Goal: Task Accomplishment & Management: Use online tool/utility

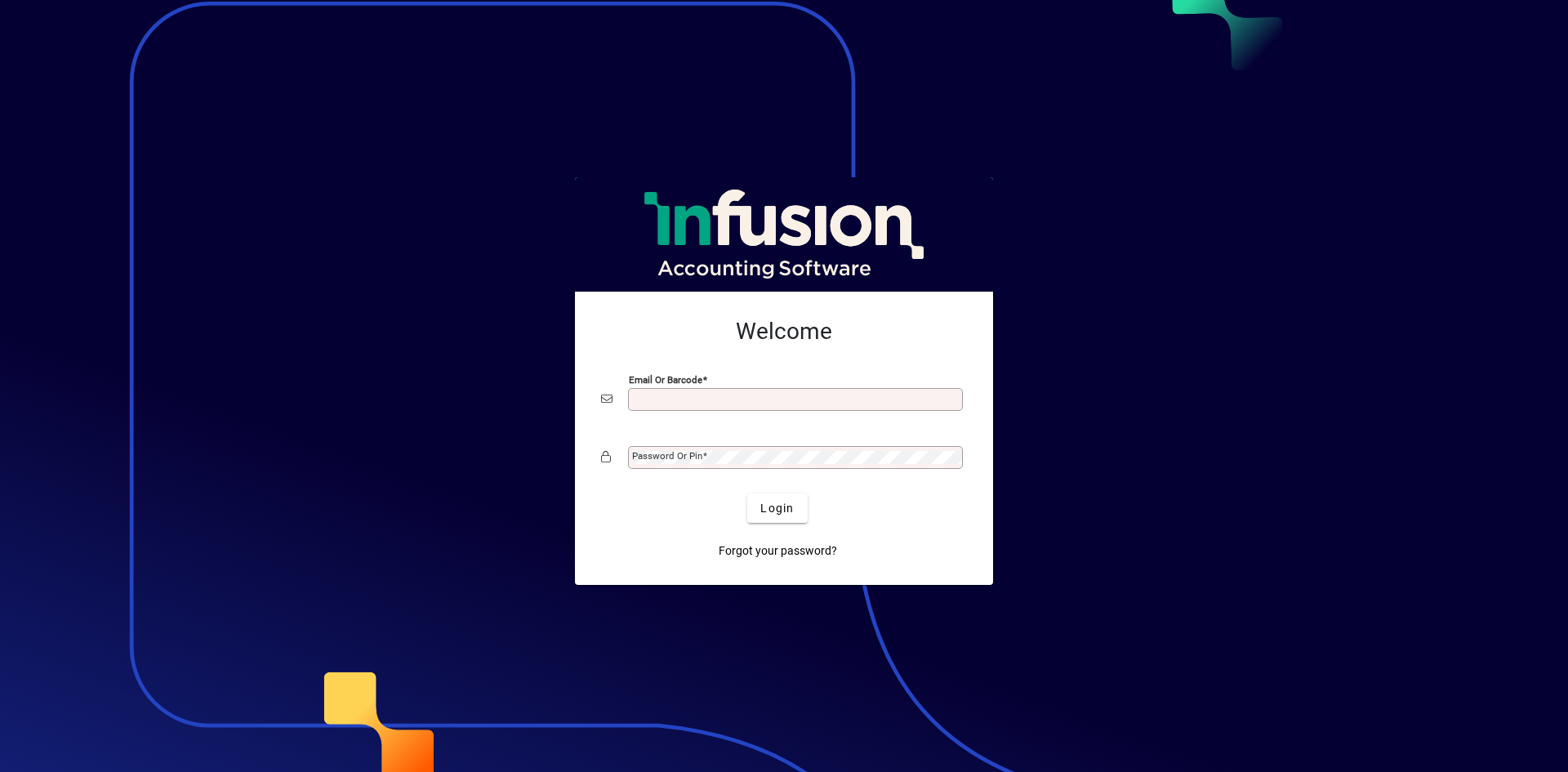
click at [645, 395] on input "Email or Barcode" at bounding box center [797, 399] width 330 height 13
click at [647, 398] on input "Email or Barcode" at bounding box center [797, 399] width 330 height 13
type input "**********"
click at [674, 461] on mat-label "Password or Pin" at bounding box center [667, 455] width 70 height 11
click at [748, 494] on button "Login" at bounding box center [777, 508] width 60 height 29
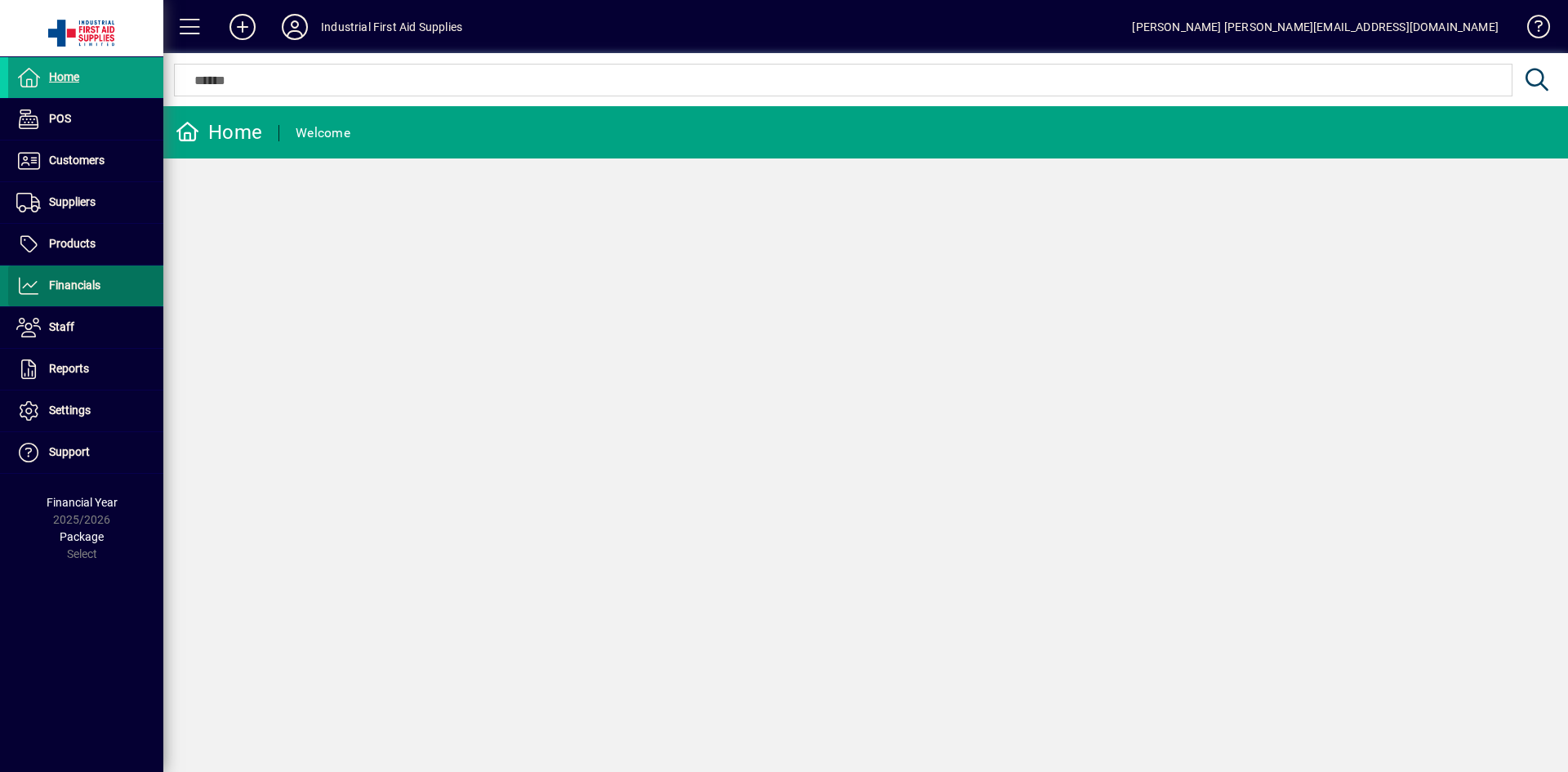
click at [82, 277] on span "Financials" at bounding box center [54, 285] width 92 height 20
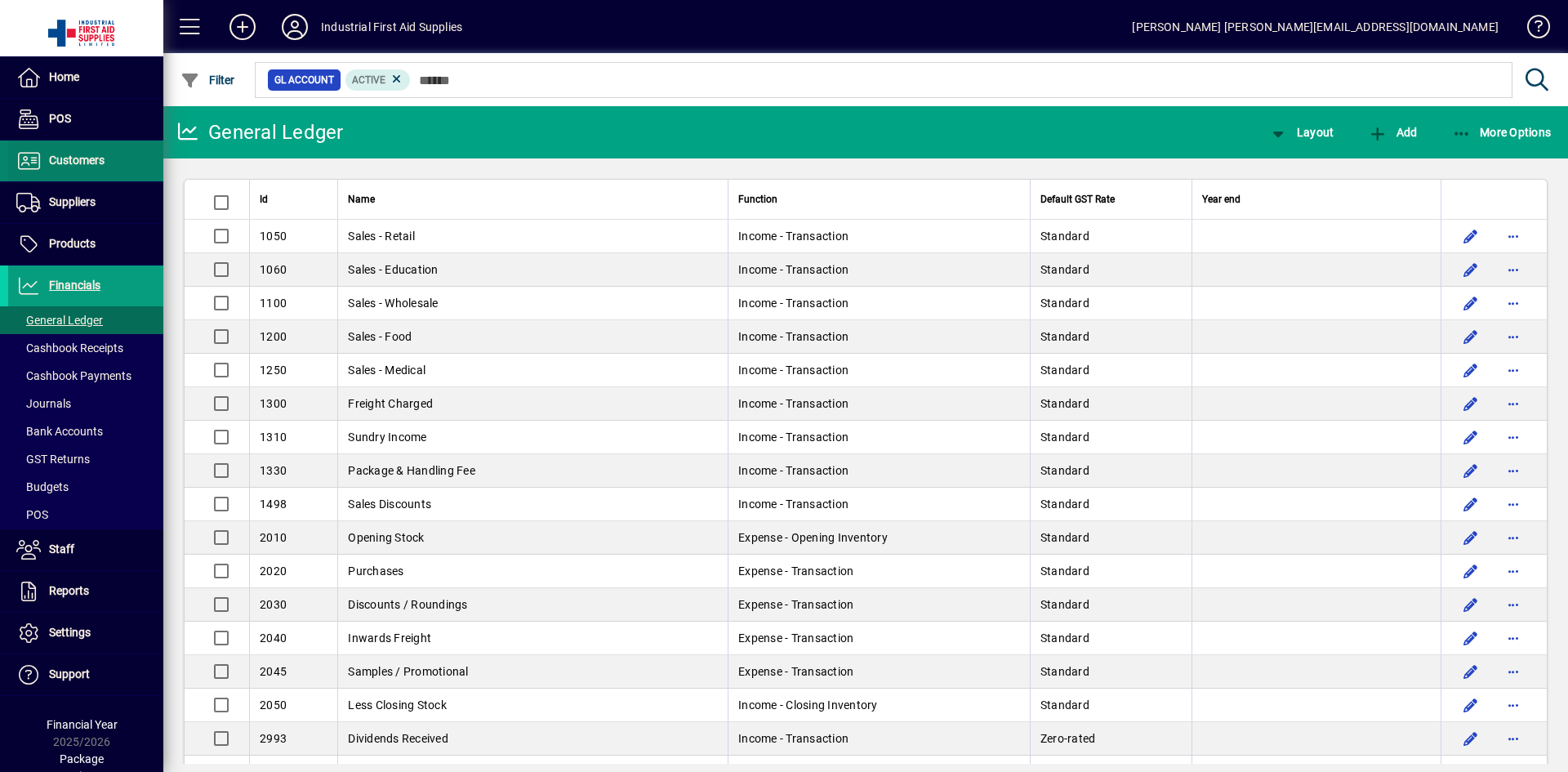
click at [44, 154] on span "Customers" at bounding box center [56, 160] width 96 height 20
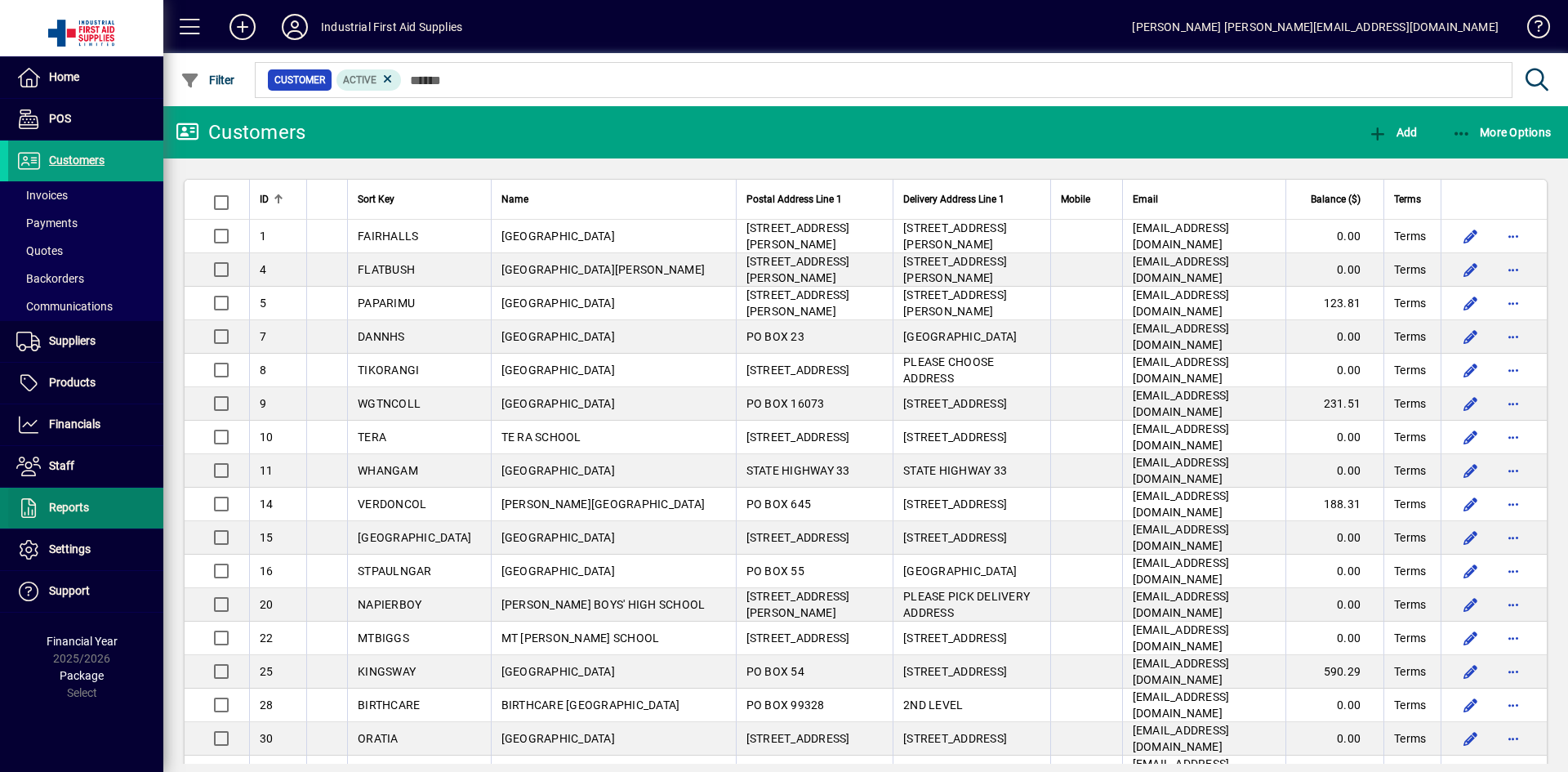
click at [54, 501] on span "Reports" at bounding box center [69, 507] width 40 height 13
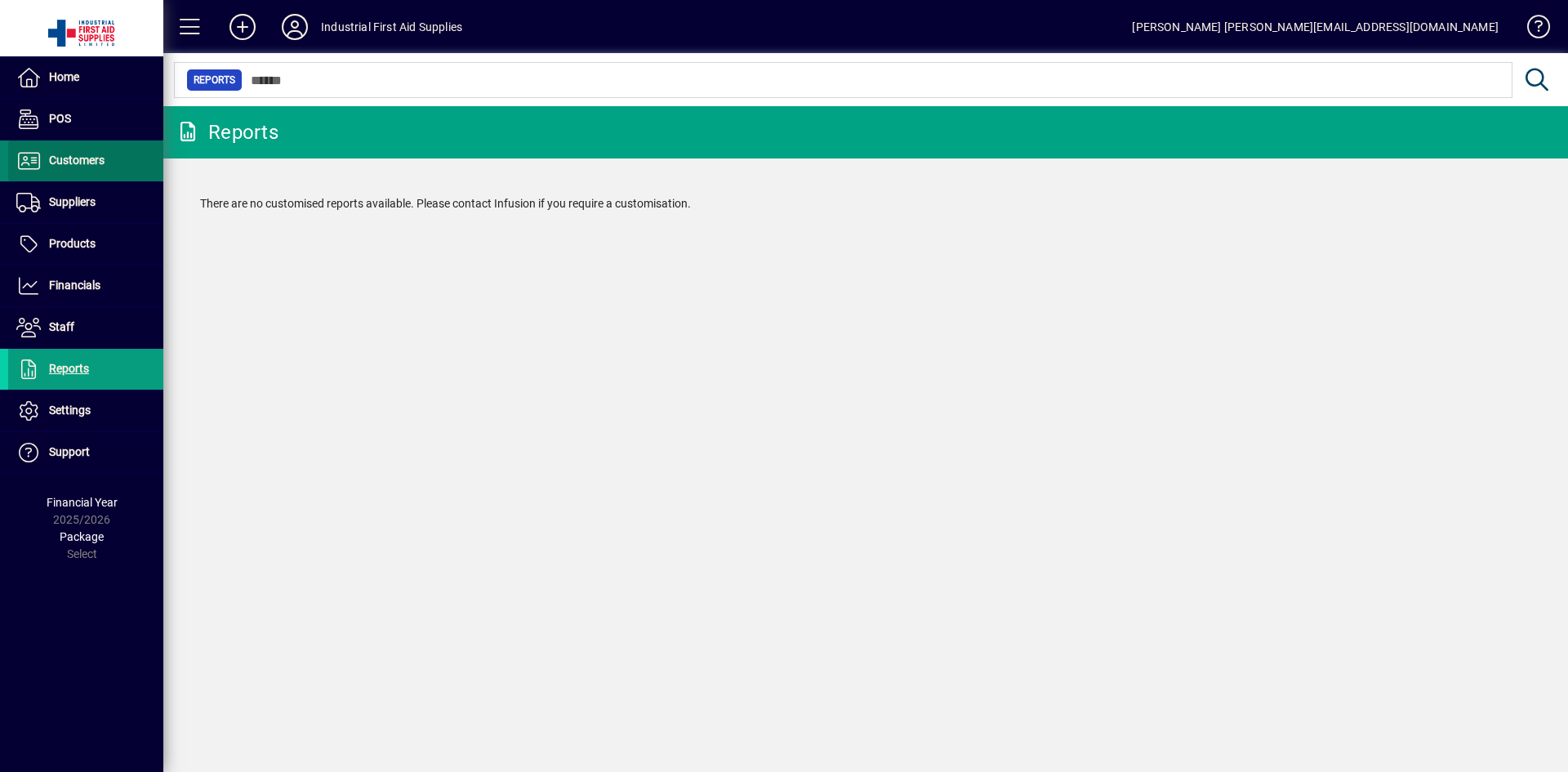
click at [83, 159] on span "Customers" at bounding box center [77, 160] width 56 height 13
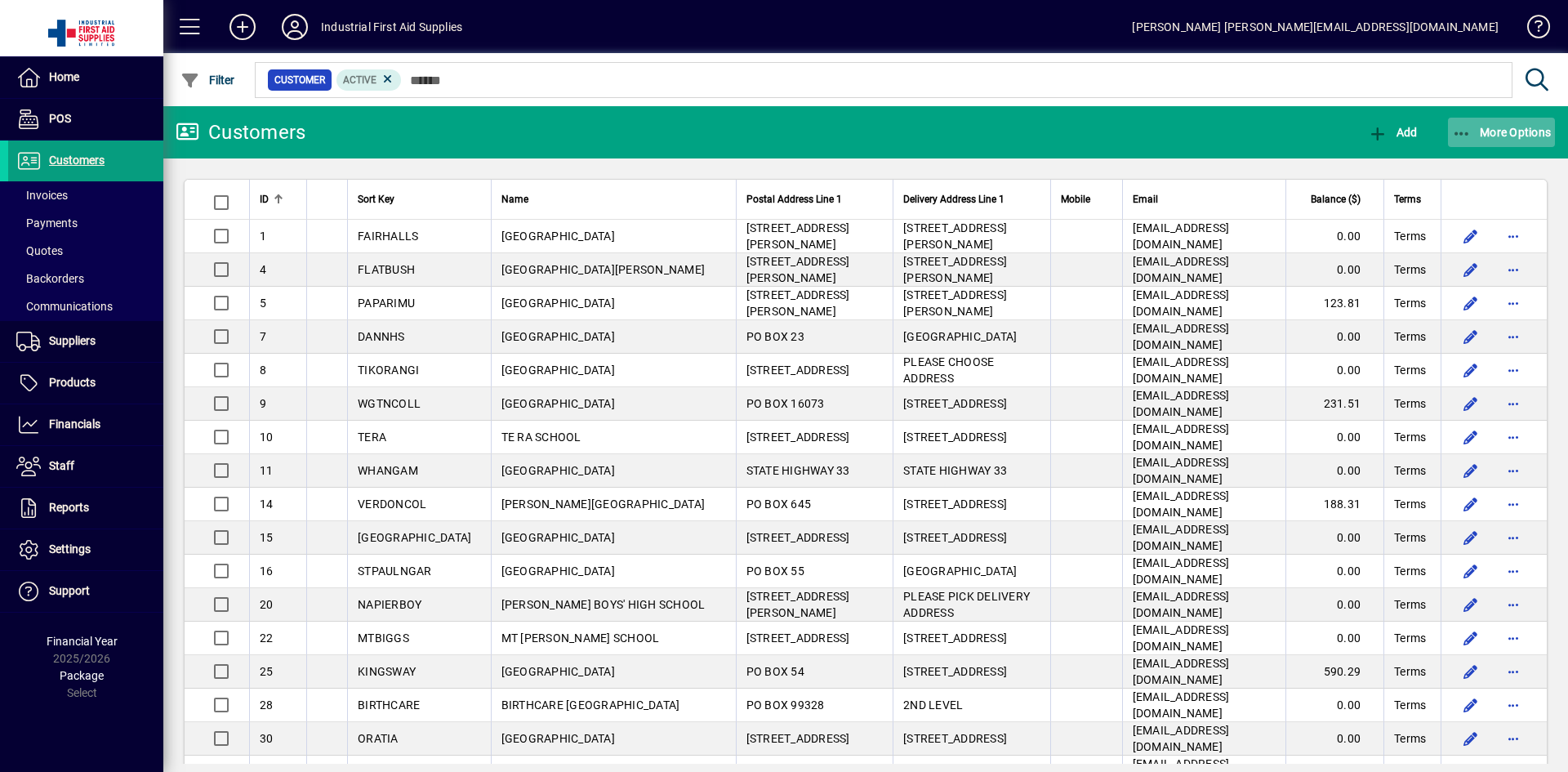
click at [1508, 134] on span "More Options" at bounding box center [1502, 132] width 100 height 13
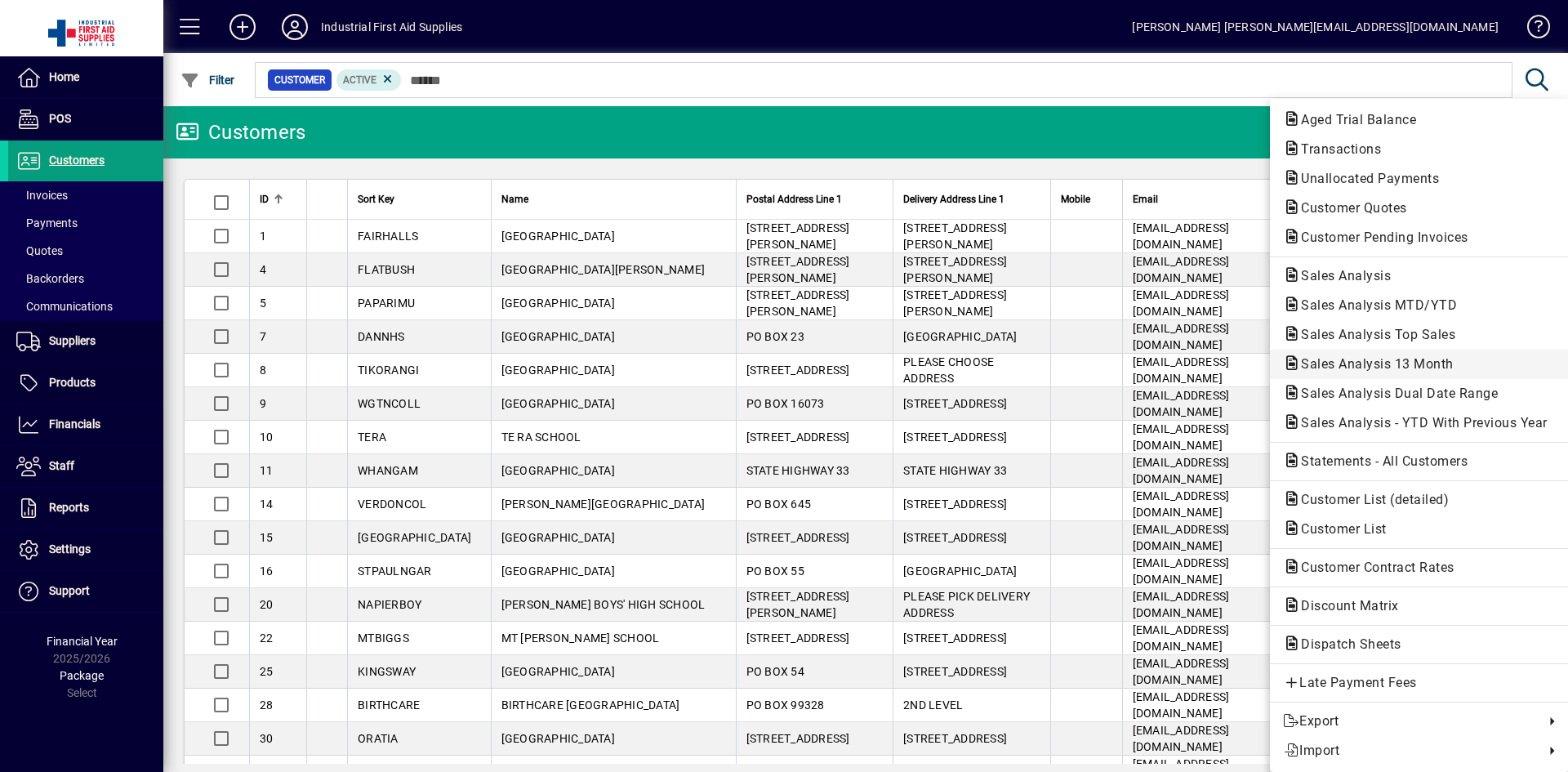
click at [1356, 367] on span "Sales Analysis 13 Month" at bounding box center [1373, 364] width 179 height 16
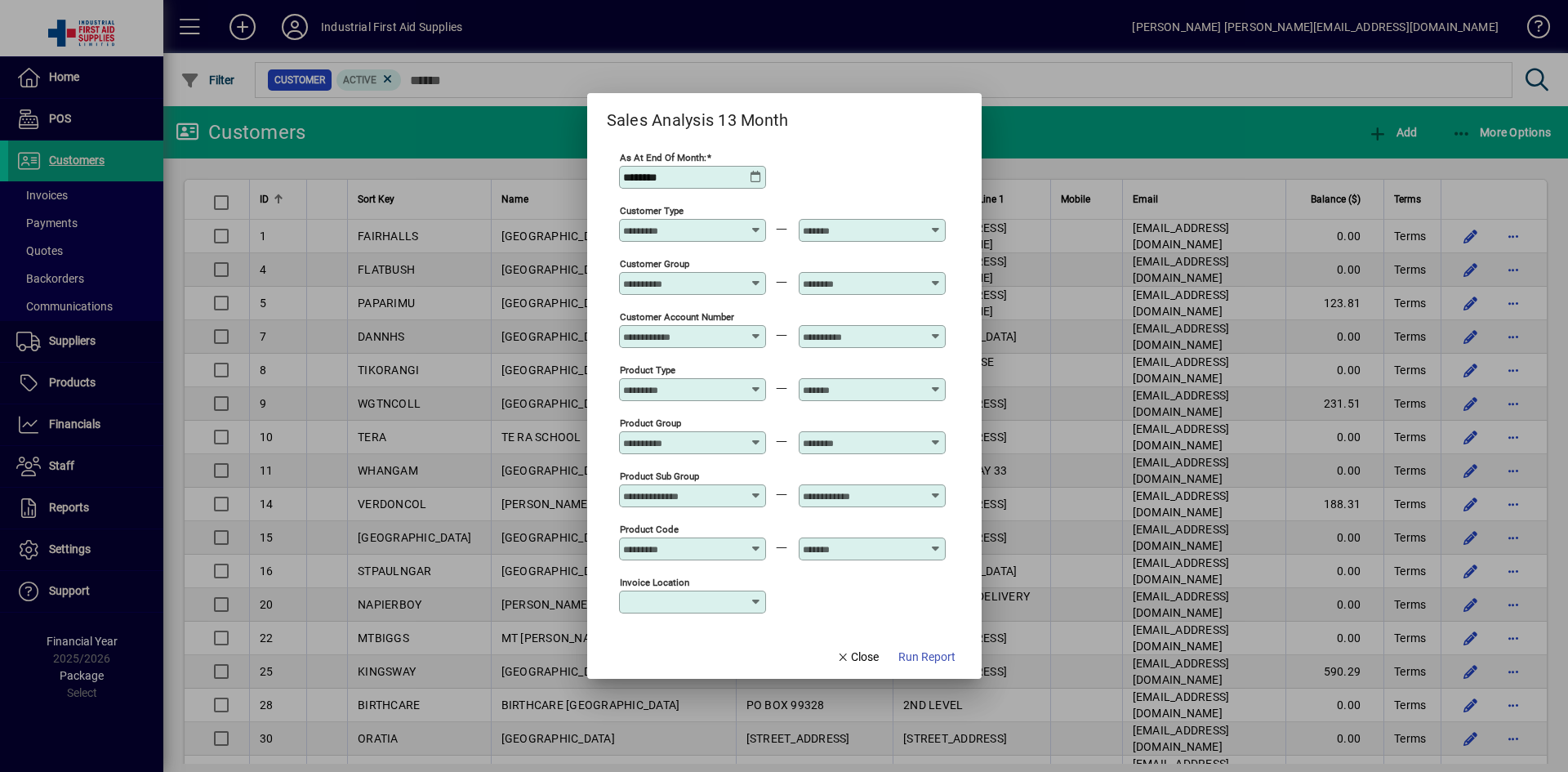
type input "**********"
click at [1190, 119] on div at bounding box center [784, 386] width 1568 height 772
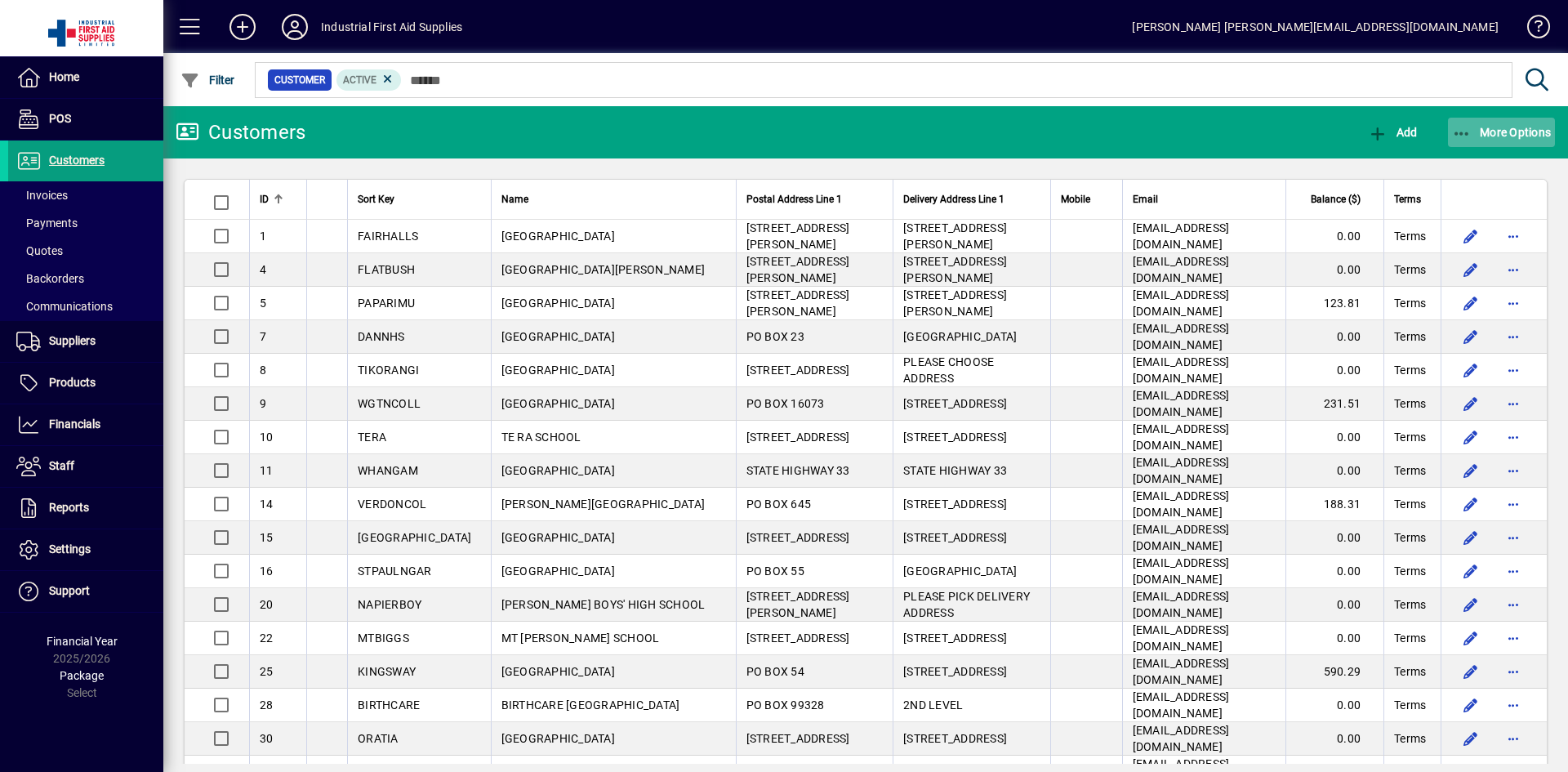
click at [1508, 133] on span "More Options" at bounding box center [1502, 132] width 100 height 13
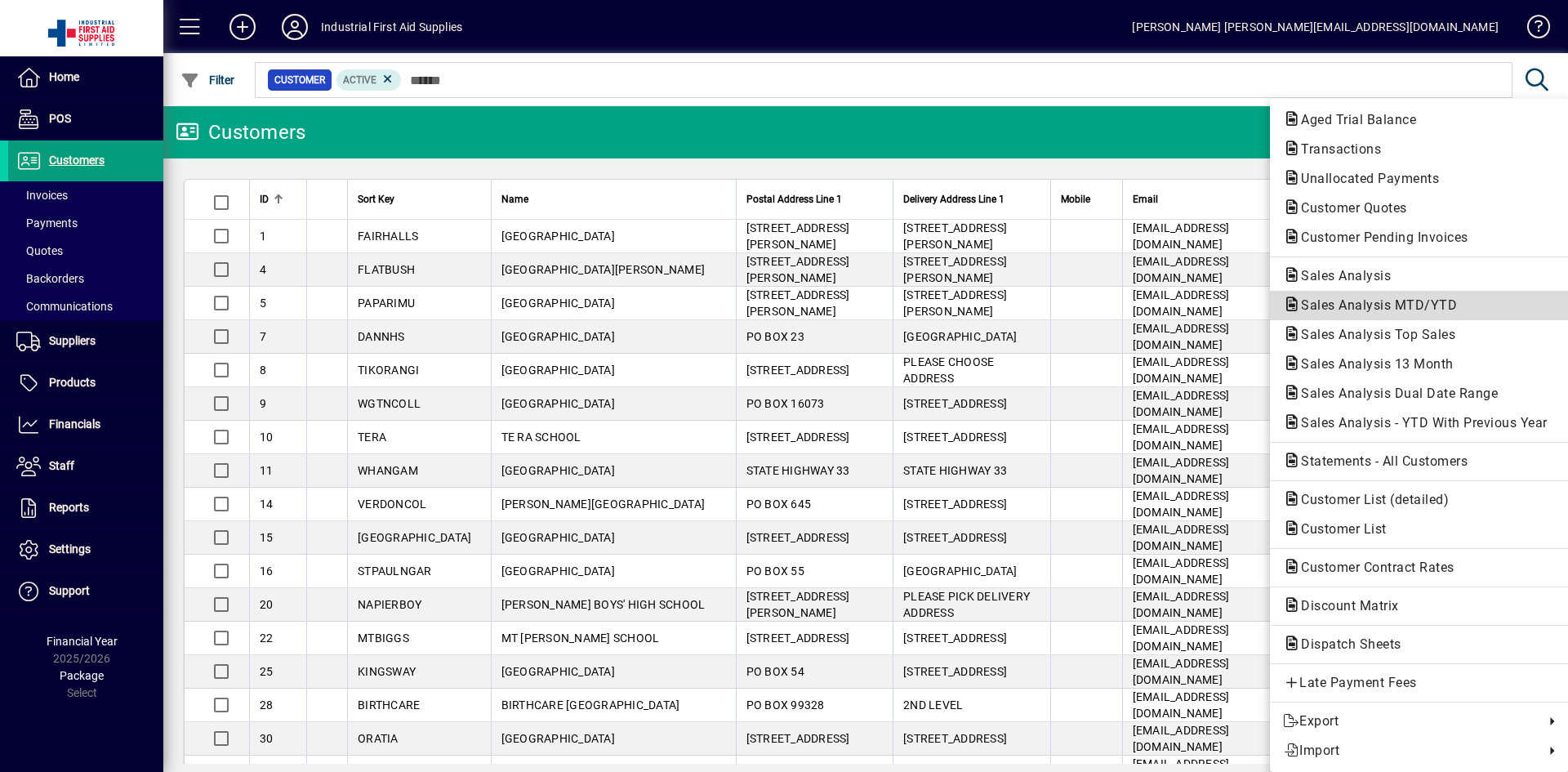
click at [1370, 305] on span "Sales Analysis MTD/YTD" at bounding box center [1375, 305] width 182 height 16
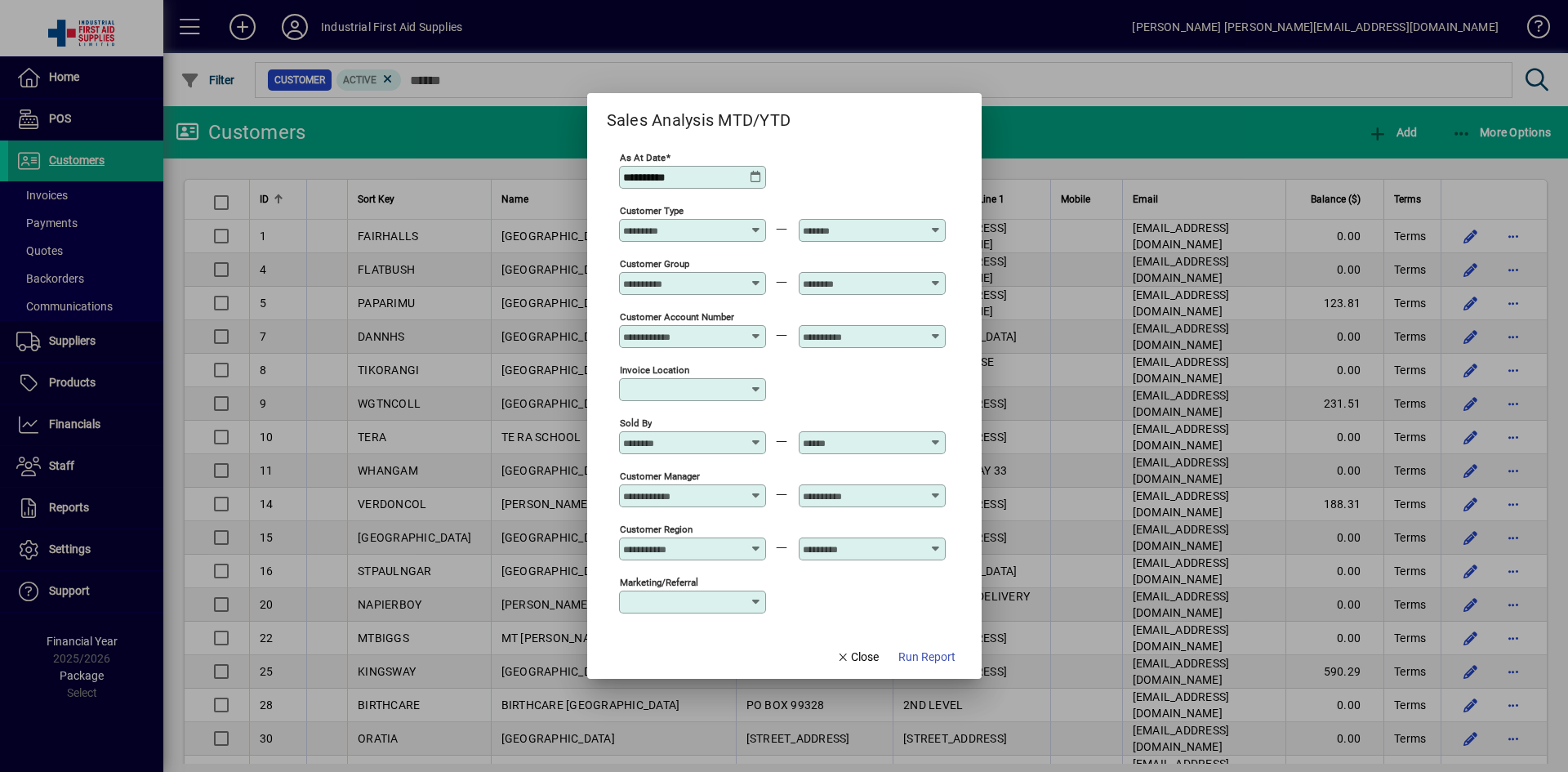
click at [752, 174] on icon at bounding box center [756, 177] width 13 height 13
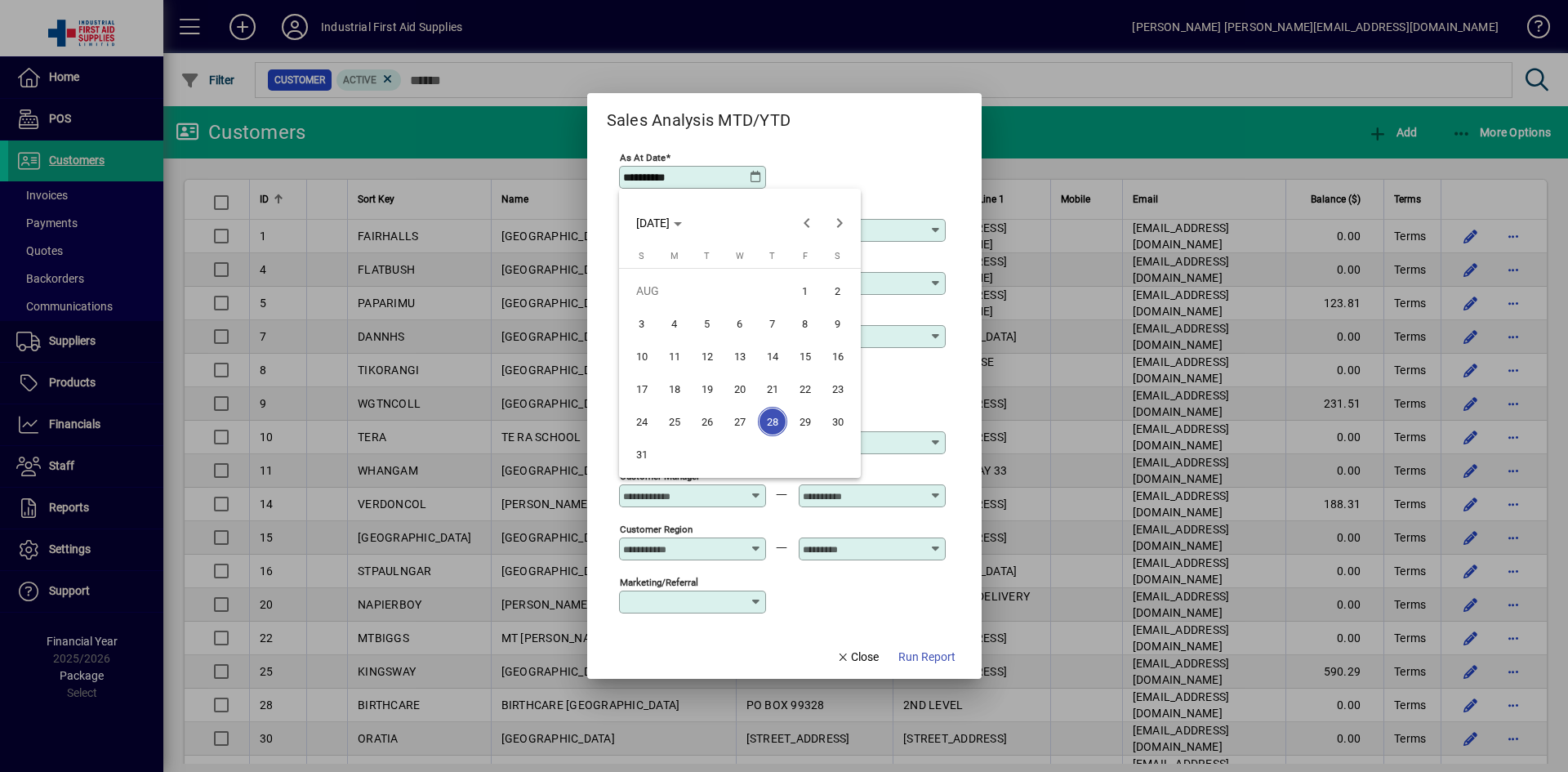
click at [636, 456] on span "31" at bounding box center [642, 455] width 29 height 29
type input "**********"
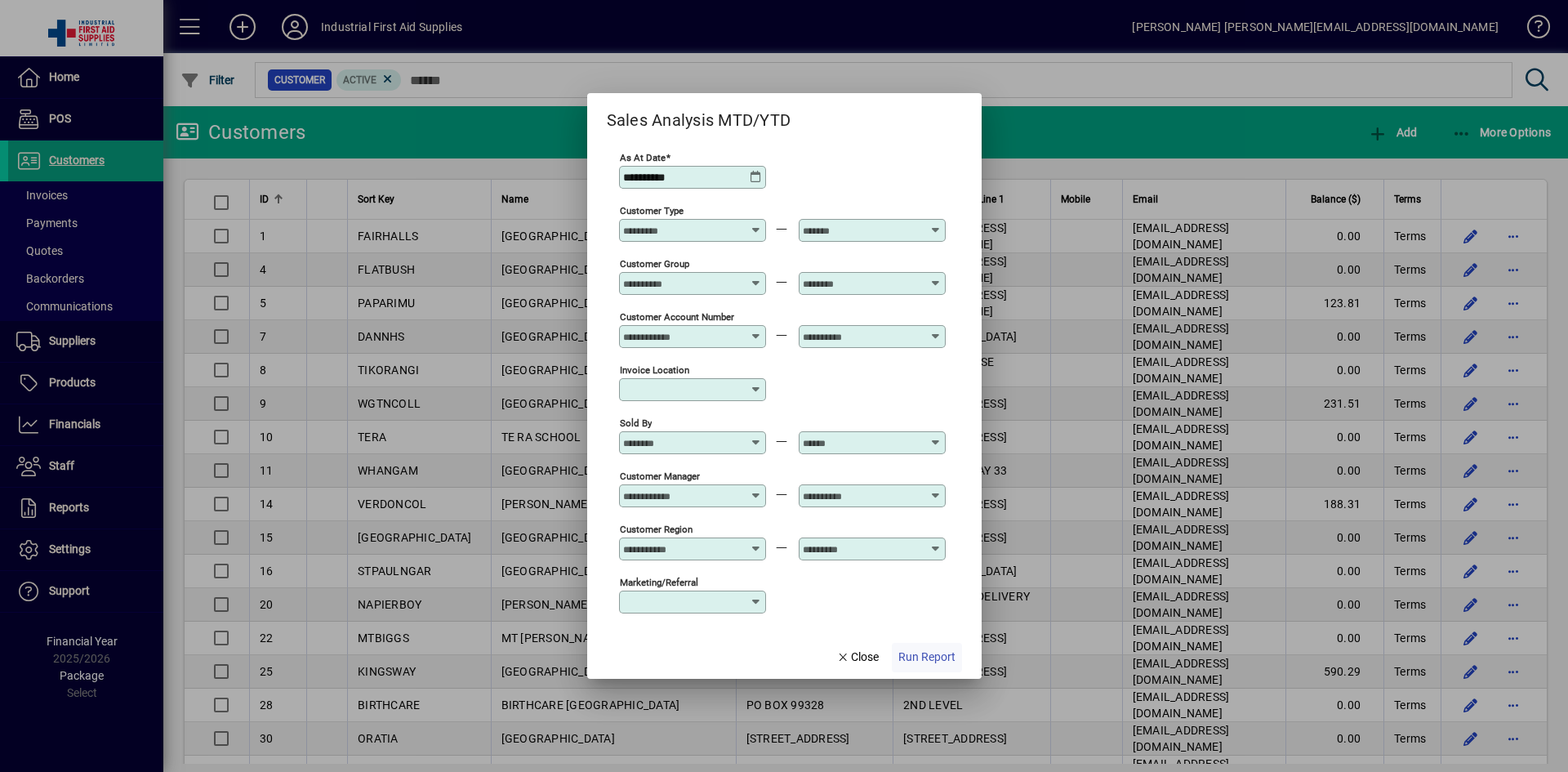
click at [934, 657] on span "Run Report" at bounding box center [927, 658] width 57 height 17
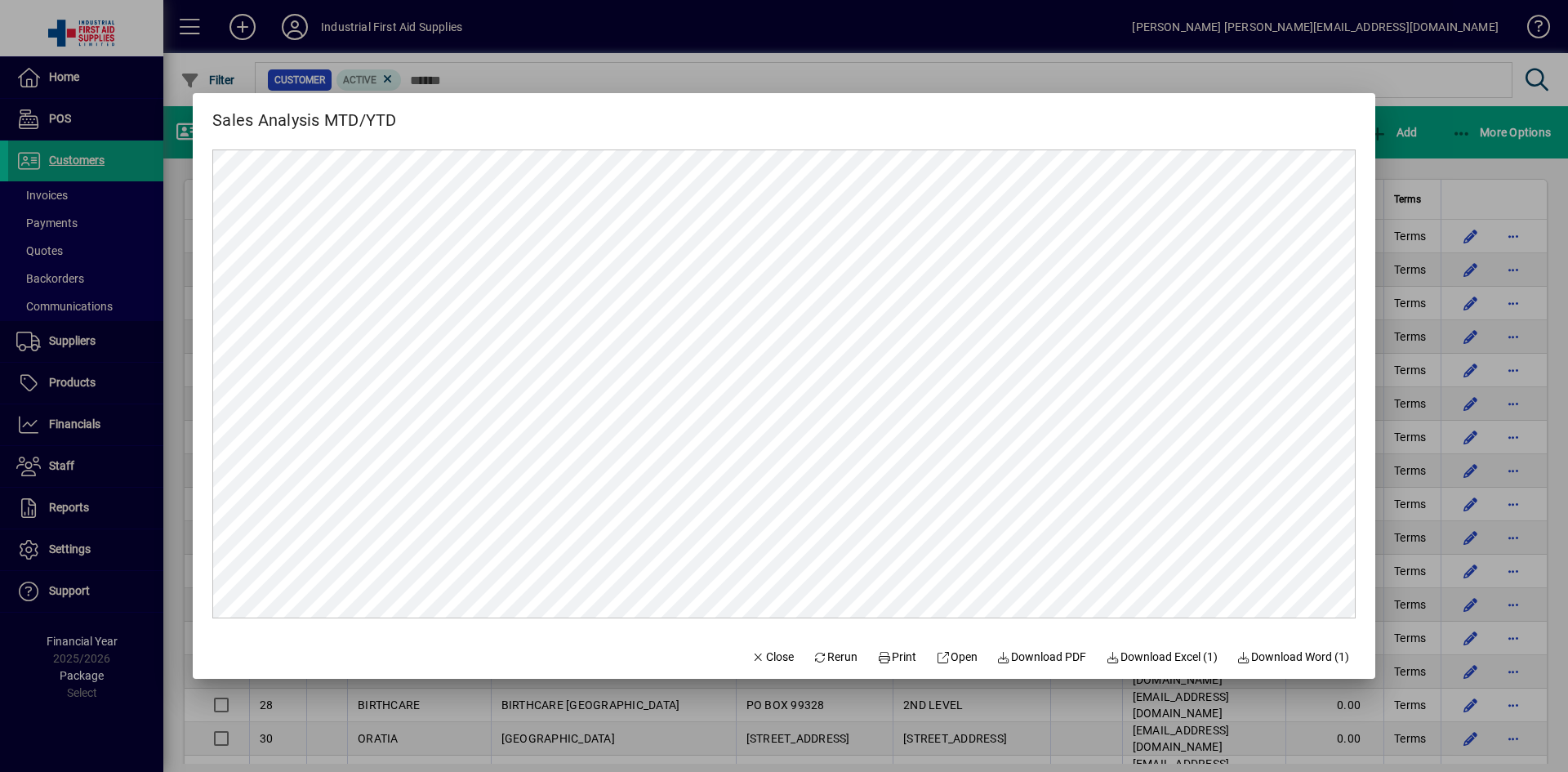
click at [679, 56] on div at bounding box center [784, 386] width 1568 height 772
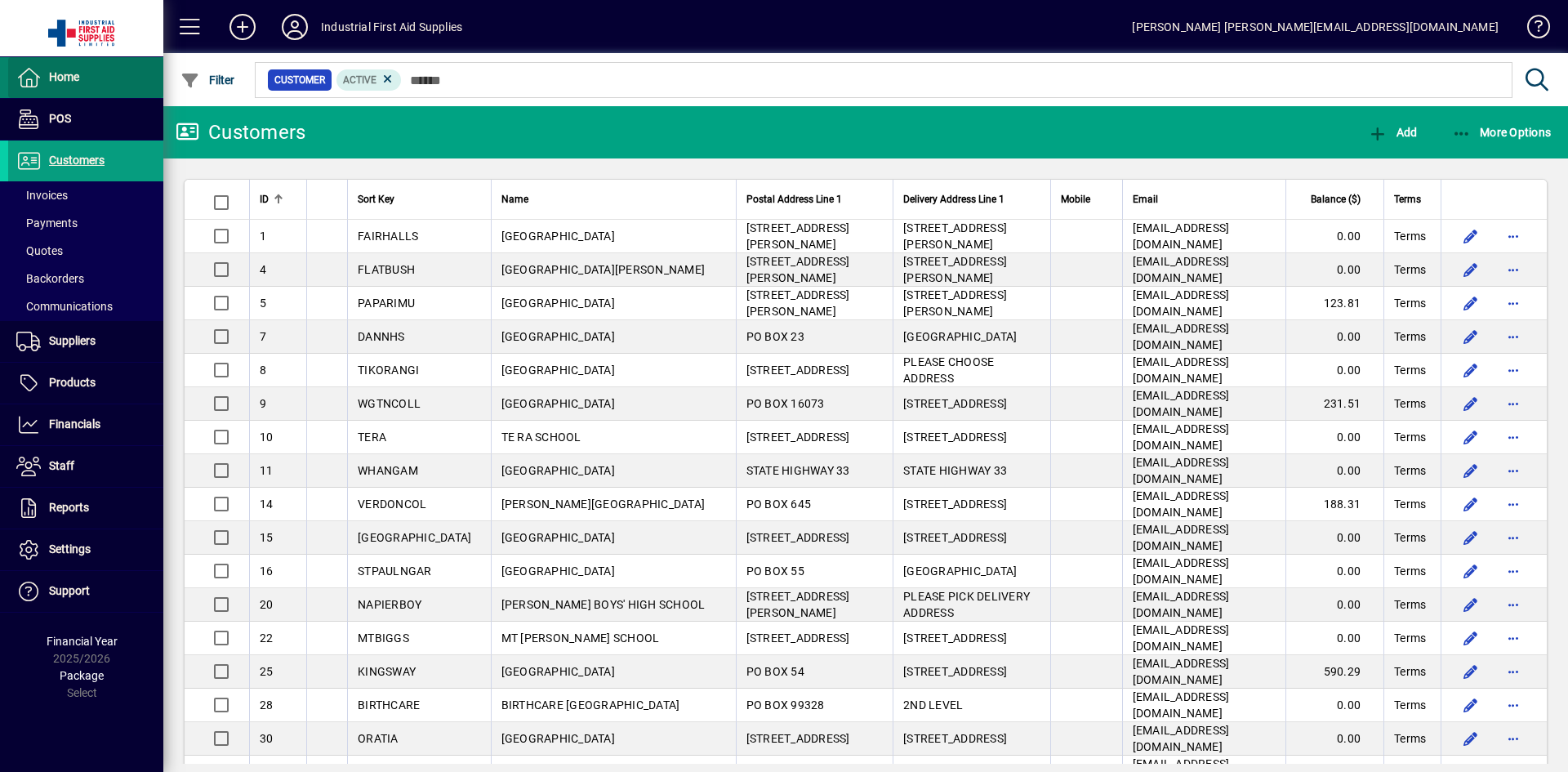
click at [47, 82] on span "Home" at bounding box center [43, 77] width 71 height 20
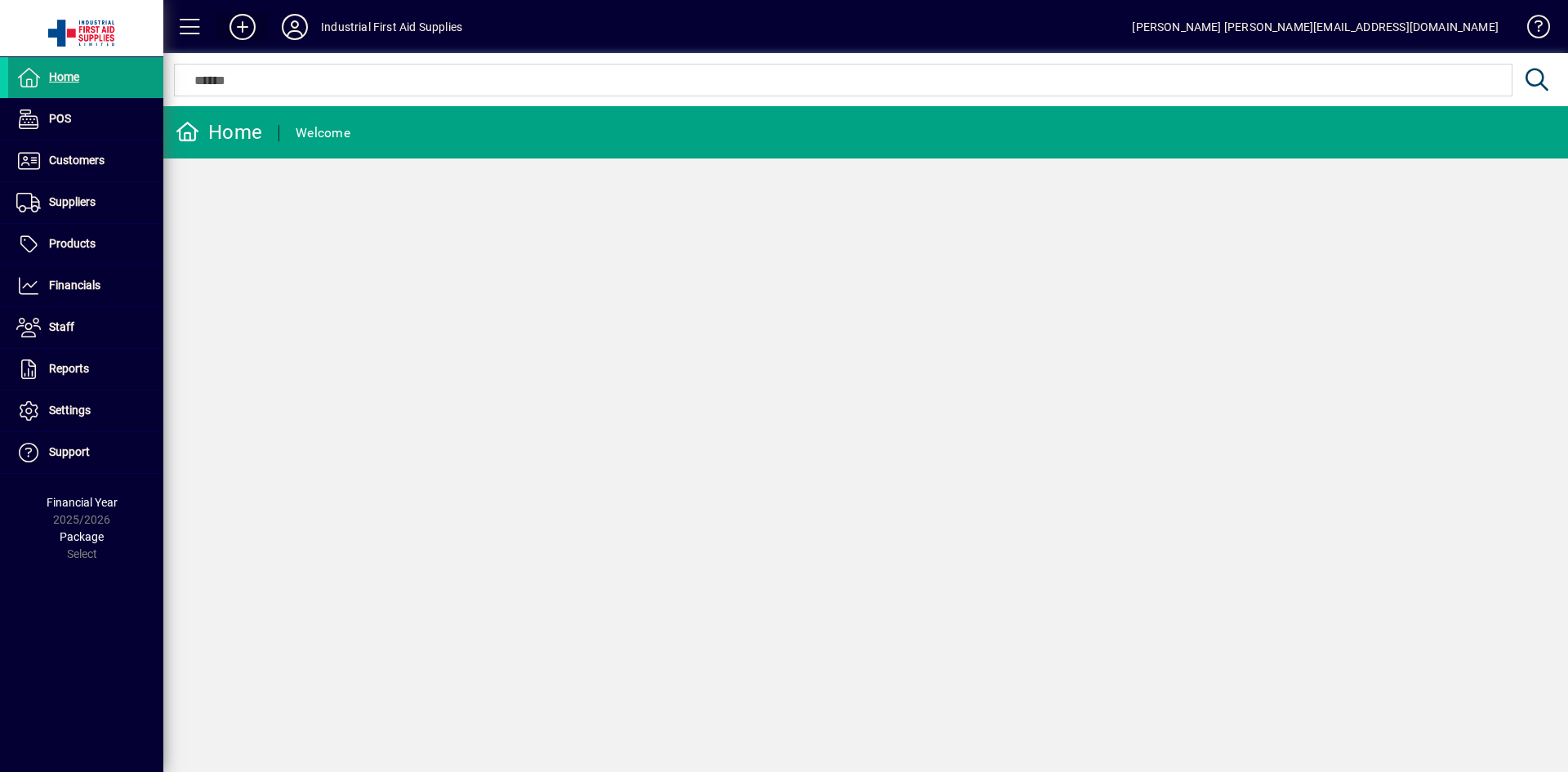
click at [242, 26] on icon at bounding box center [243, 27] width 33 height 26
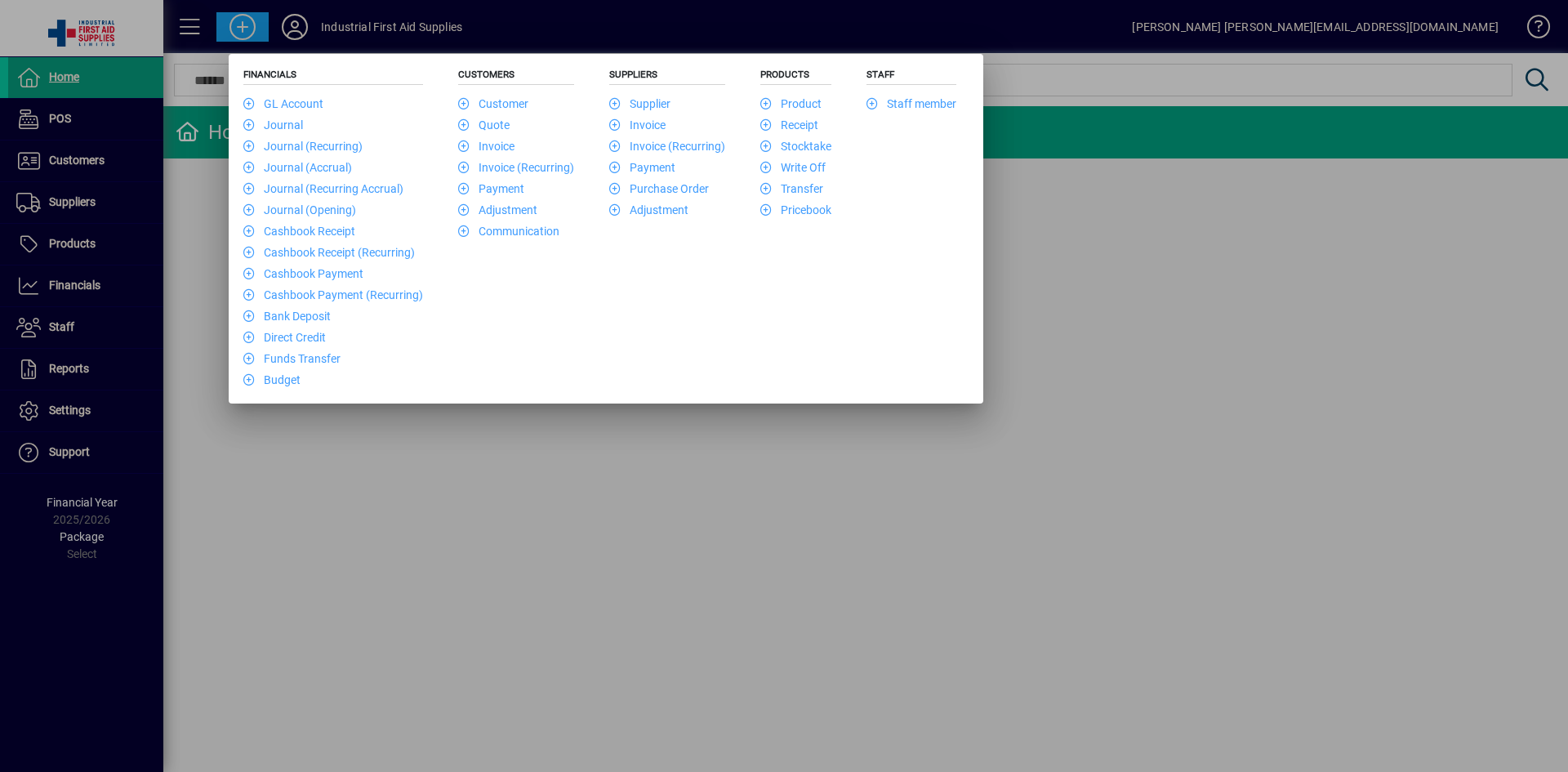
click at [183, 21] on div at bounding box center [784, 386] width 1568 height 772
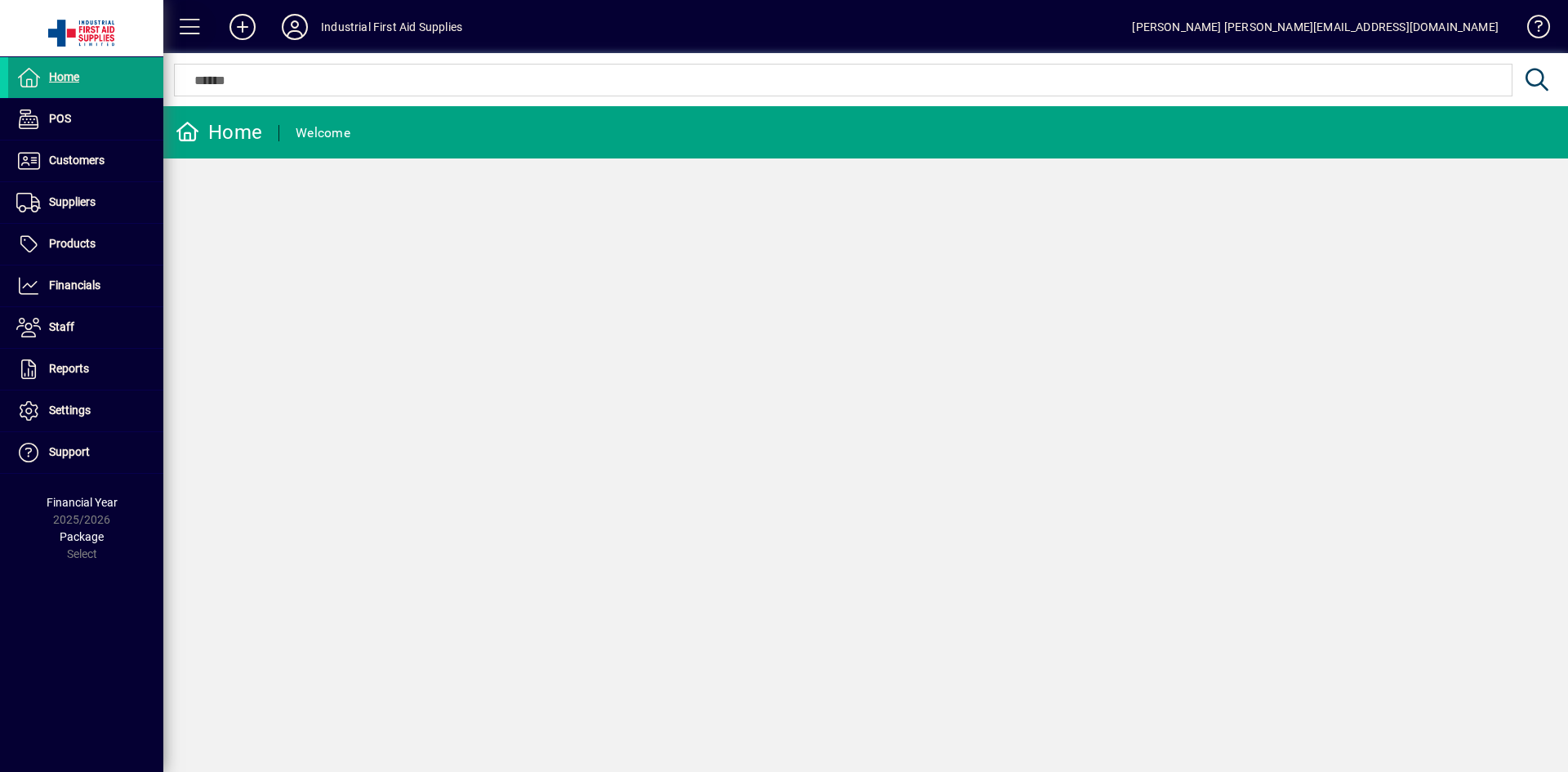
click at [183, 21] on span at bounding box center [190, 26] width 39 height 39
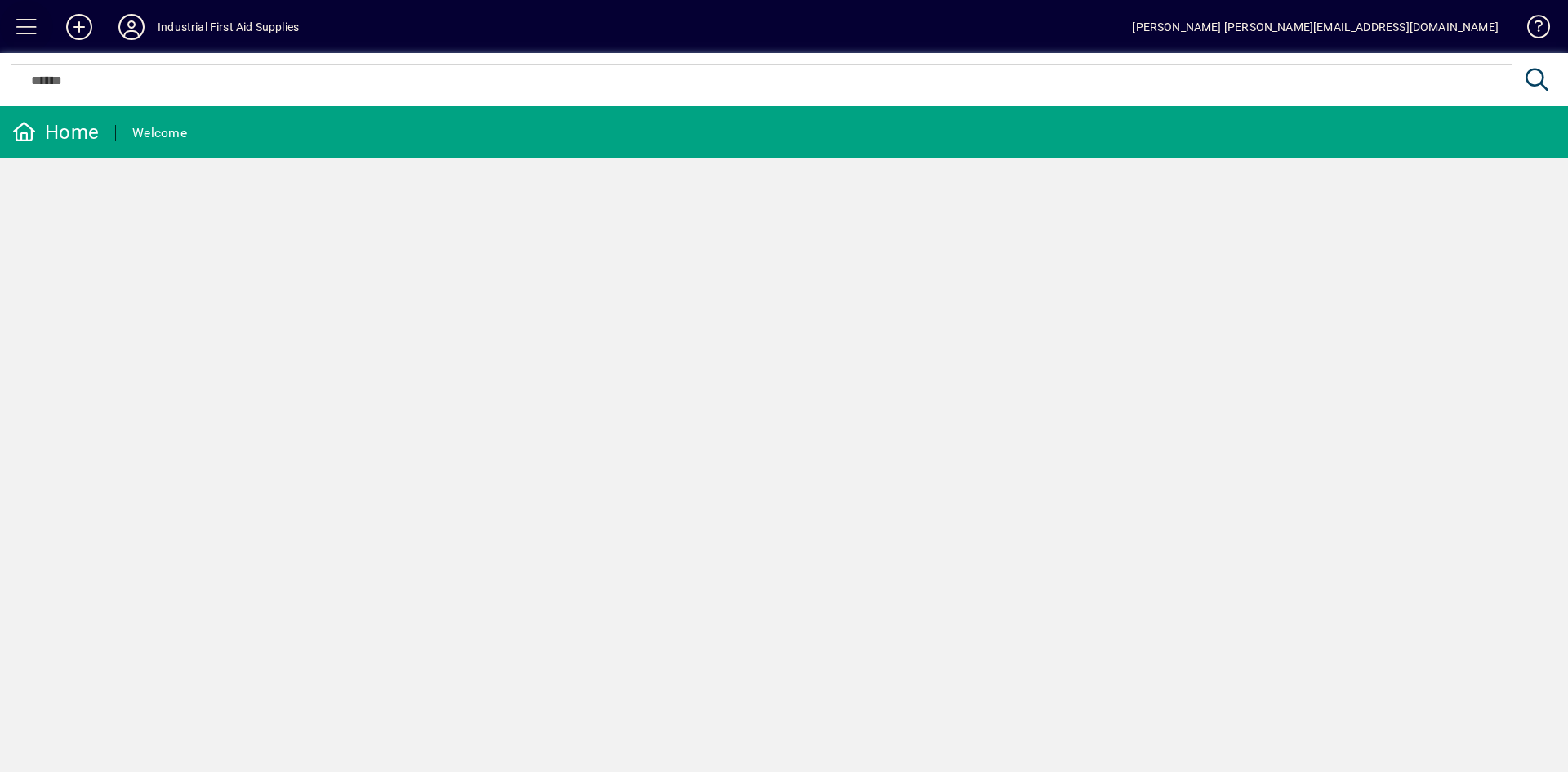
click at [22, 20] on span at bounding box center [26, 26] width 39 height 39
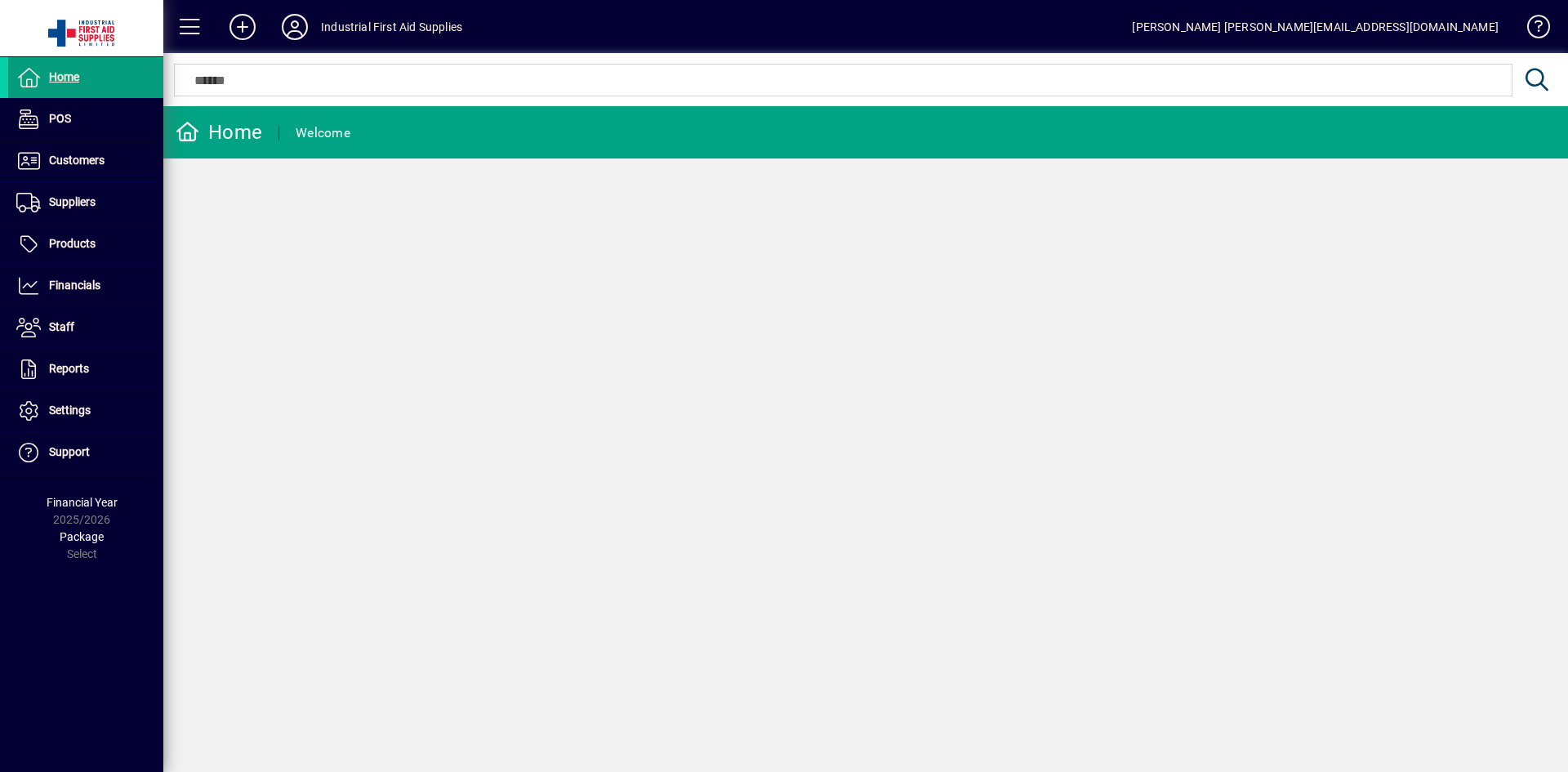
click at [319, 272] on div "Home Welcome" at bounding box center [866, 439] width 1405 height 666
click at [578, 387] on div "Home Welcome" at bounding box center [866, 439] width 1405 height 666
click at [69, 204] on span "Suppliers" at bounding box center [73, 201] width 47 height 13
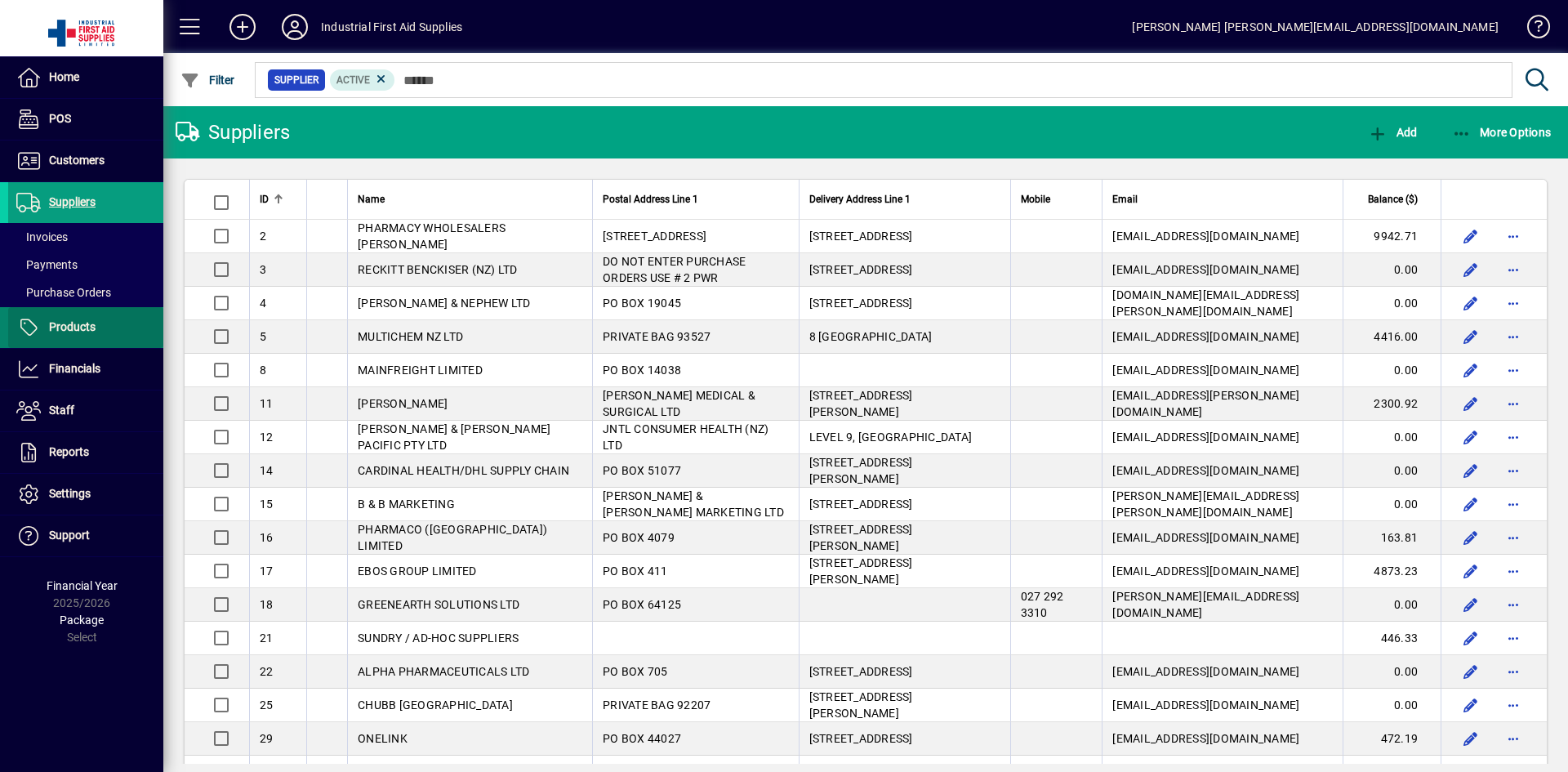
click at [69, 328] on span "Products" at bounding box center [73, 326] width 47 height 13
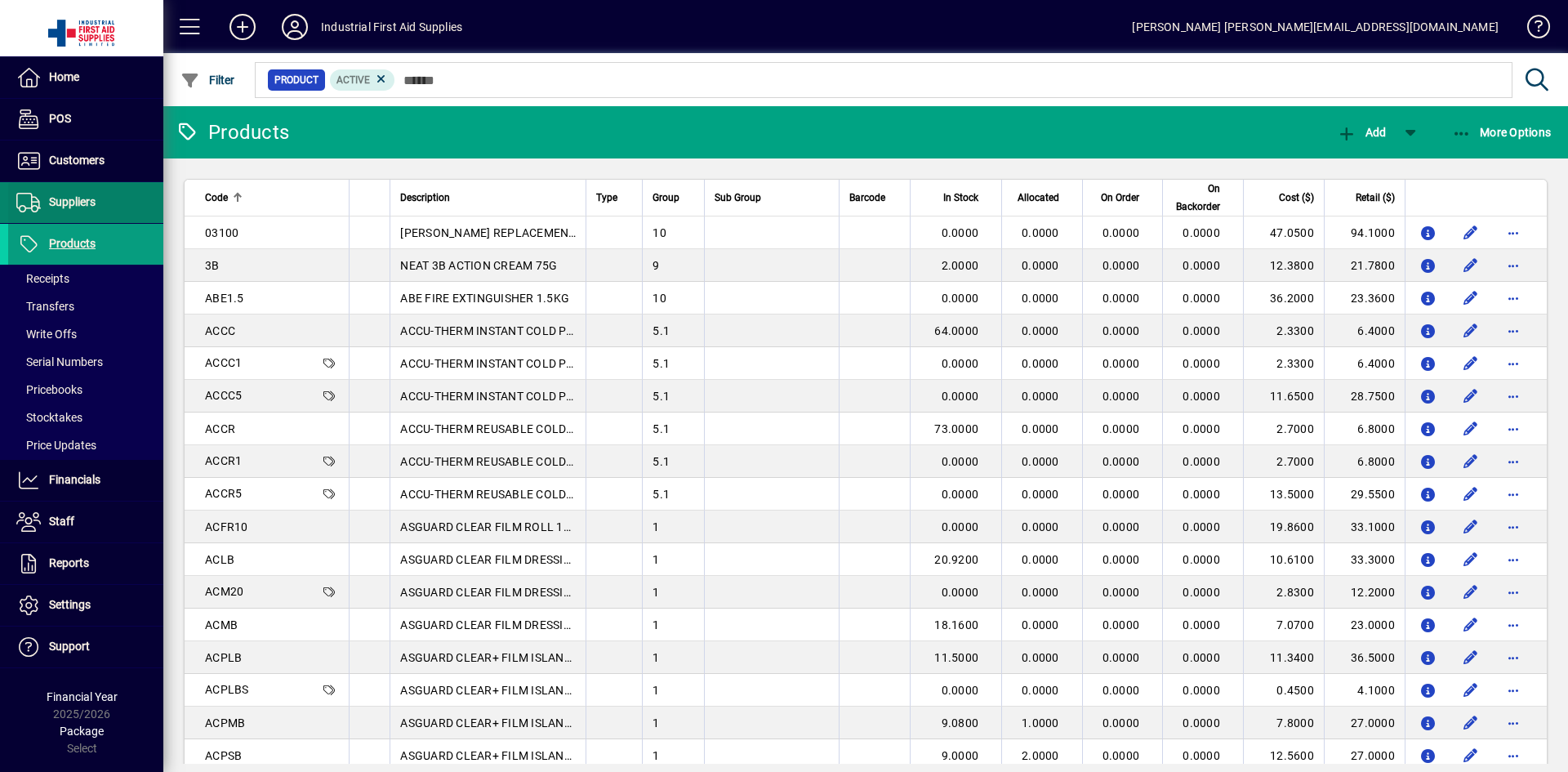
click at [65, 201] on span "Suppliers" at bounding box center [73, 201] width 47 height 13
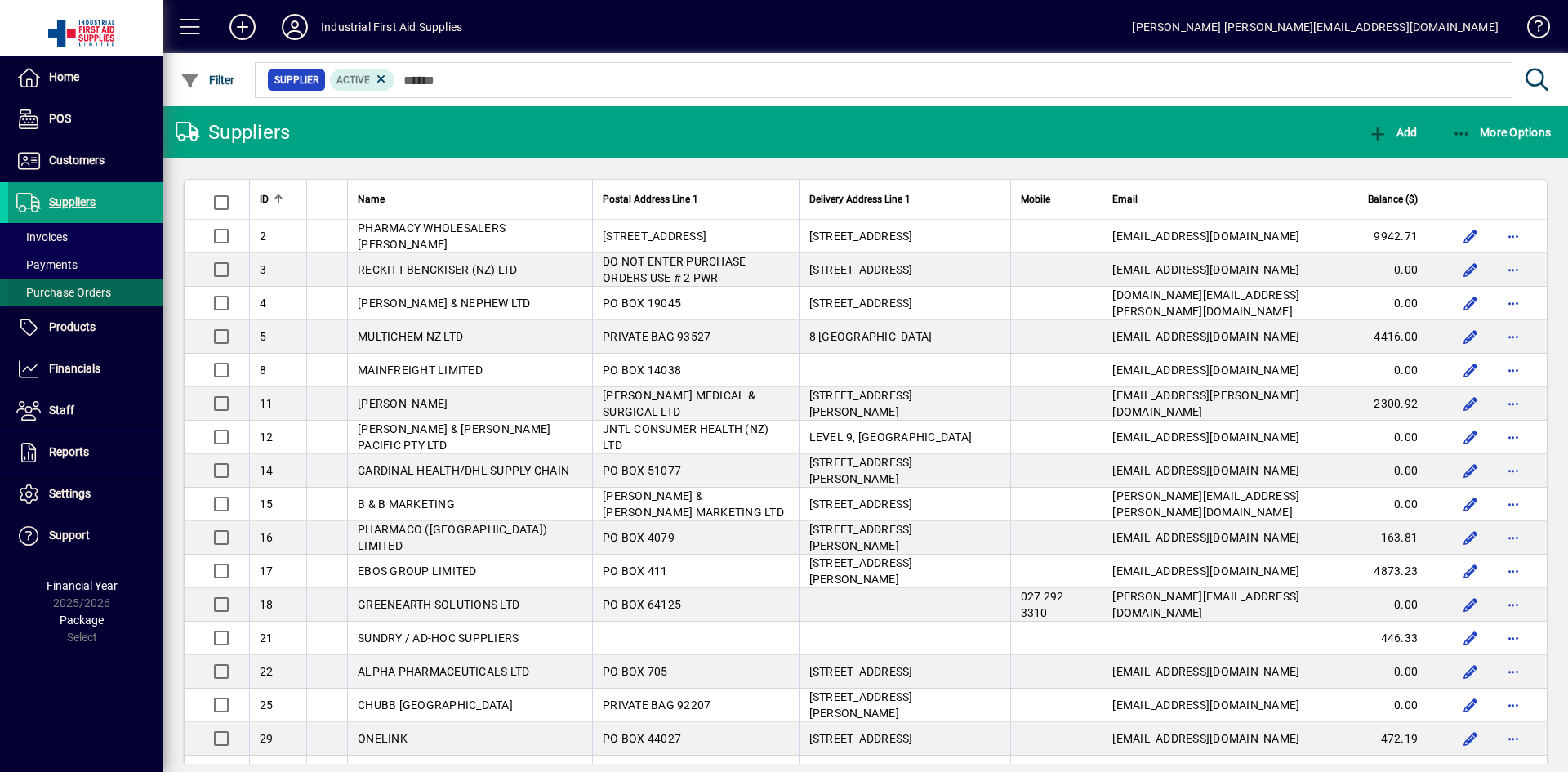
click at [63, 288] on span "Purchase Orders" at bounding box center [63, 292] width 95 height 13
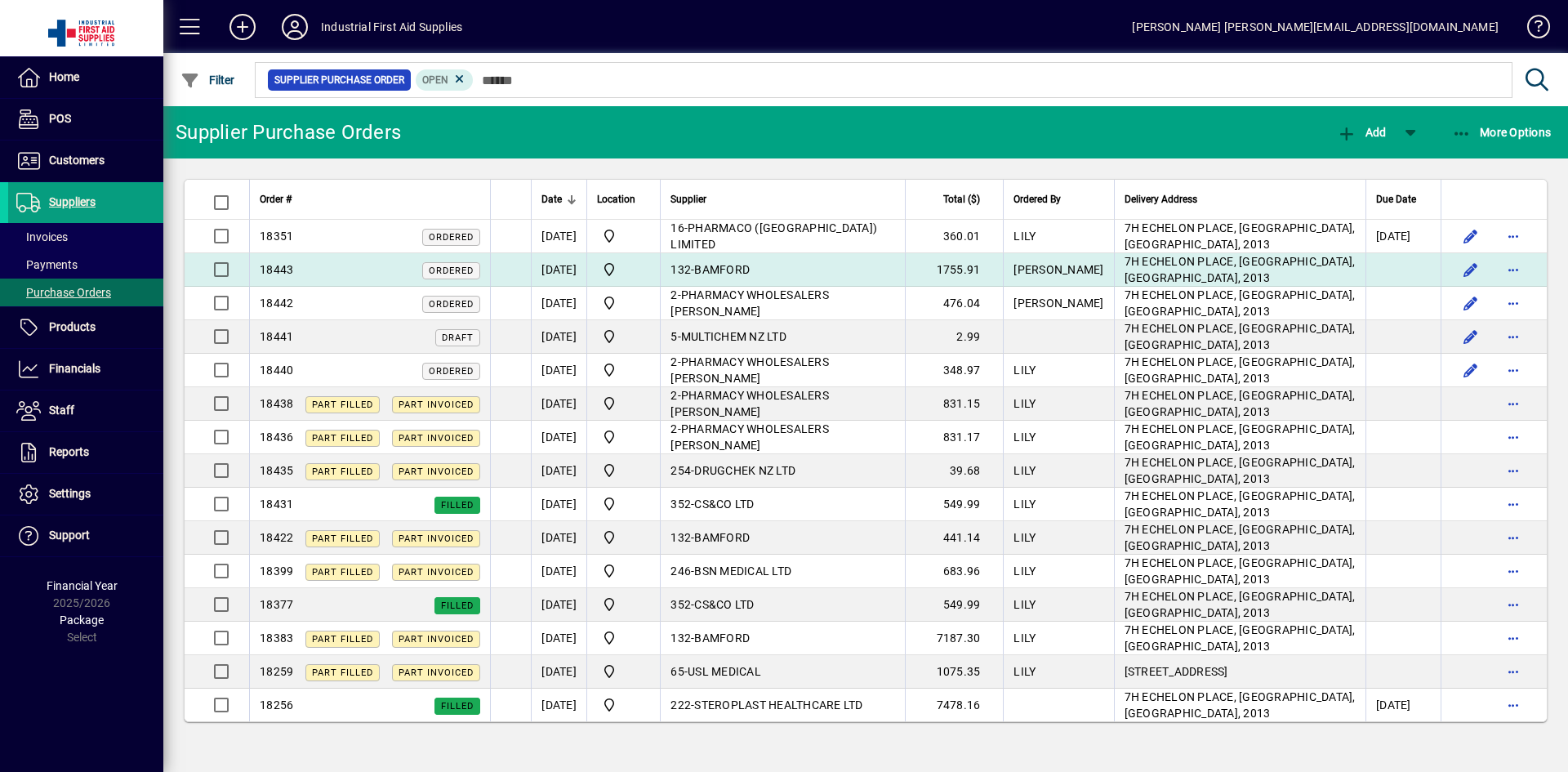
click at [750, 263] on span "BAMFORD" at bounding box center [722, 269] width 56 height 13
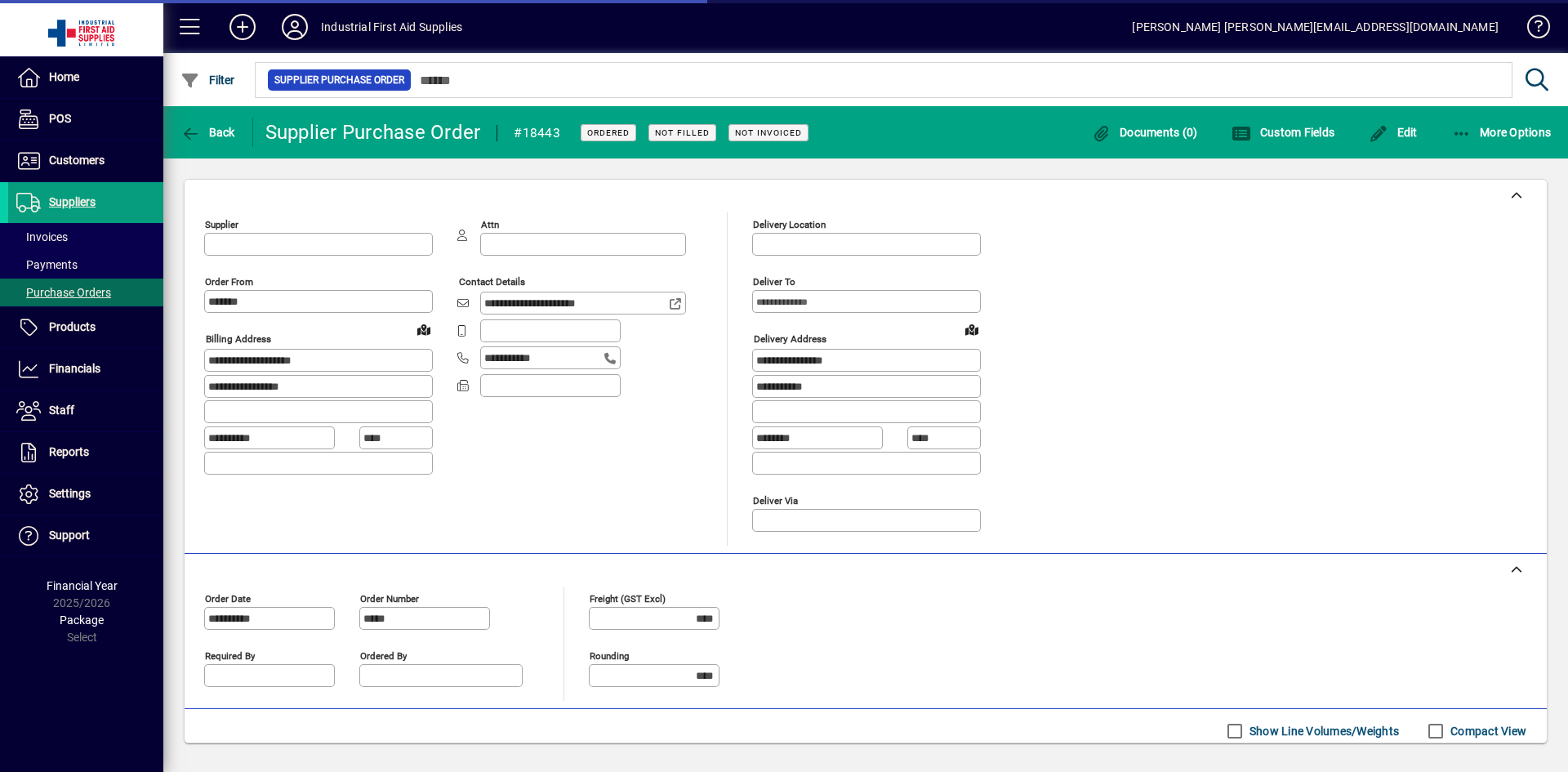
type input "******"
type input "**********"
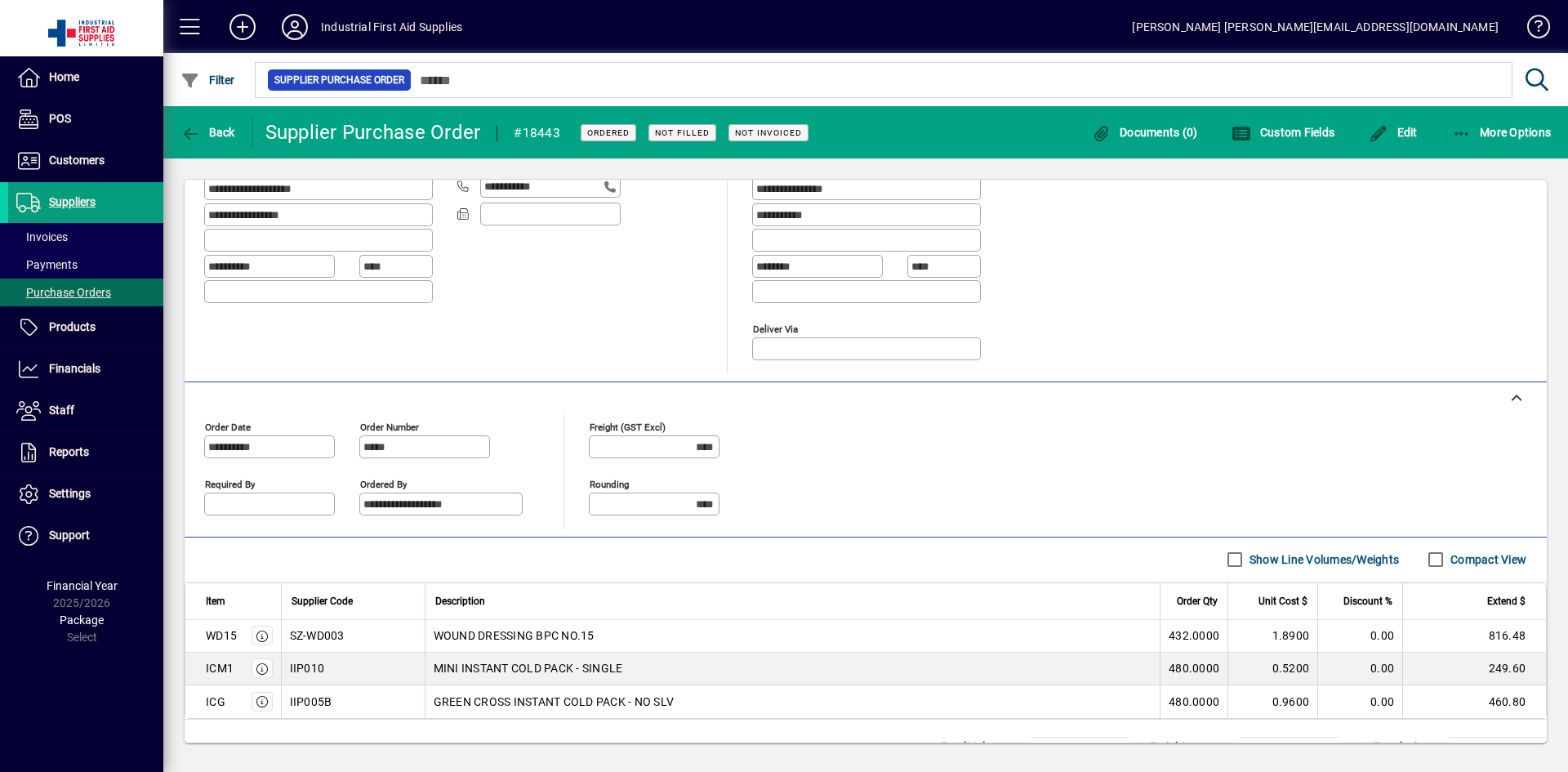
scroll to position [240, 0]
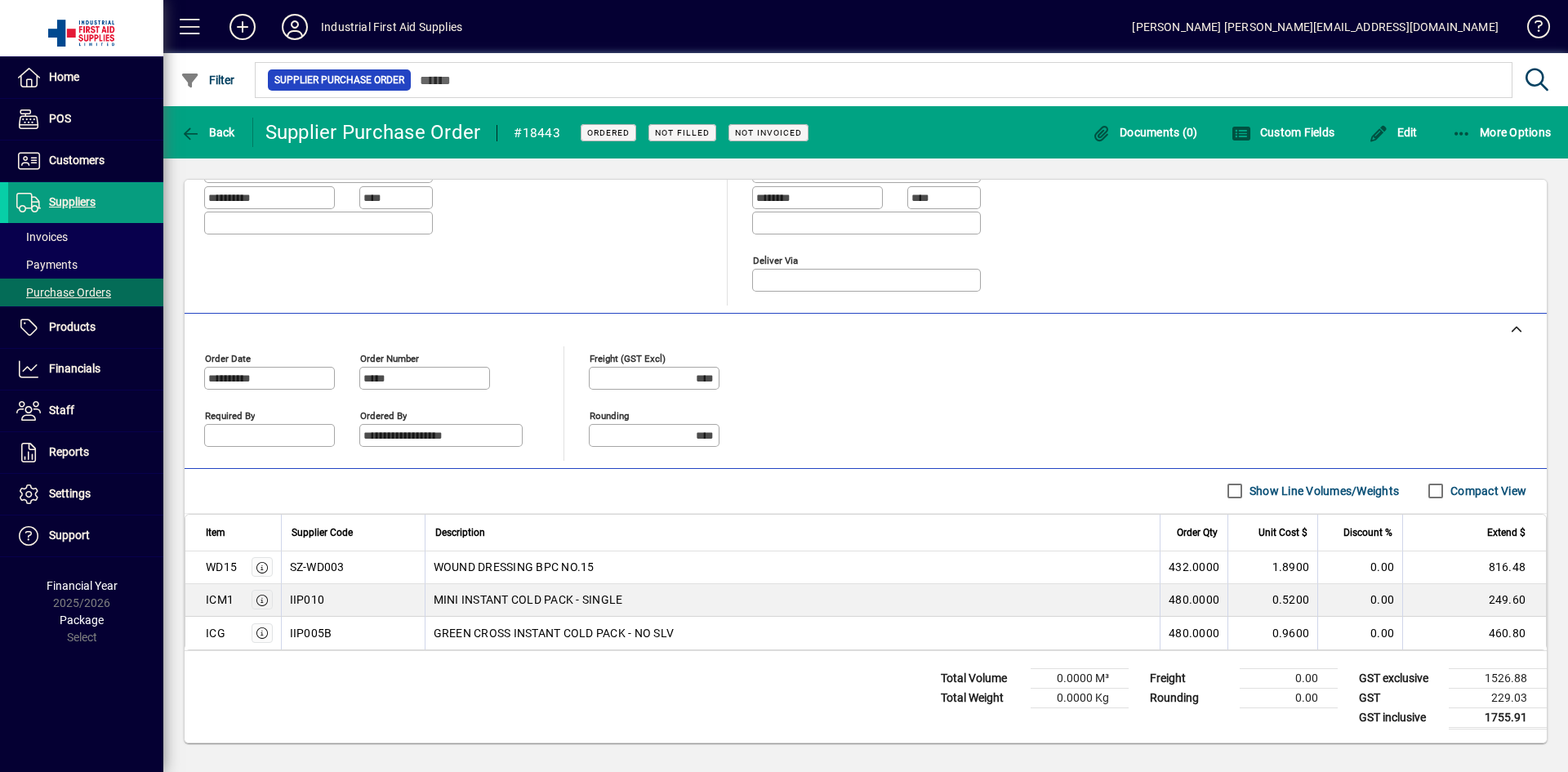
click at [263, 599] on icon "button" at bounding box center [262, 600] width 15 height 11
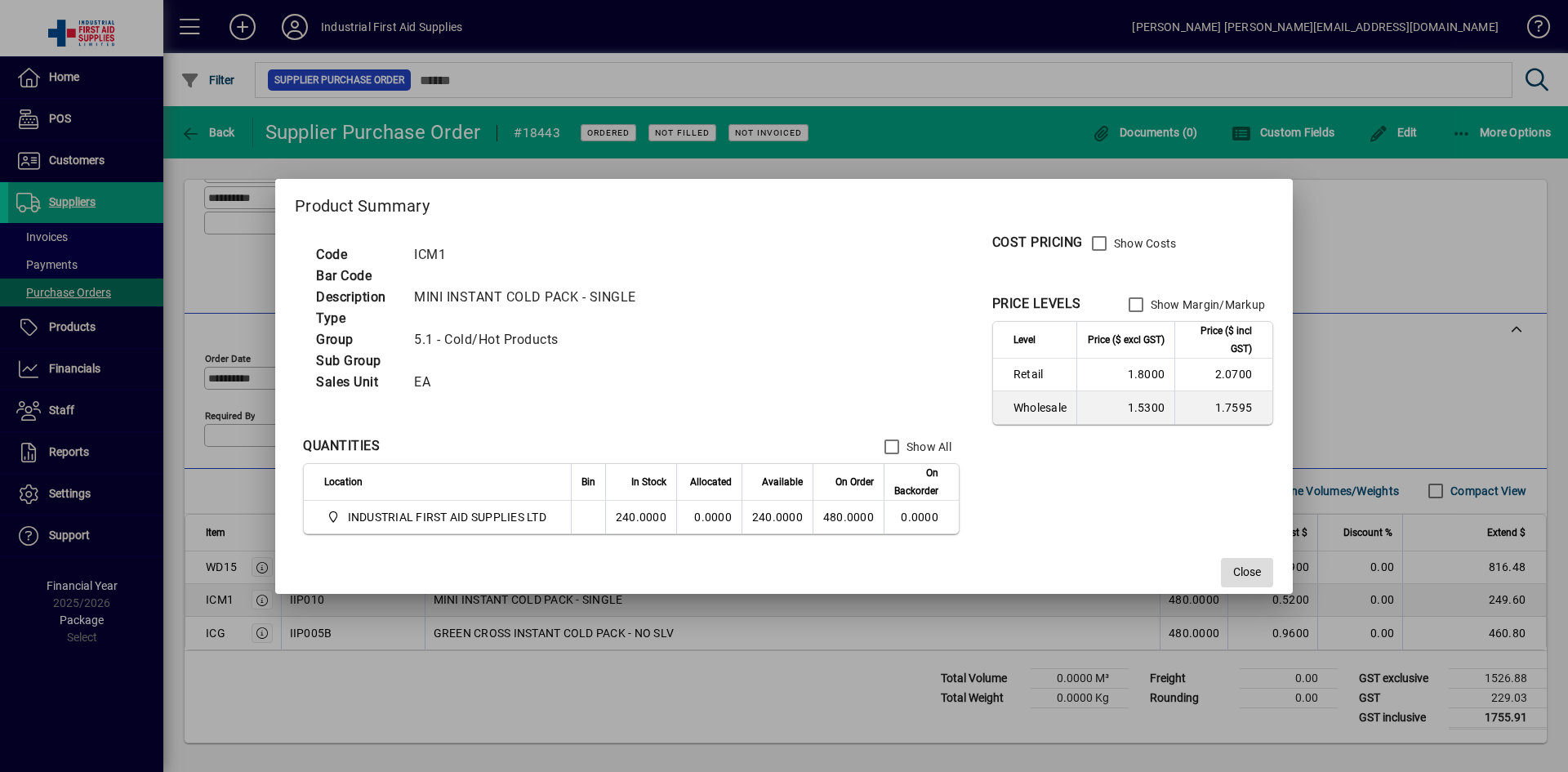
click at [1251, 569] on span "Close" at bounding box center [1247, 572] width 28 height 17
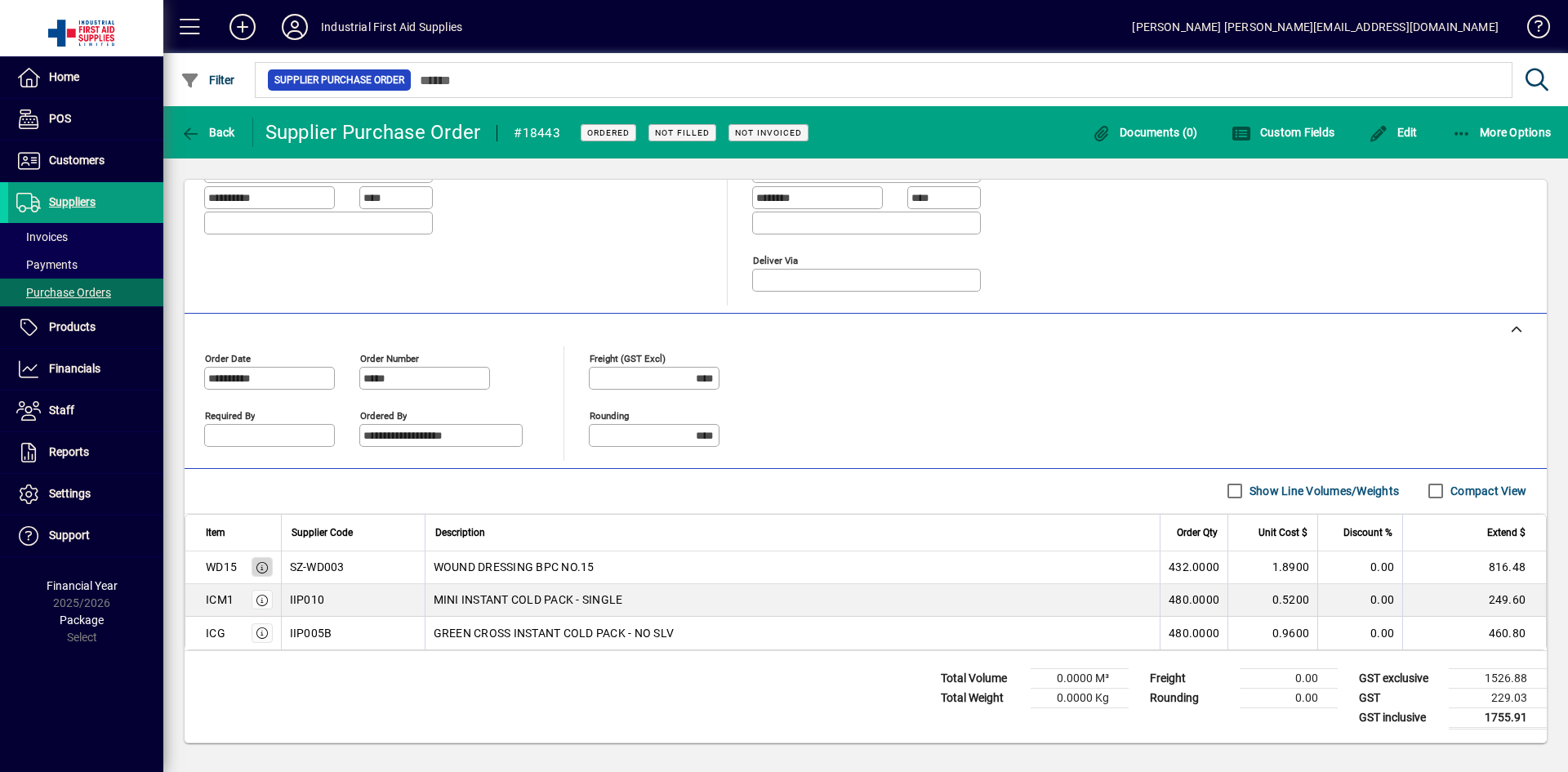
click at [269, 569] on icon "button" at bounding box center [262, 567] width 15 height 11
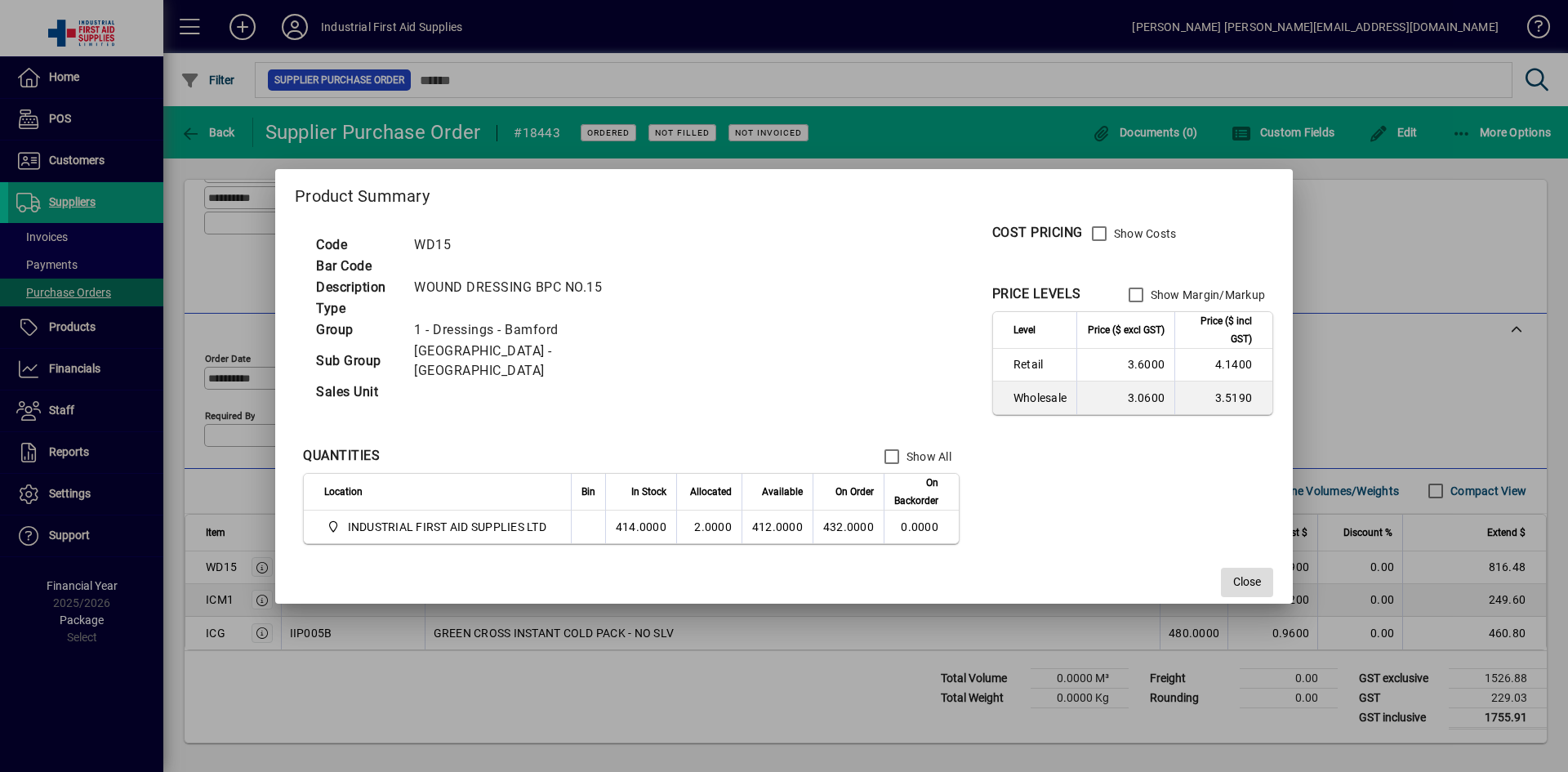
click at [1257, 573] on span "Close" at bounding box center [1247, 582] width 28 height 17
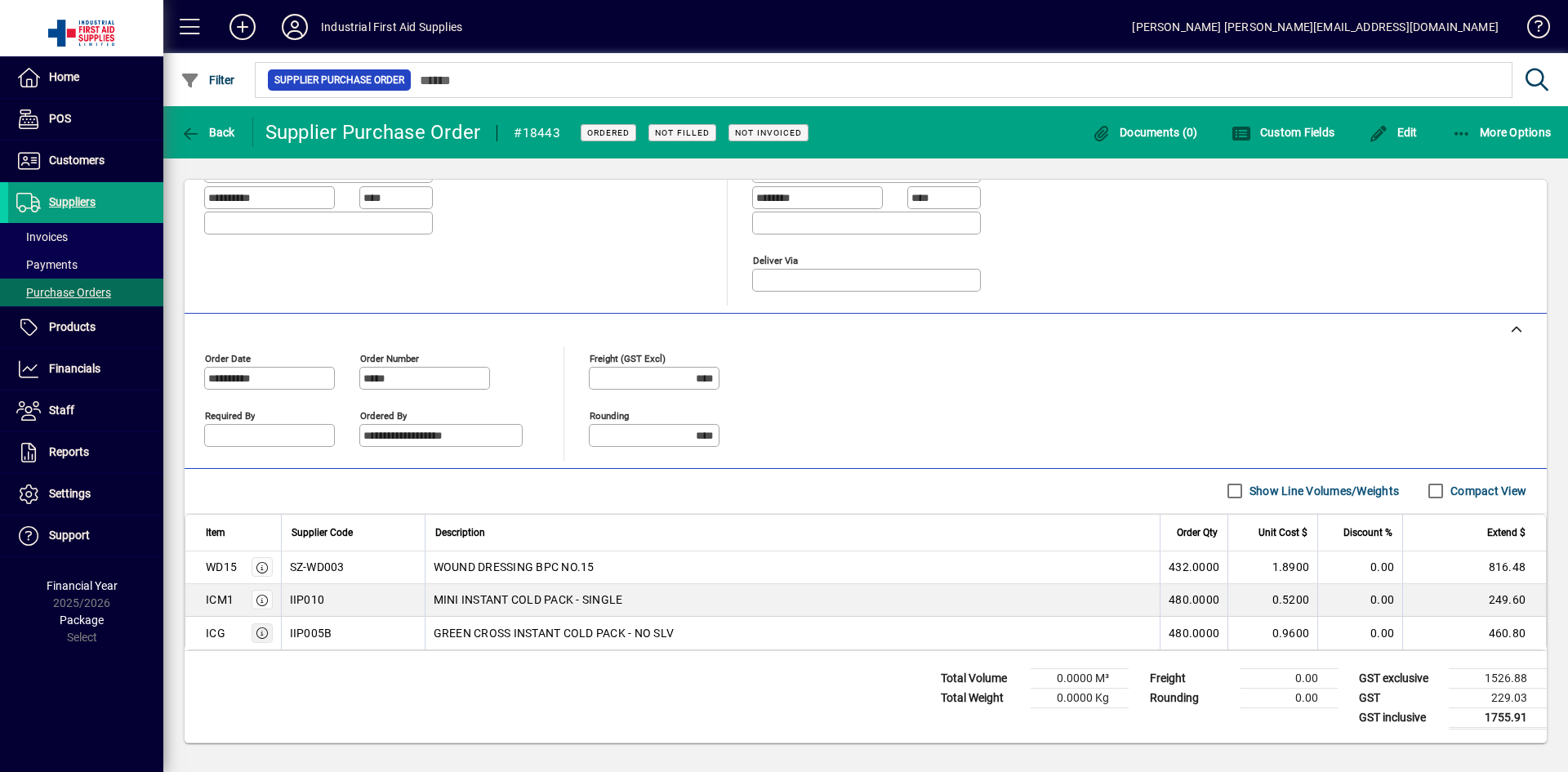
click at [261, 633] on icon "button" at bounding box center [262, 632] width 15 height 11
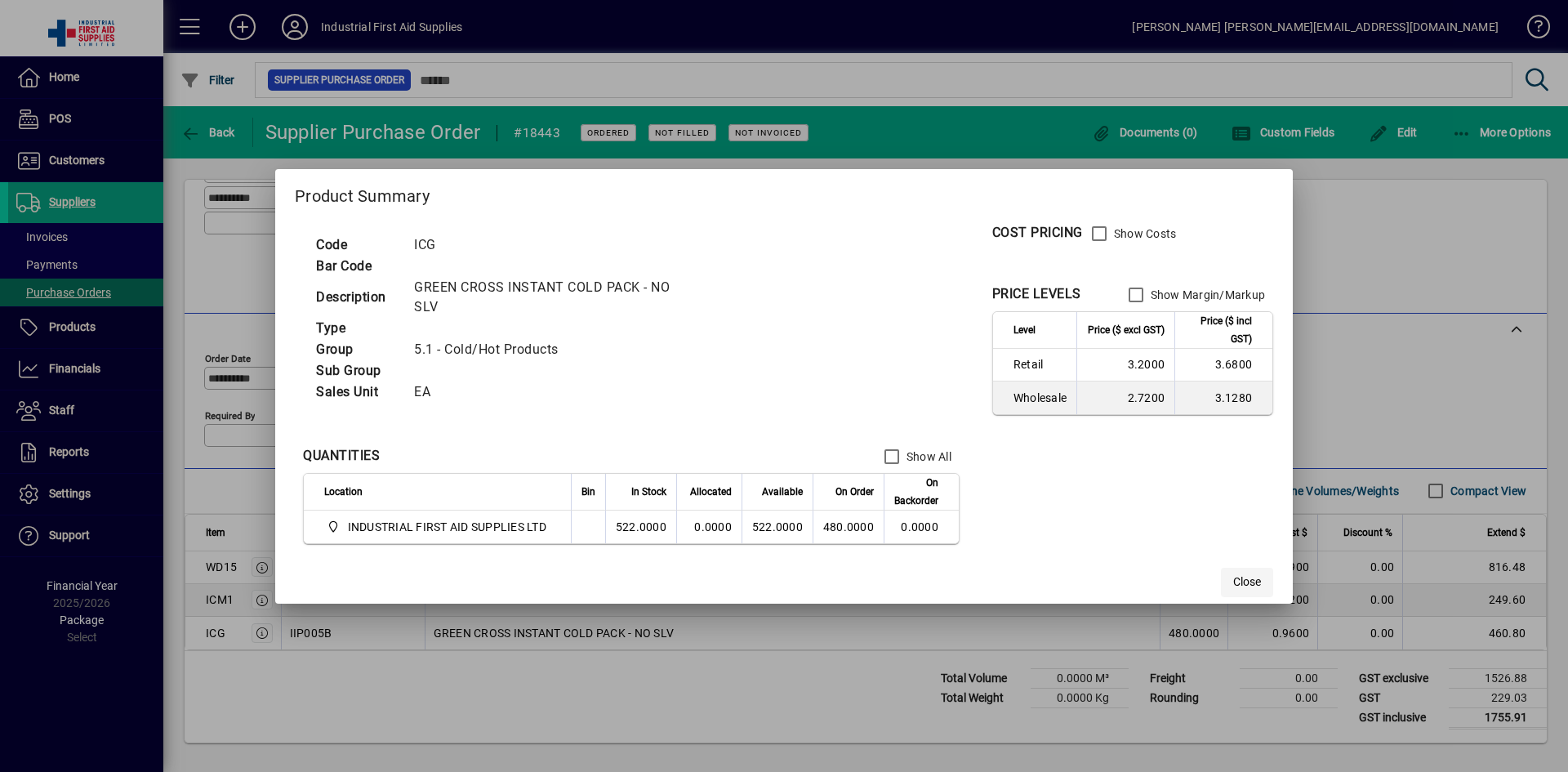
click at [1233, 585] on span "Close" at bounding box center [1247, 582] width 28 height 17
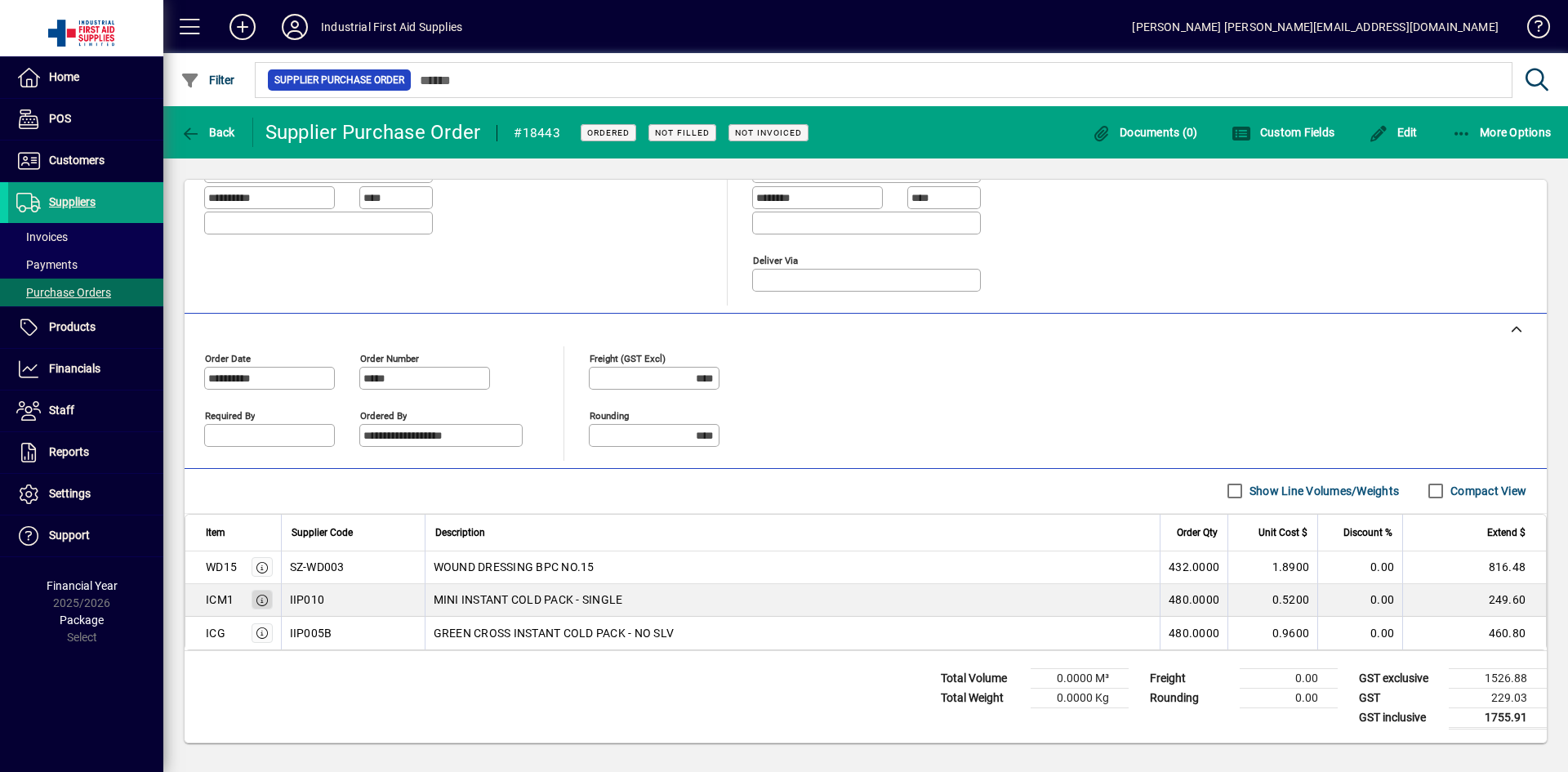
click at [257, 606] on span "button" at bounding box center [262, 599] width 15 height 16
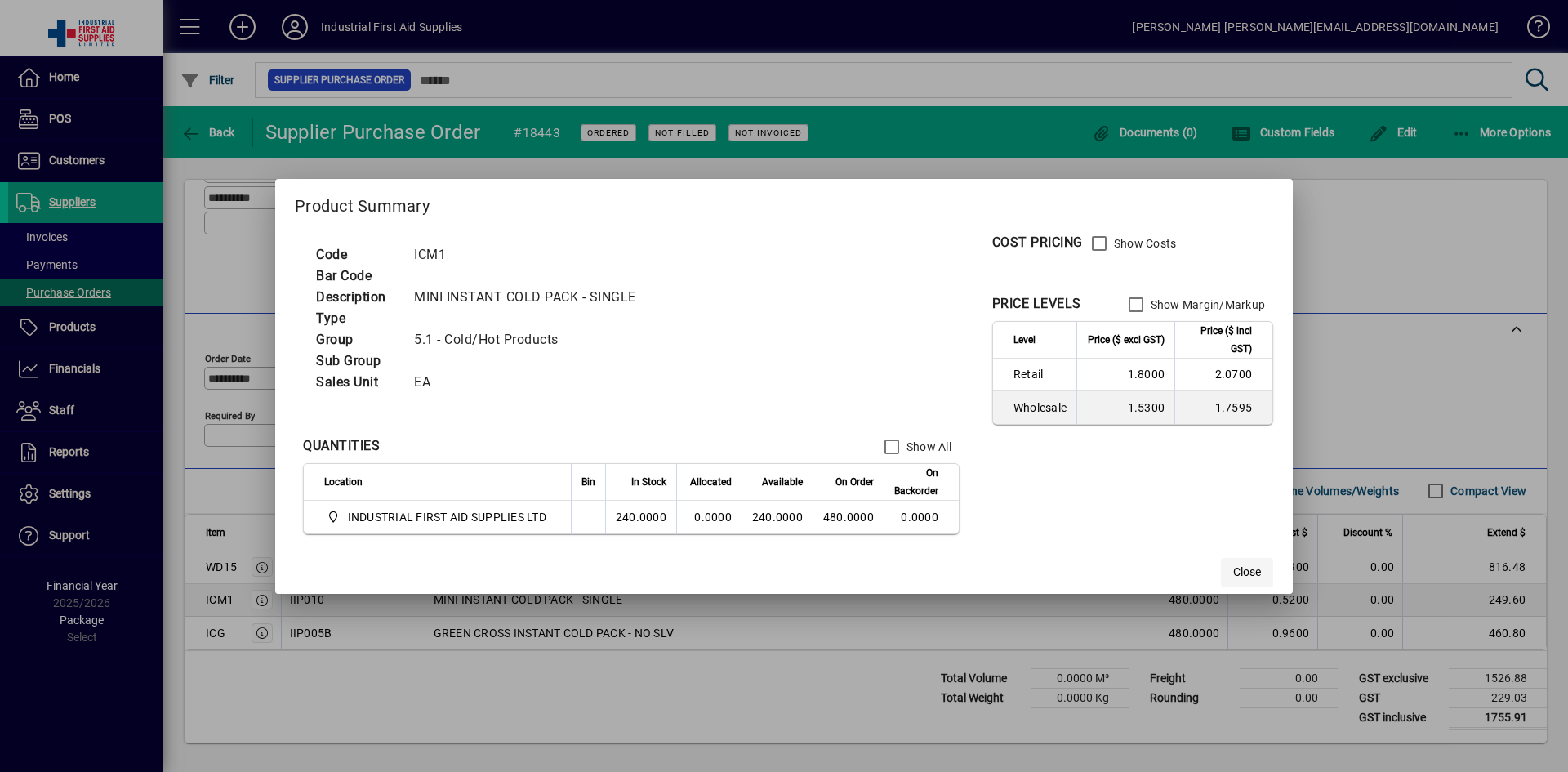
click at [1245, 570] on span "Close" at bounding box center [1247, 572] width 28 height 17
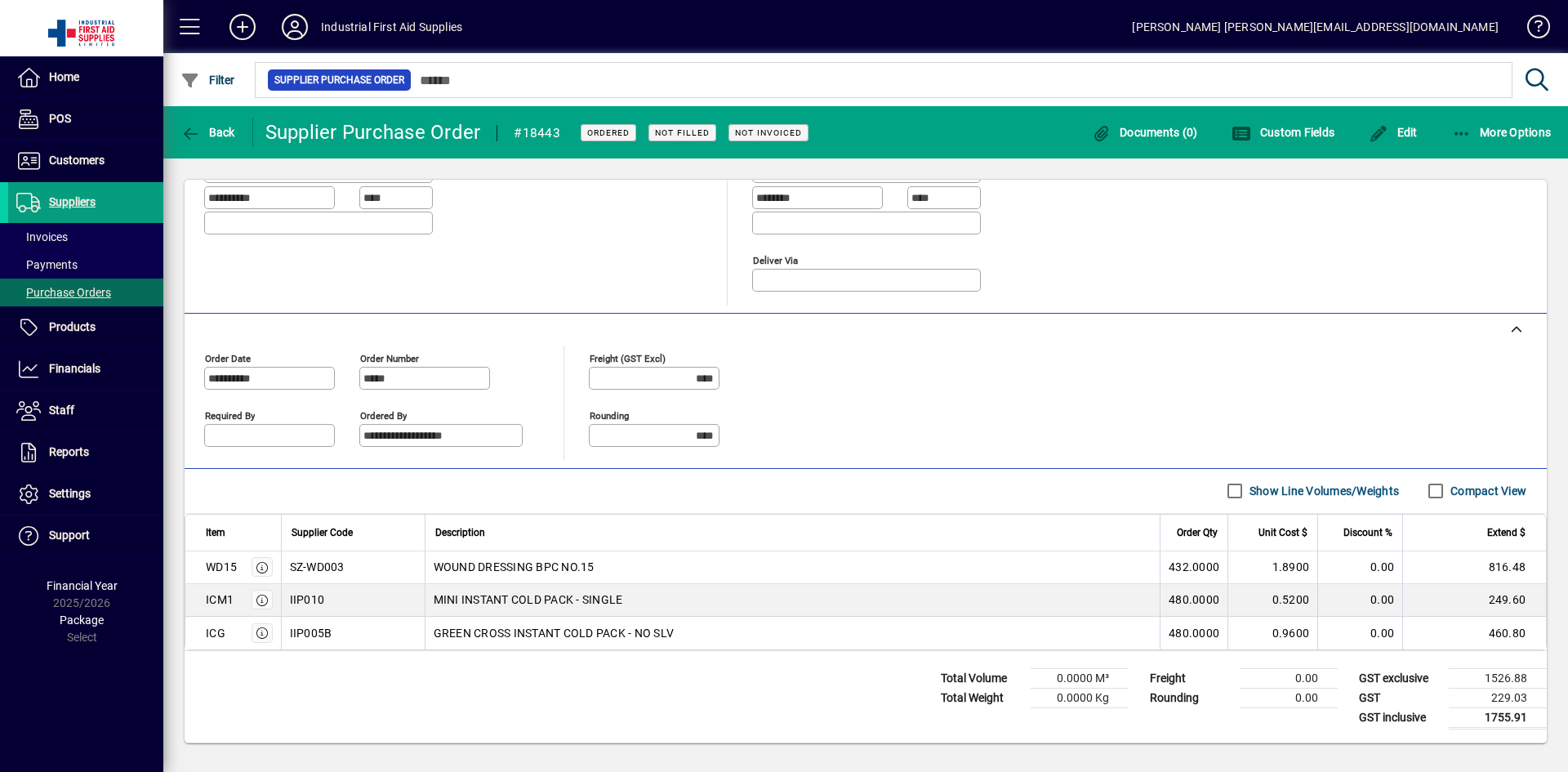
click at [525, 631] on span "GREEN CROSS INSTANT COLD PACK - NO SLV" at bounding box center [554, 633] width 241 height 16
click at [260, 638] on icon "button" at bounding box center [262, 632] width 15 height 11
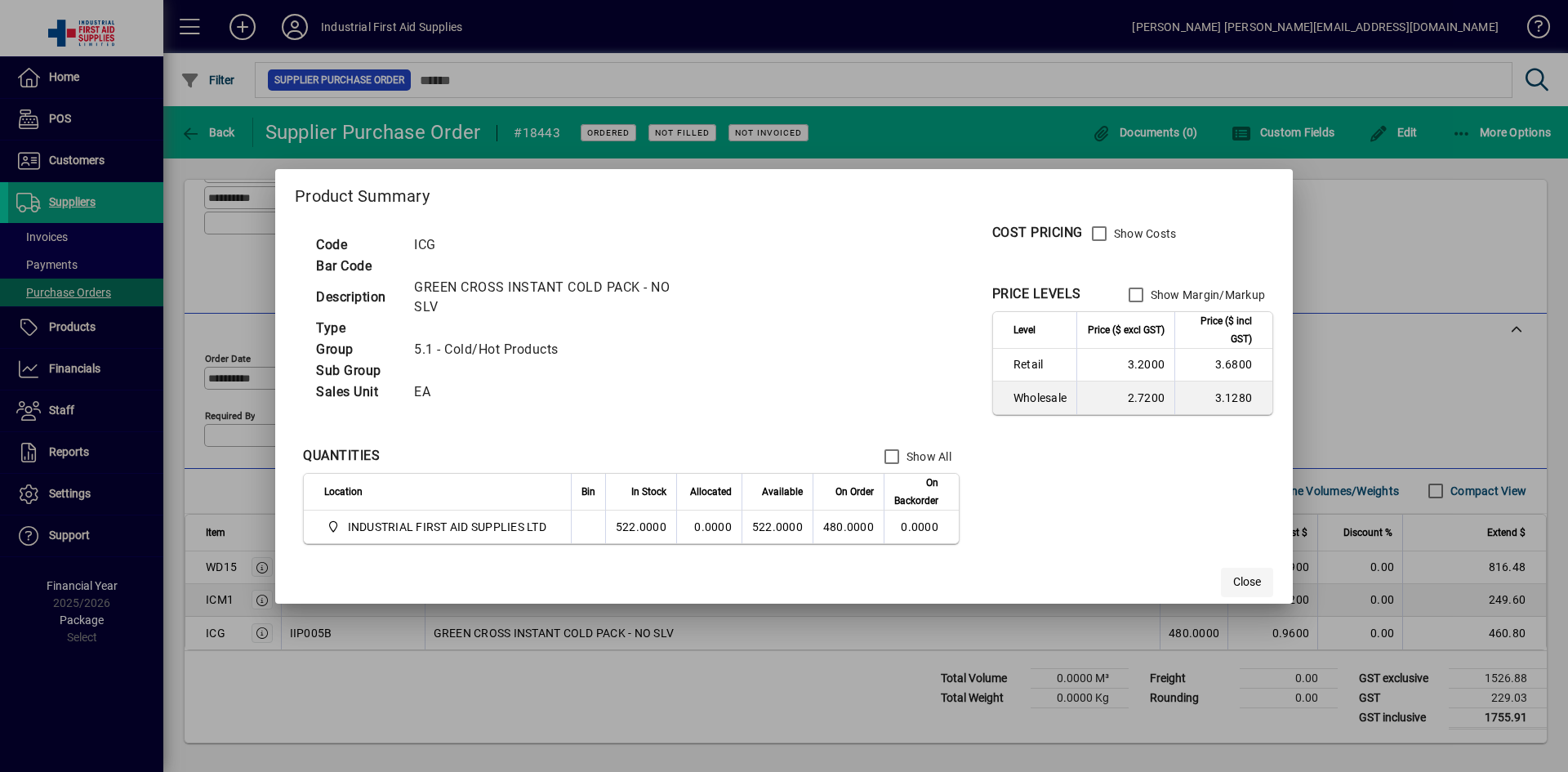
click at [1251, 582] on span "Close" at bounding box center [1247, 582] width 28 height 17
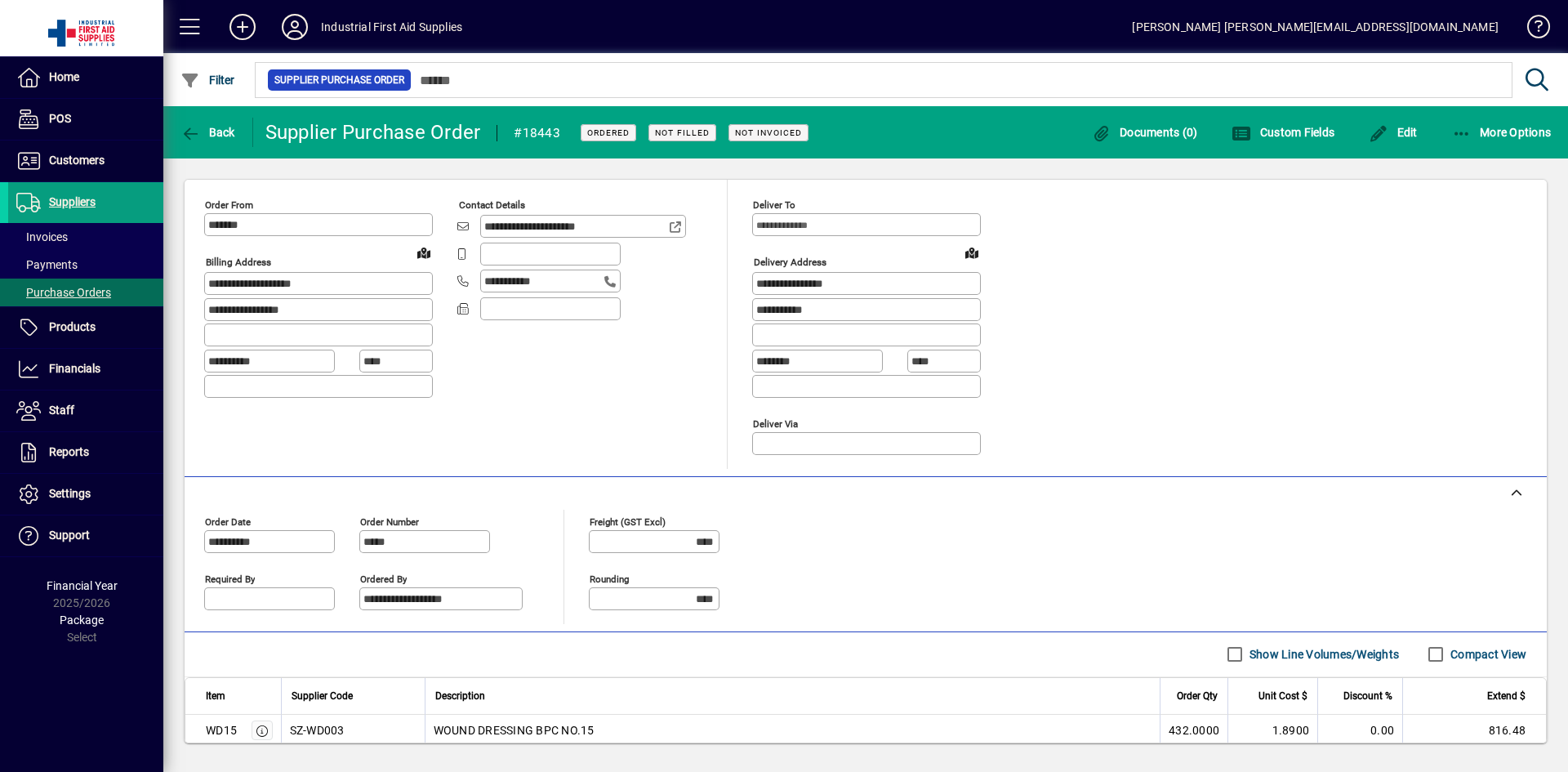
scroll to position [0, 0]
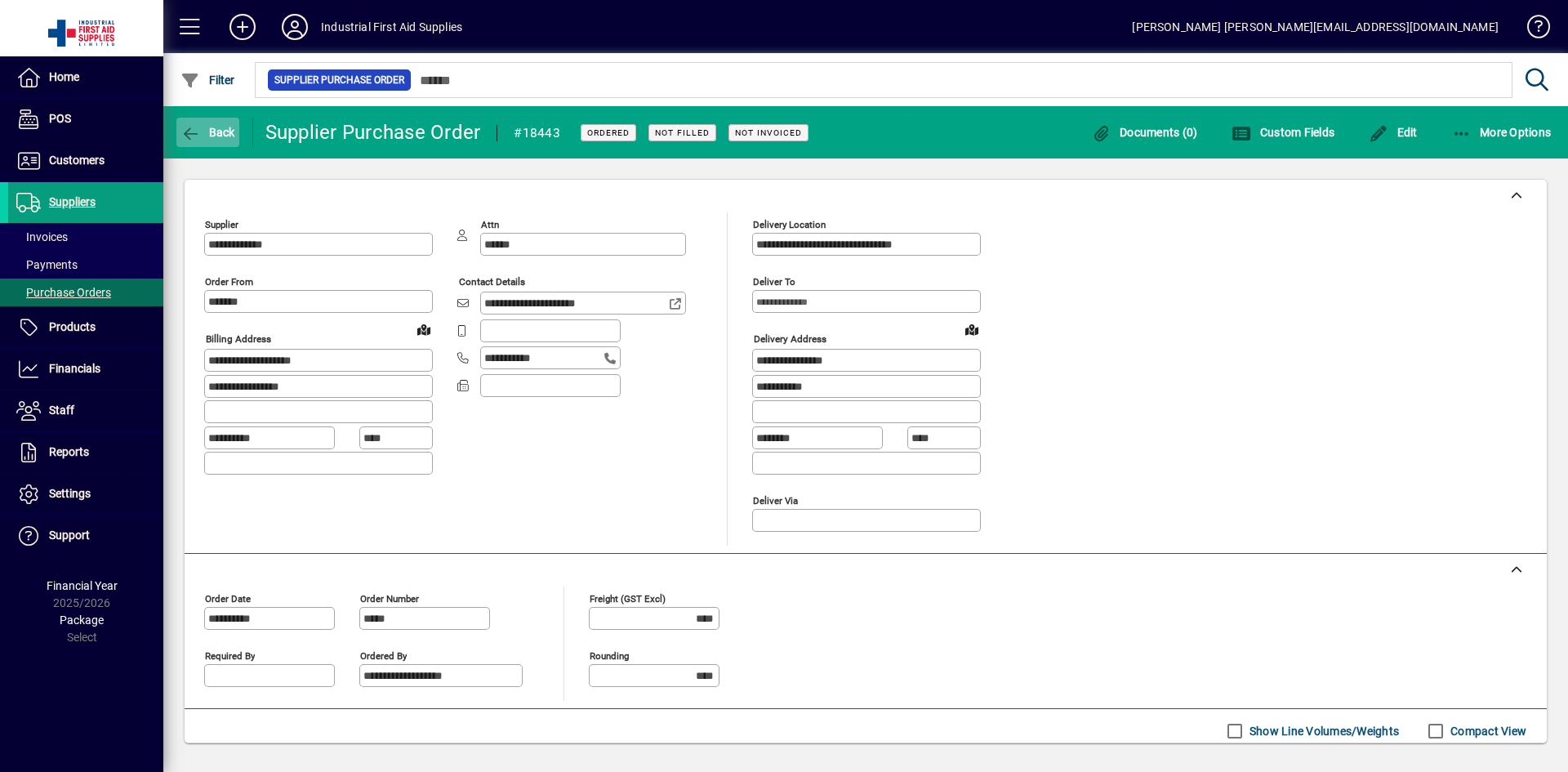
click at [190, 128] on icon "button" at bounding box center [191, 134] width 21 height 16
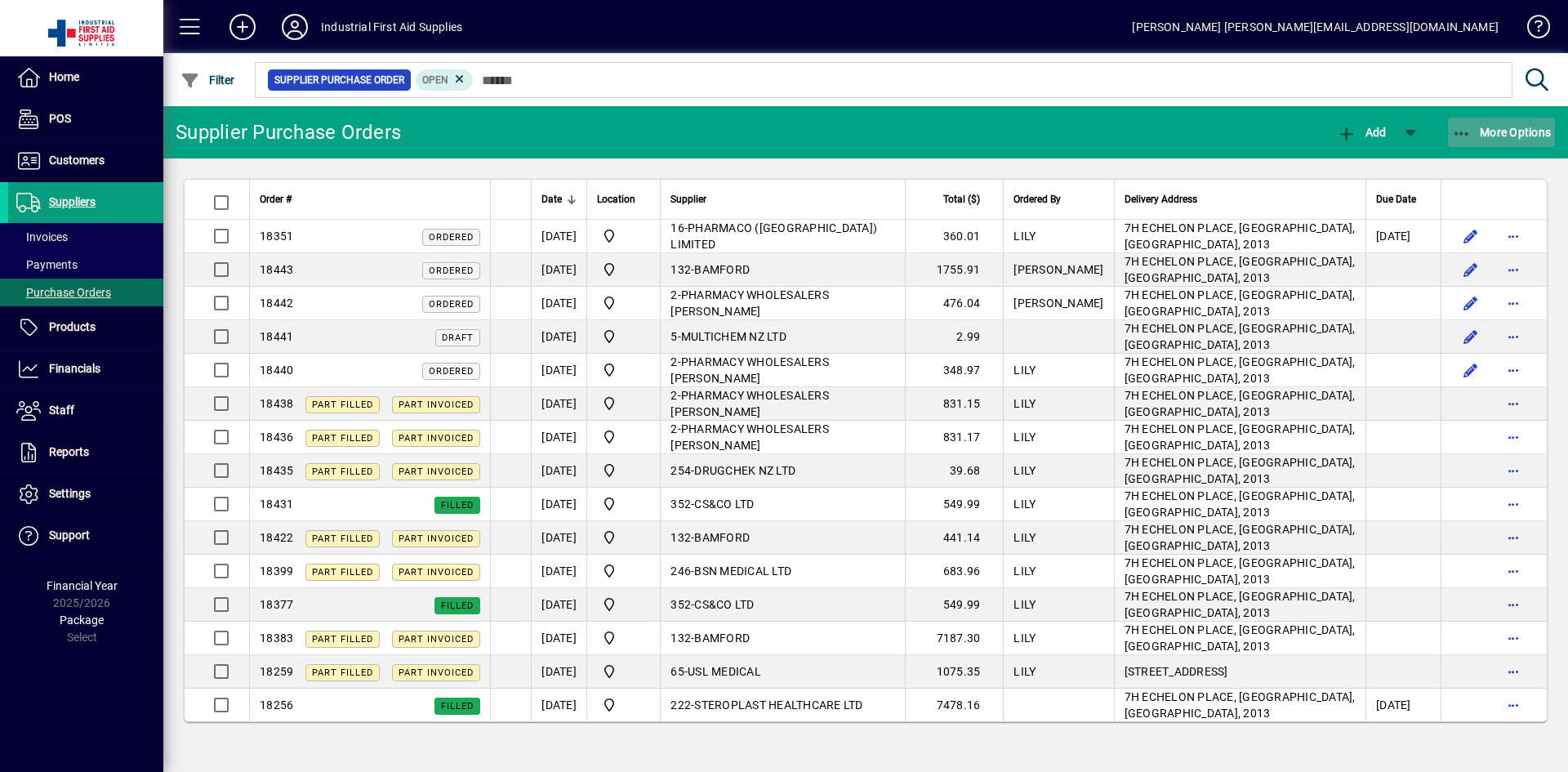
click at [1493, 137] on span "More Options" at bounding box center [1502, 132] width 100 height 13
click at [82, 201] on div at bounding box center [784, 386] width 1568 height 772
click at [1509, 132] on span "More Options" at bounding box center [1502, 132] width 100 height 13
click at [108, 225] on div at bounding box center [784, 386] width 1568 height 772
click at [101, 239] on span at bounding box center [85, 237] width 155 height 39
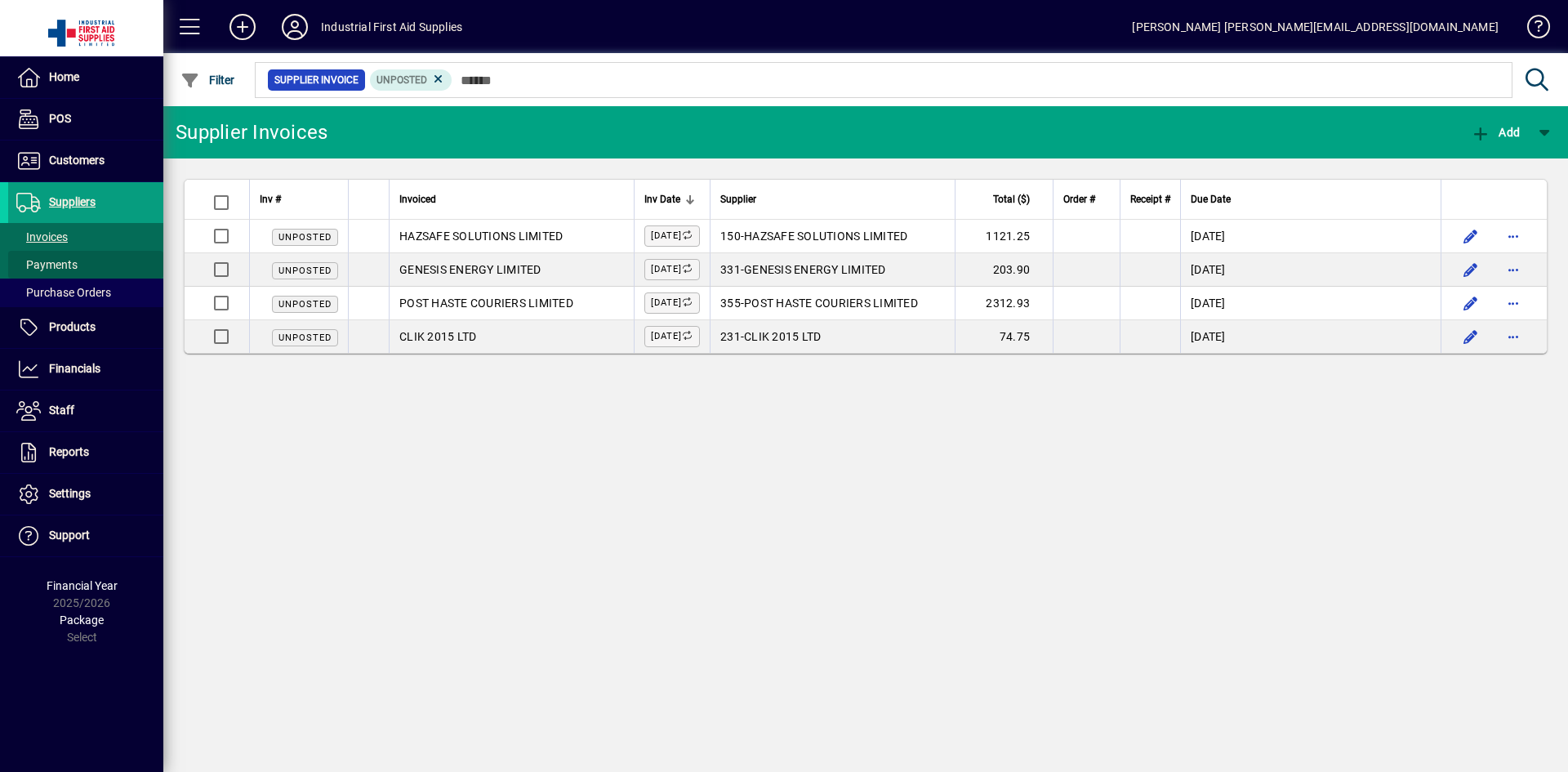
click at [107, 269] on span at bounding box center [85, 265] width 155 height 39
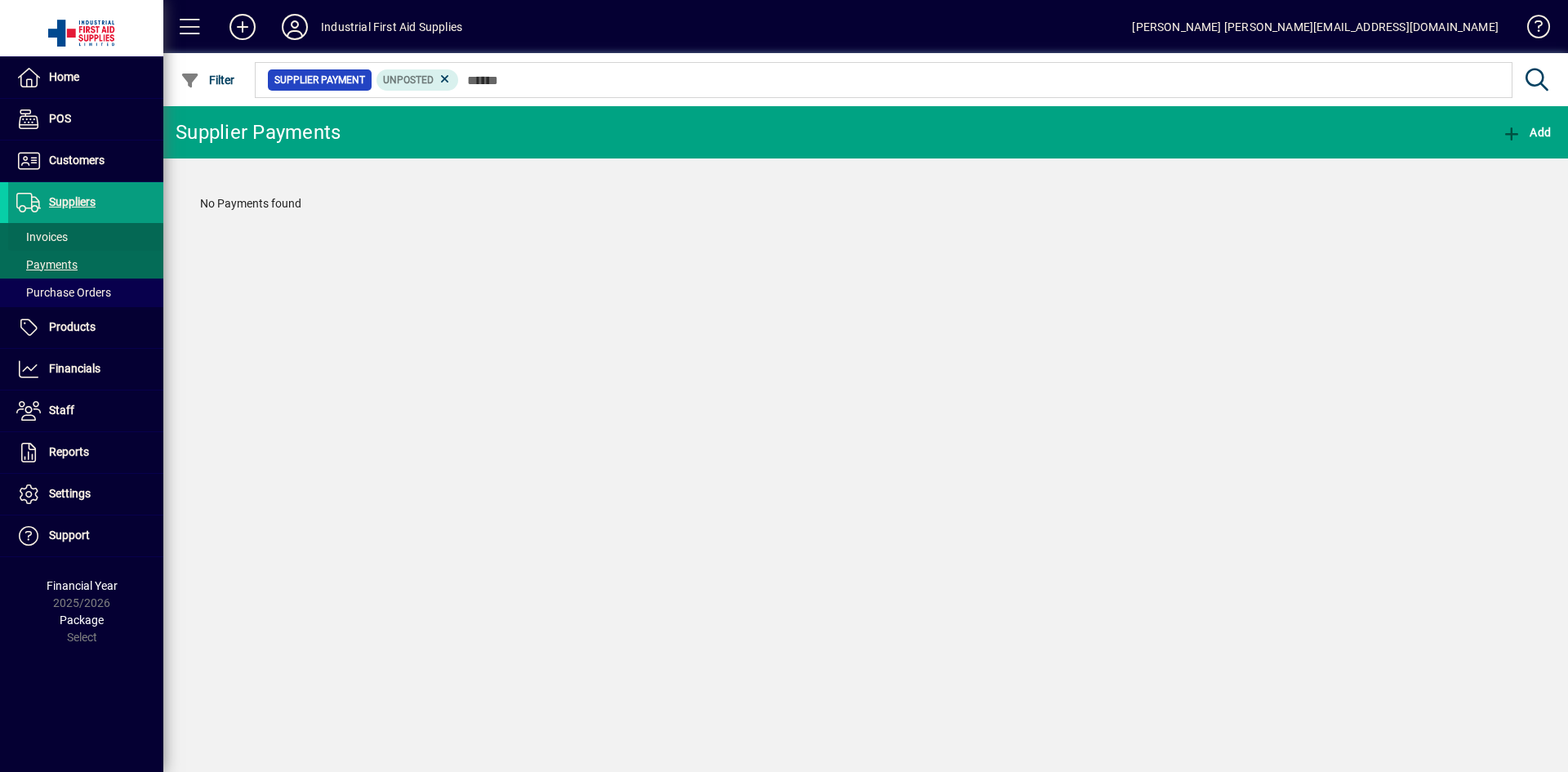
click at [115, 237] on span at bounding box center [85, 237] width 155 height 39
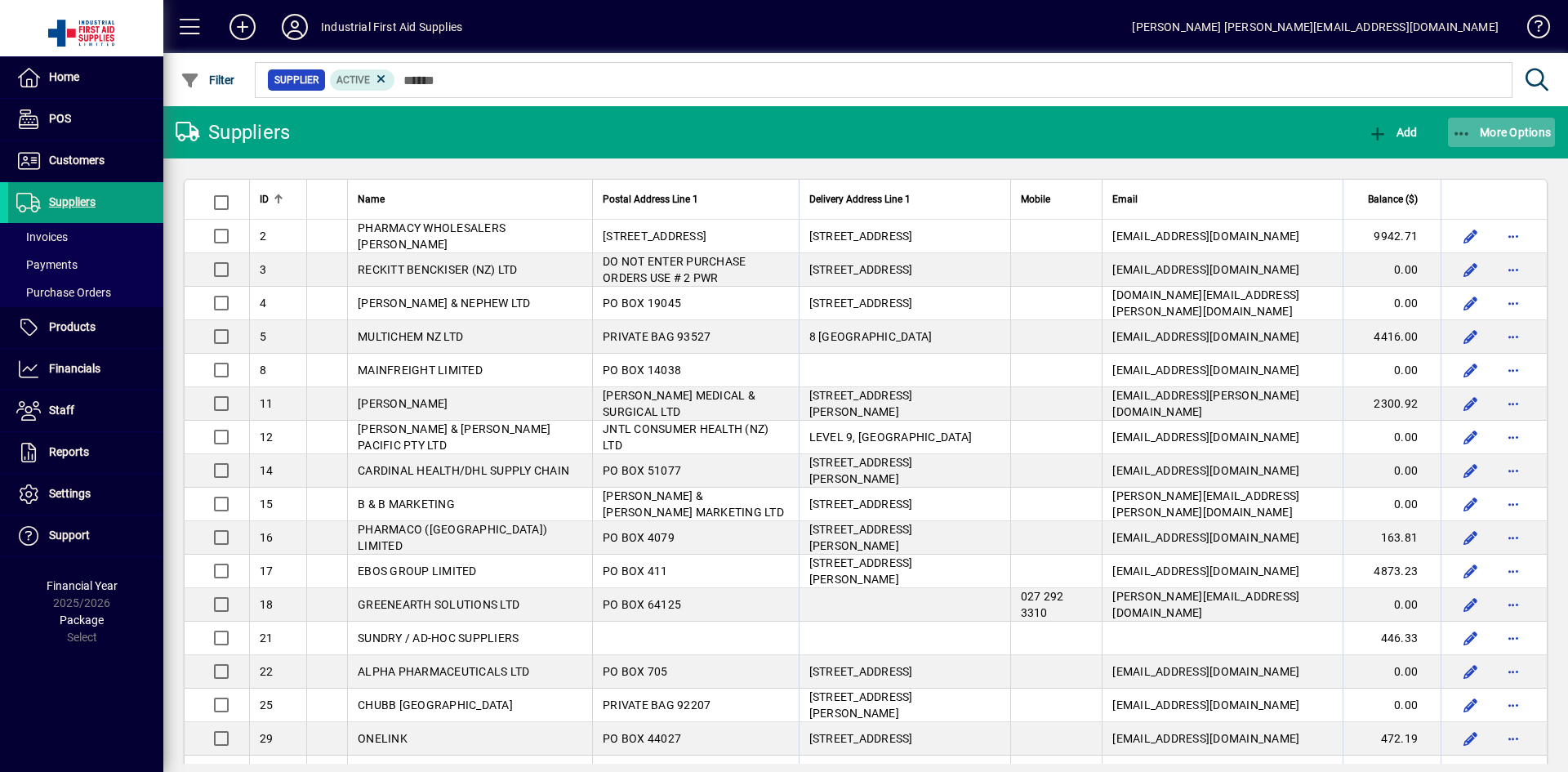
click at [1536, 126] on span "More Options" at bounding box center [1502, 132] width 100 height 13
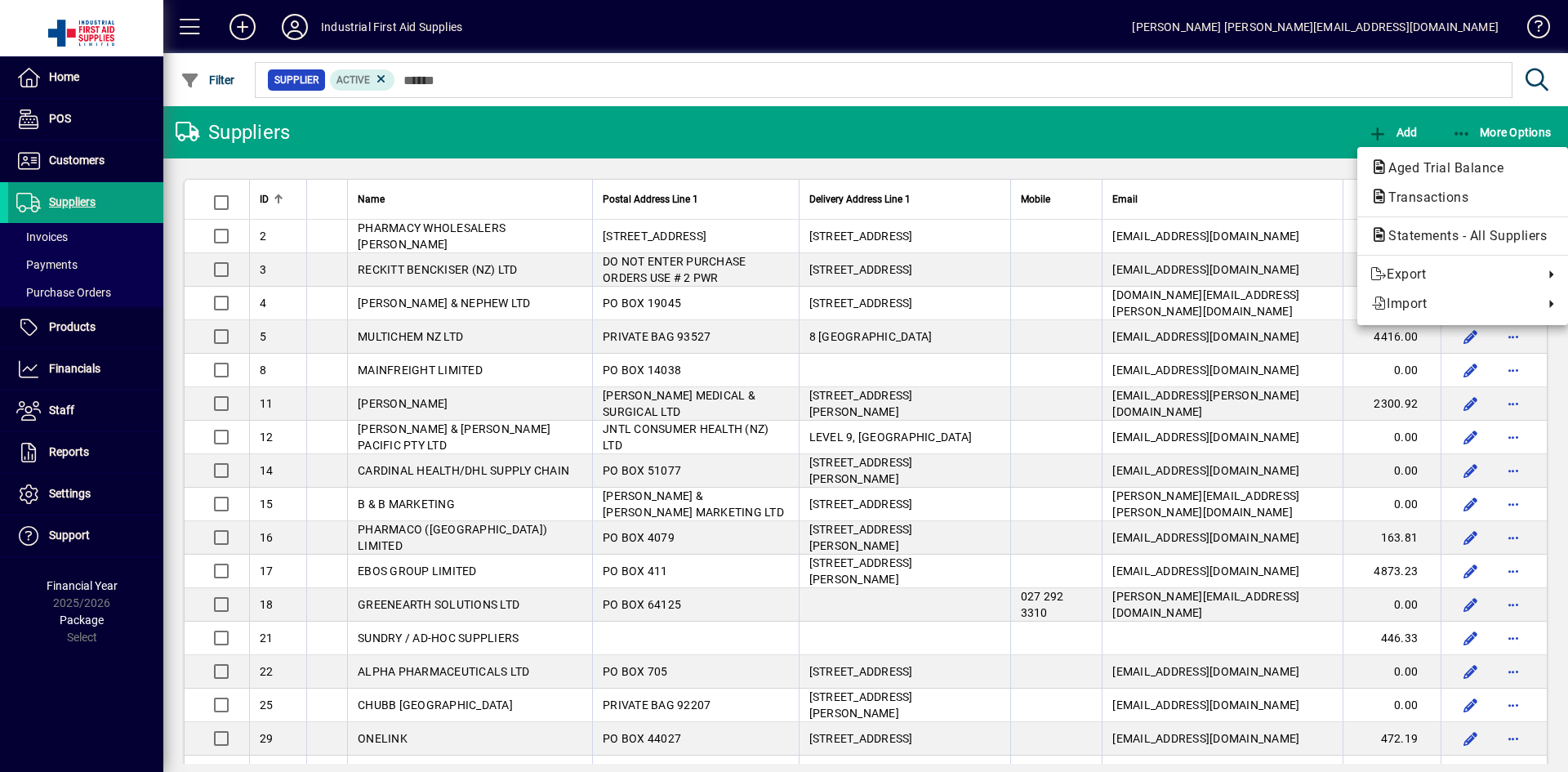
click at [1482, 133] on div at bounding box center [784, 386] width 1568 height 772
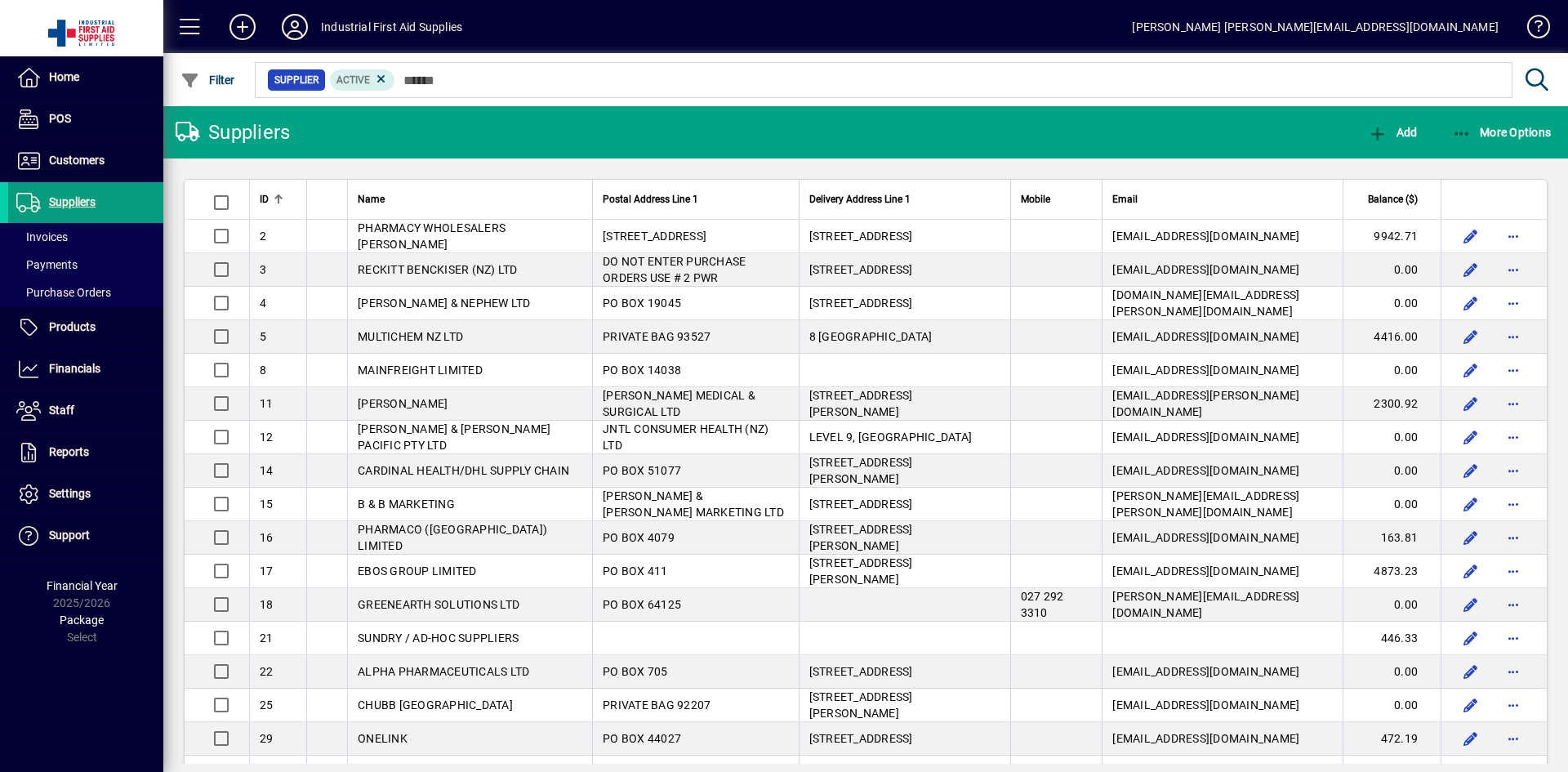
click at [1482, 133] on span "More Options" at bounding box center [1502, 132] width 100 height 13
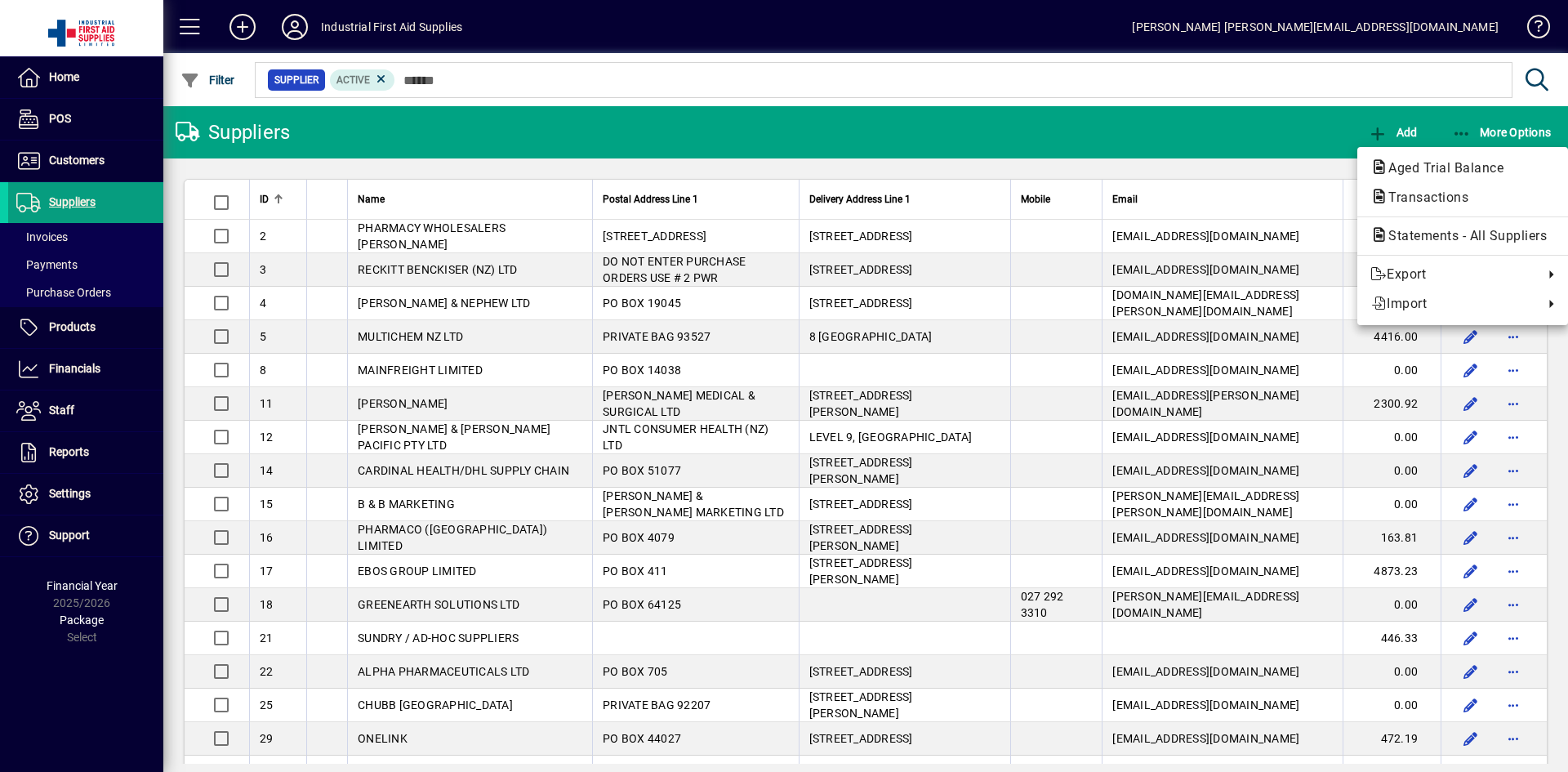
click at [1177, 127] on div at bounding box center [784, 386] width 1568 height 772
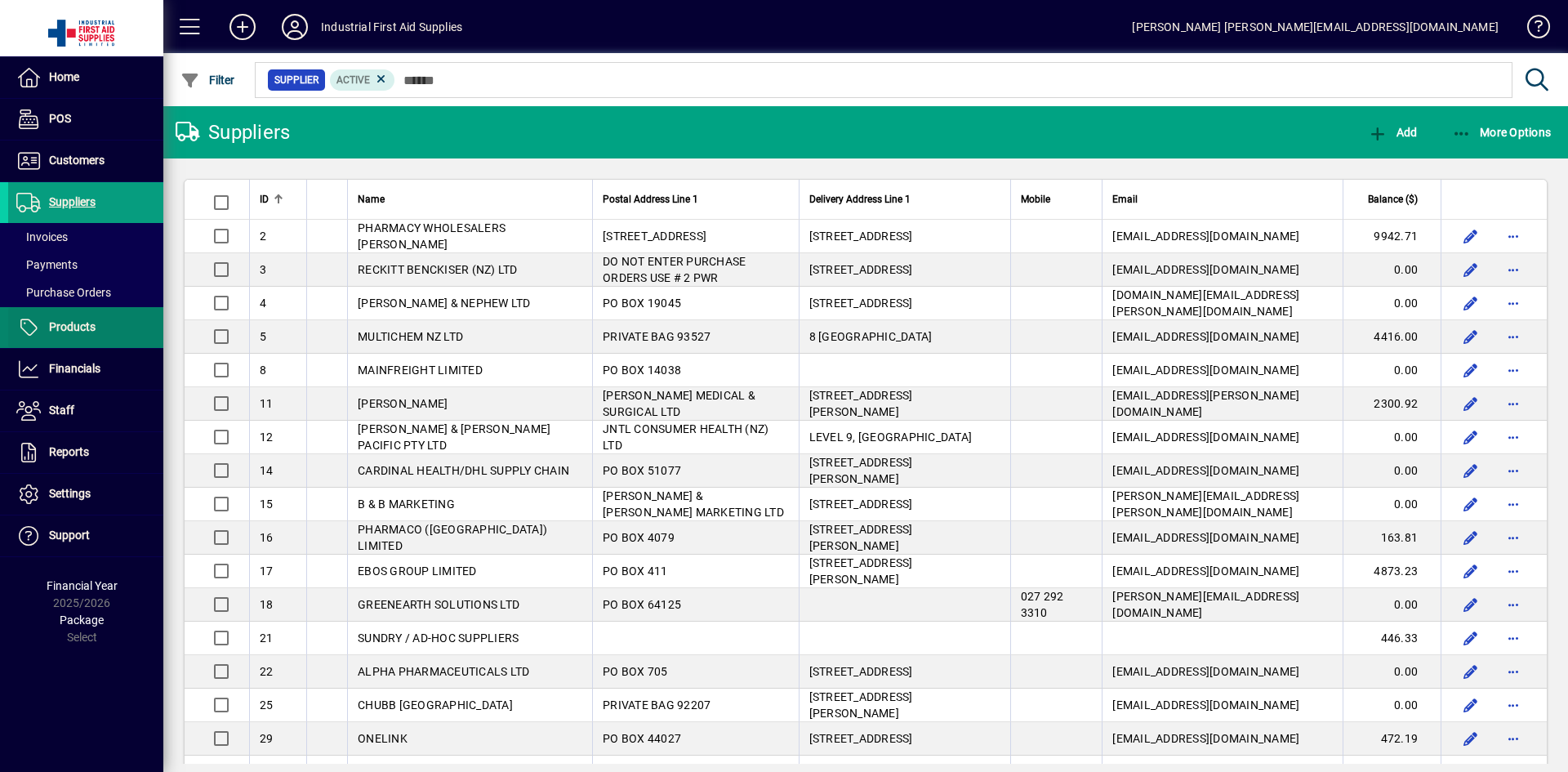
click at [73, 332] on span "Products" at bounding box center [73, 326] width 47 height 13
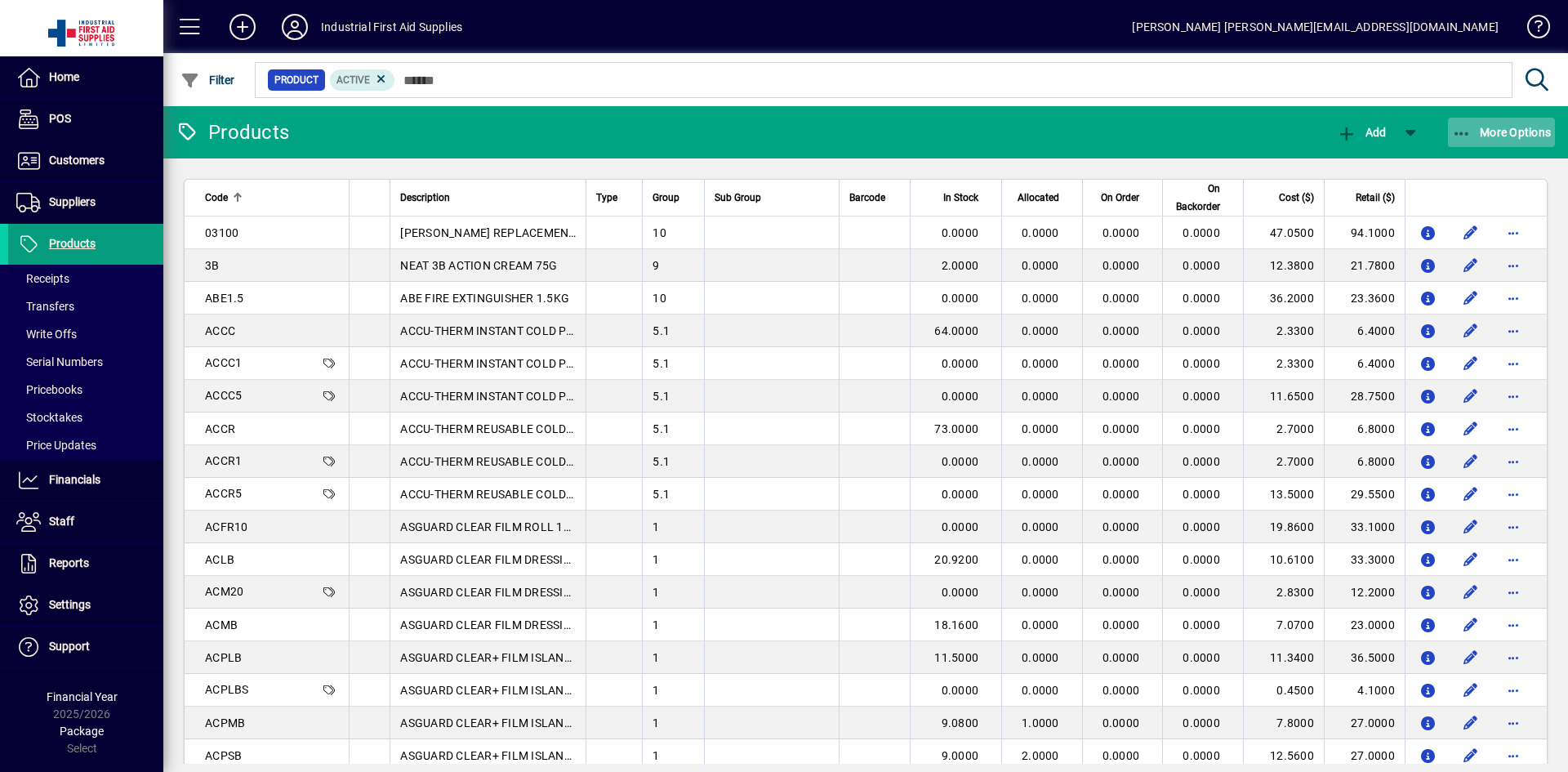
click at [1508, 129] on span "More Options" at bounding box center [1502, 132] width 100 height 13
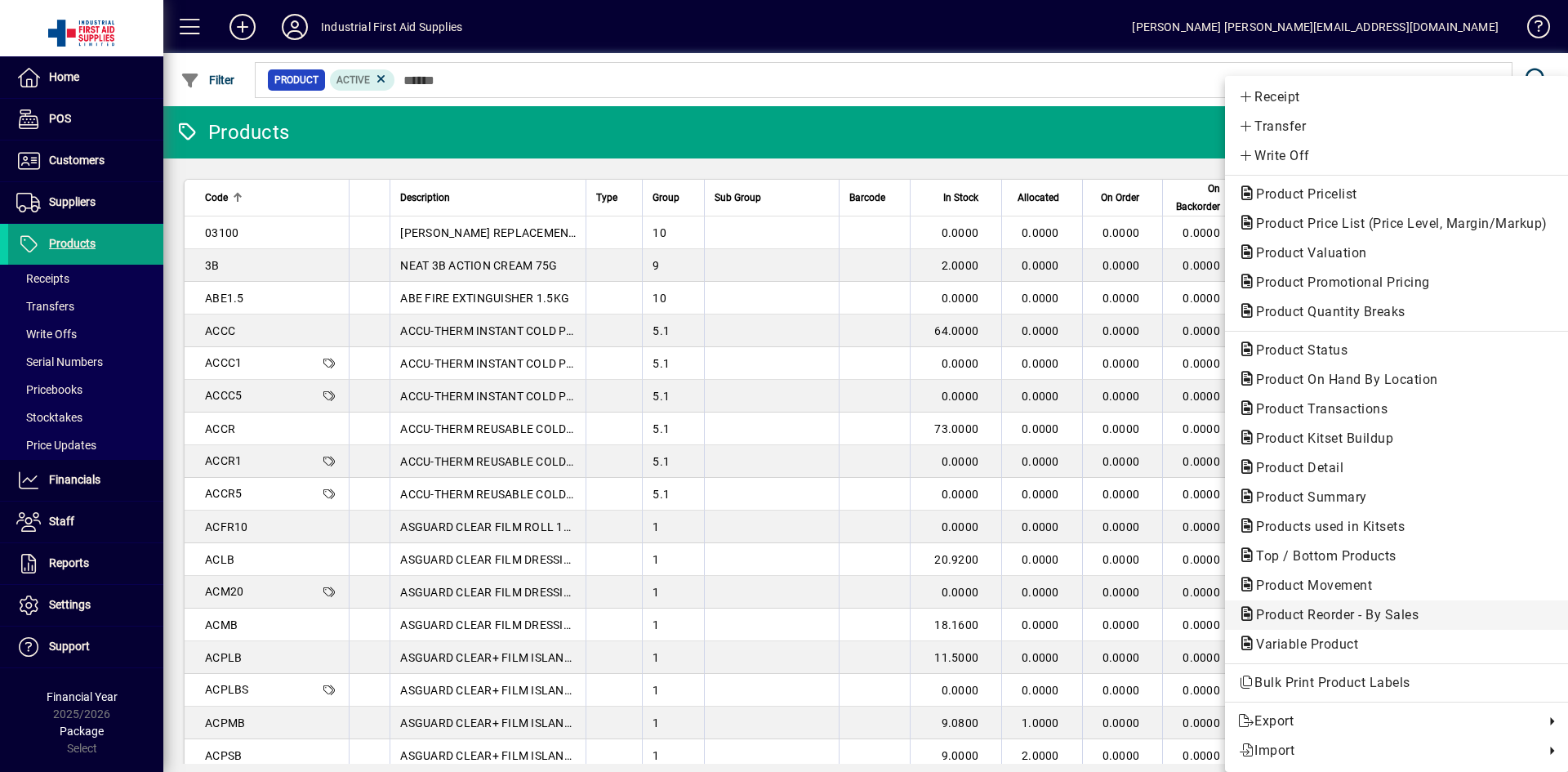
click at [1356, 620] on span "Product Reorder - By Sales" at bounding box center [1333, 615] width 189 height 16
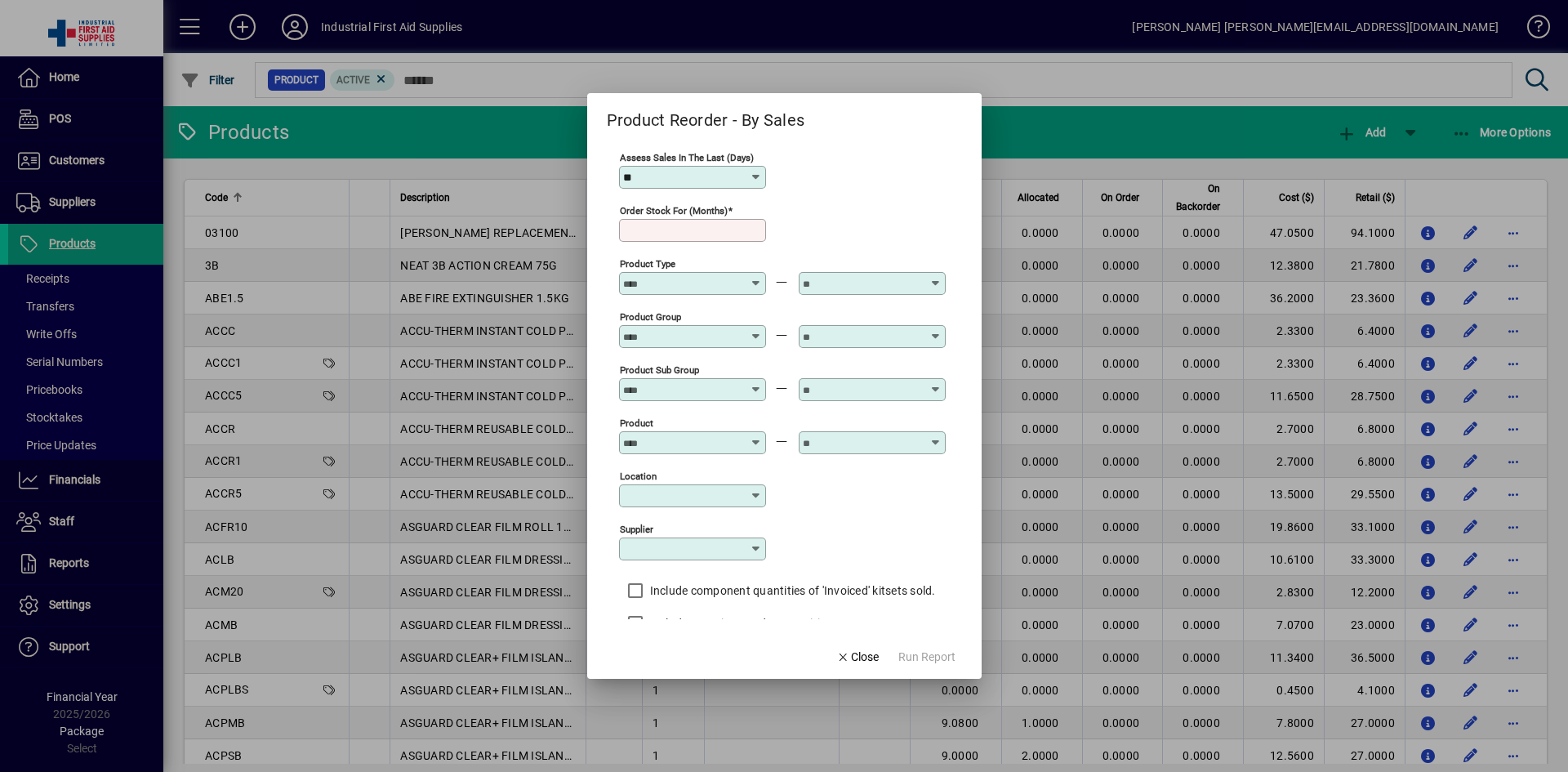
click at [656, 228] on input "Order stock for (months)" at bounding box center [695, 230] width 142 height 13
click at [682, 177] on input "**" at bounding box center [687, 177] width 127 height 13
click at [640, 404] on div "180" at bounding box center [643, 403] width 21 height 17
type input "***"
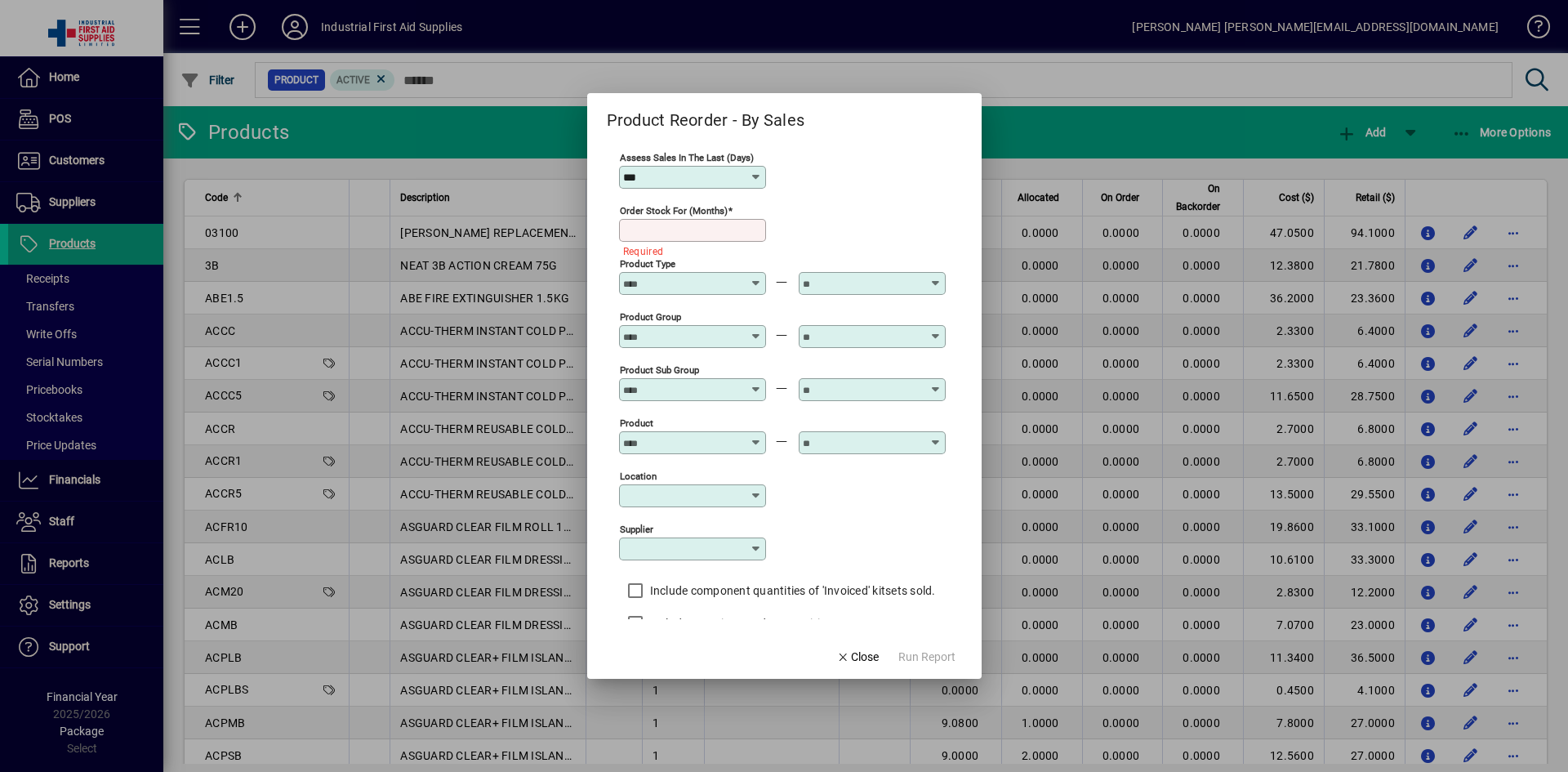
click at [656, 229] on input "Order stock for (months)" at bounding box center [695, 230] width 142 height 13
type input "***"
click at [887, 239] on div "Order stock for (months) ***" at bounding box center [782, 229] width 327 height 53
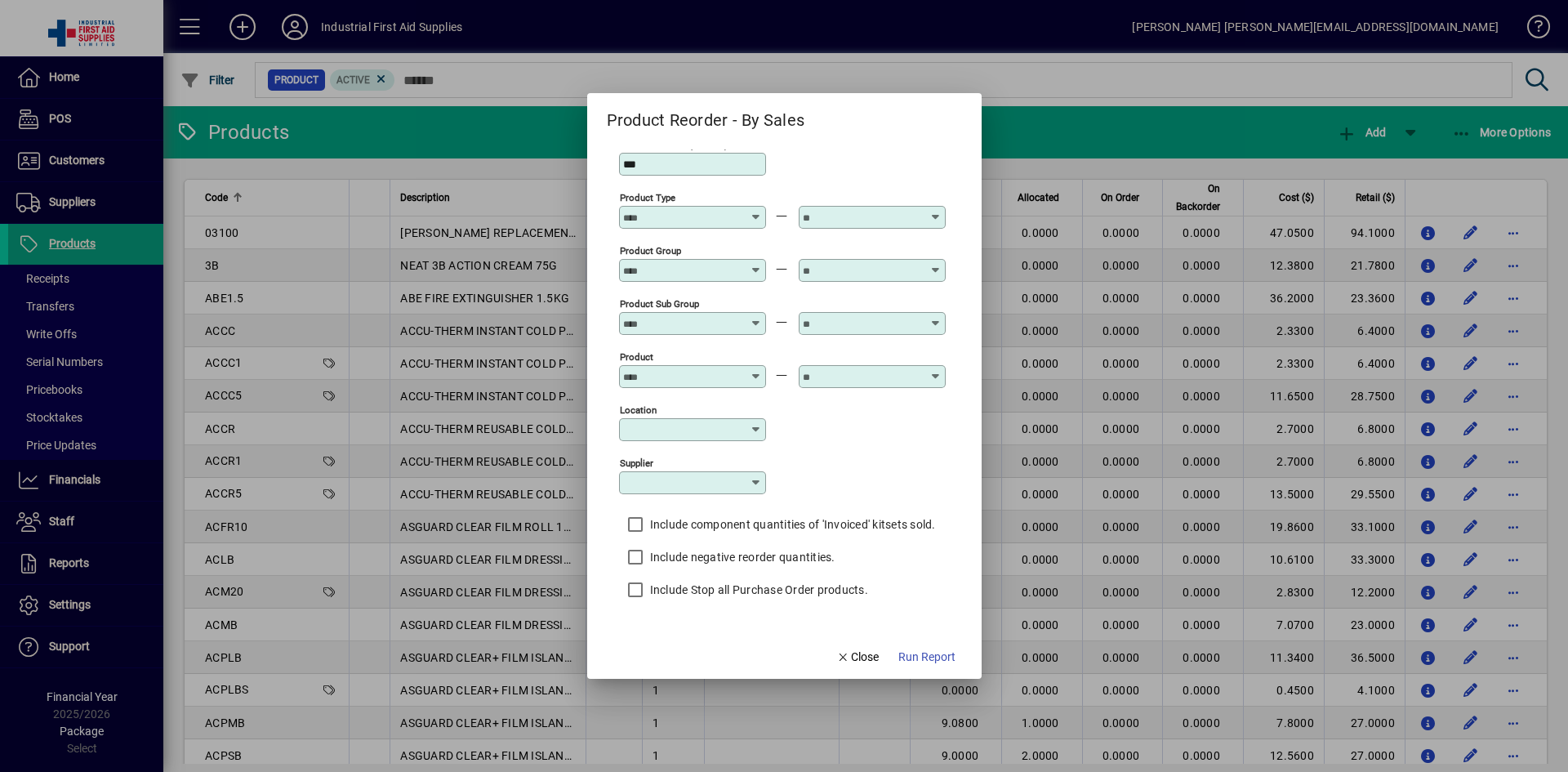
scroll to position [82, 0]
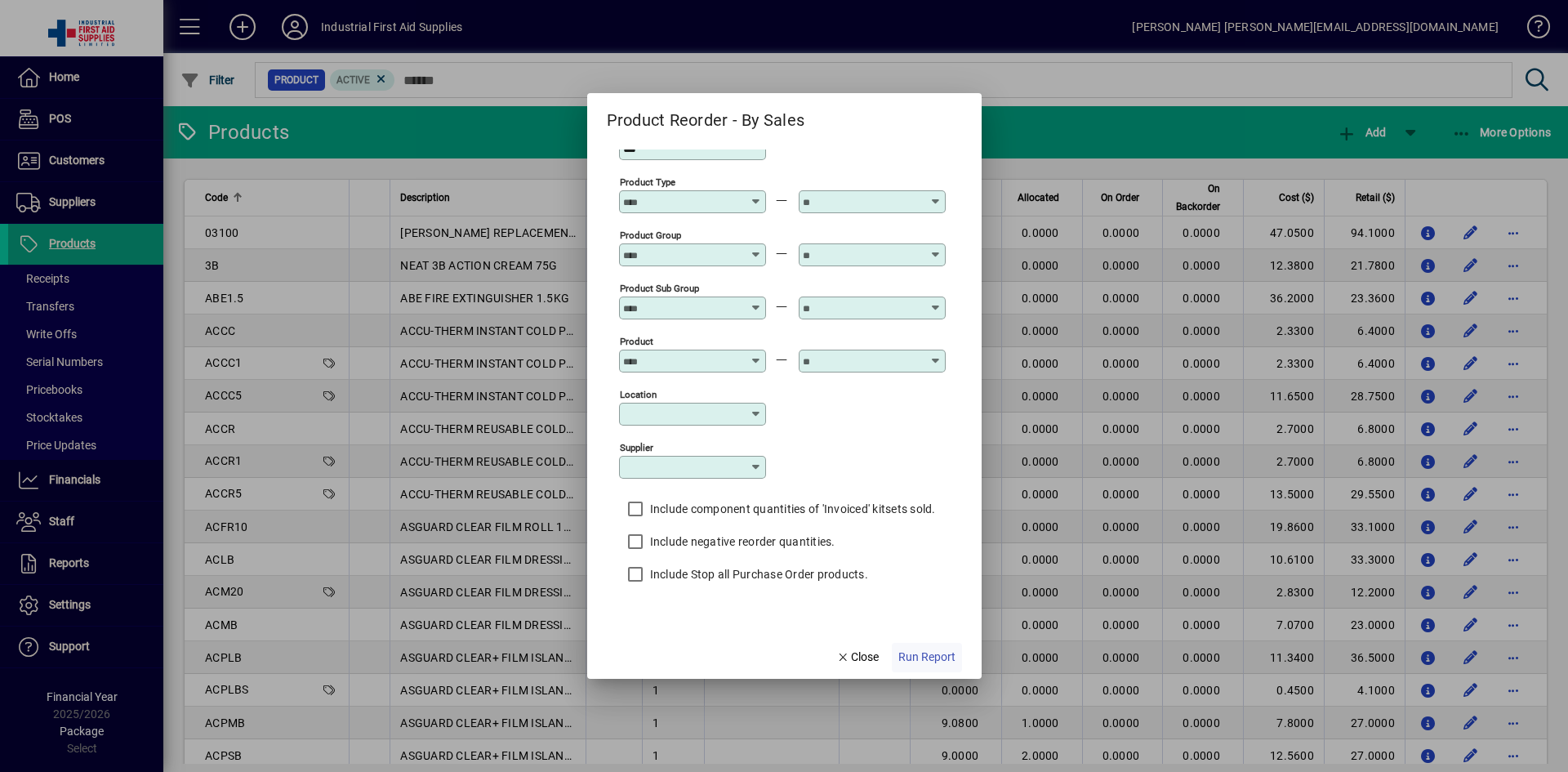
click at [935, 661] on span "Run Report" at bounding box center [927, 658] width 57 height 17
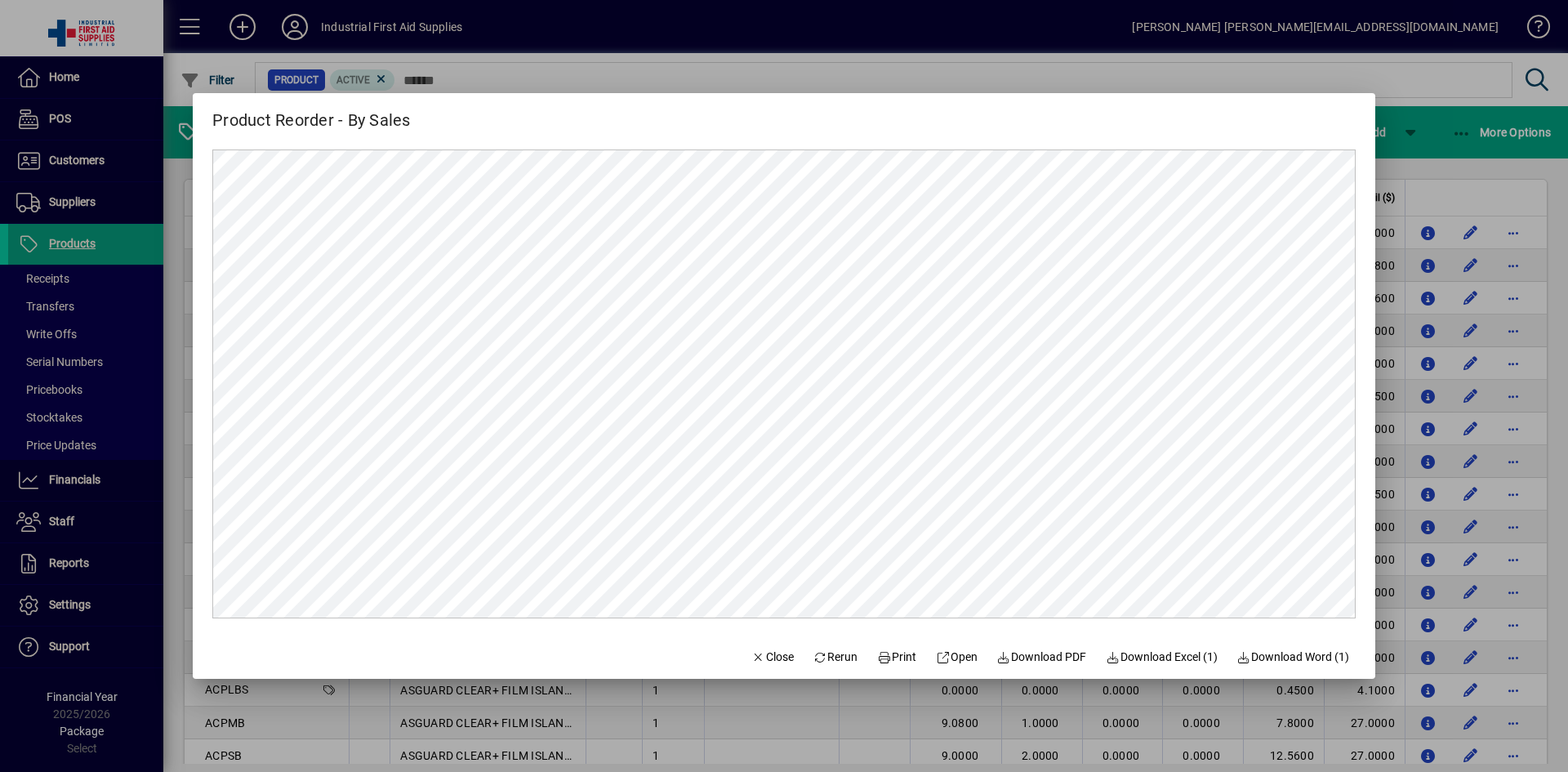
scroll to position [0, 0]
click at [936, 659] on icon at bounding box center [943, 658] width 15 height 11
click at [766, 660] on span "Close" at bounding box center [773, 658] width 42 height 17
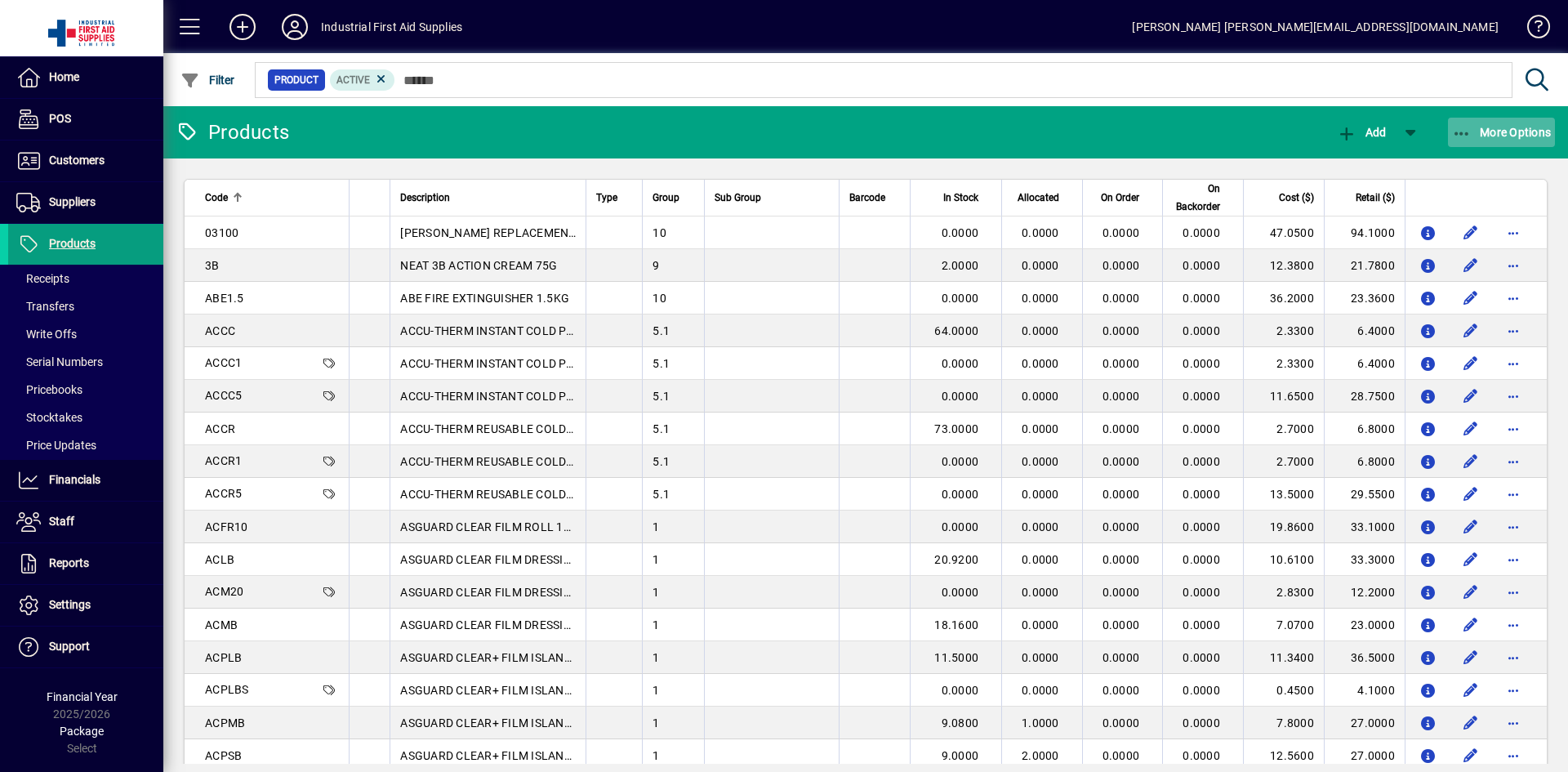
click at [1533, 128] on span "More Options" at bounding box center [1502, 132] width 100 height 13
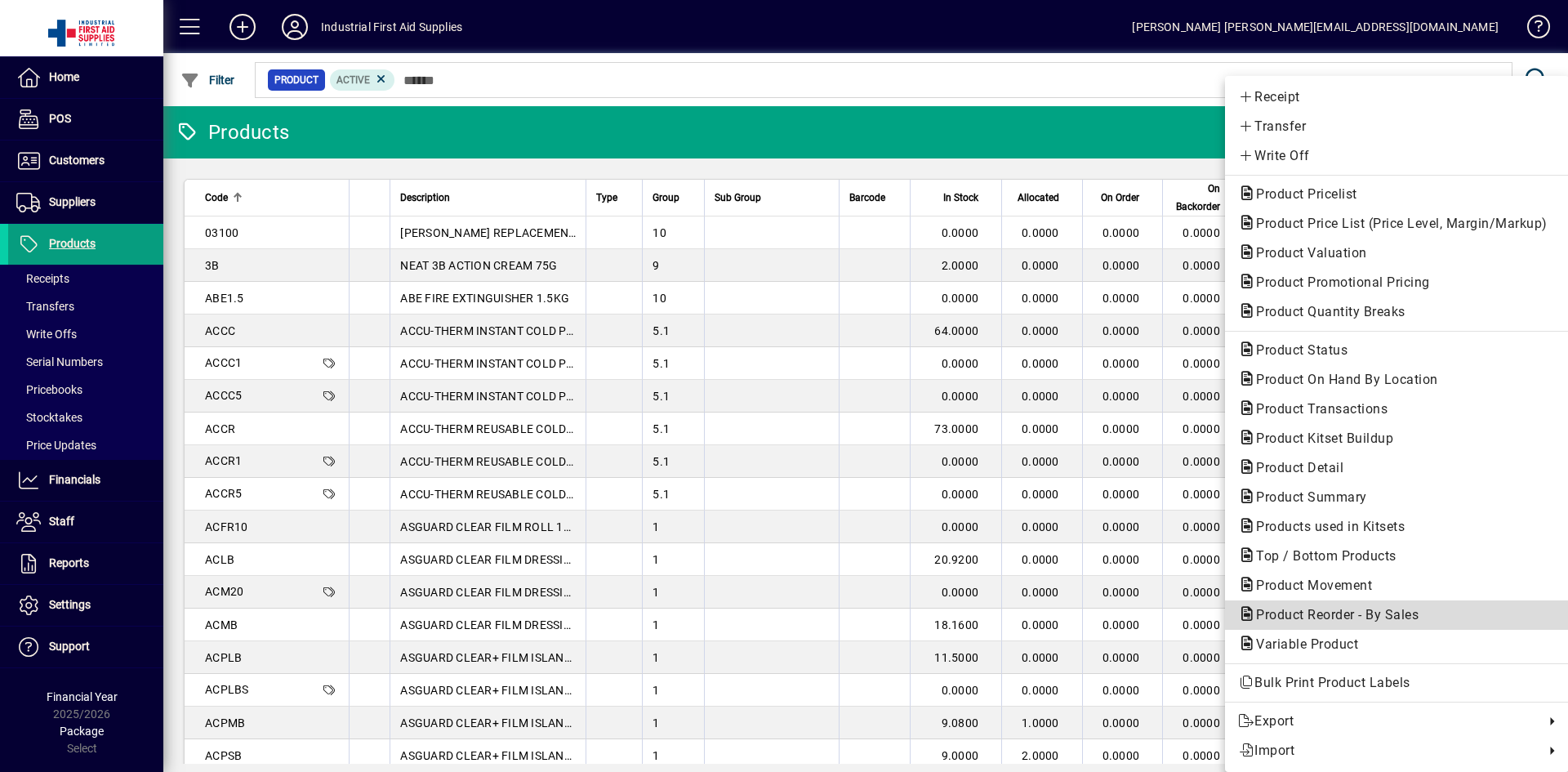
click at [1366, 621] on span "Product Reorder - By Sales" at bounding box center [1333, 615] width 189 height 16
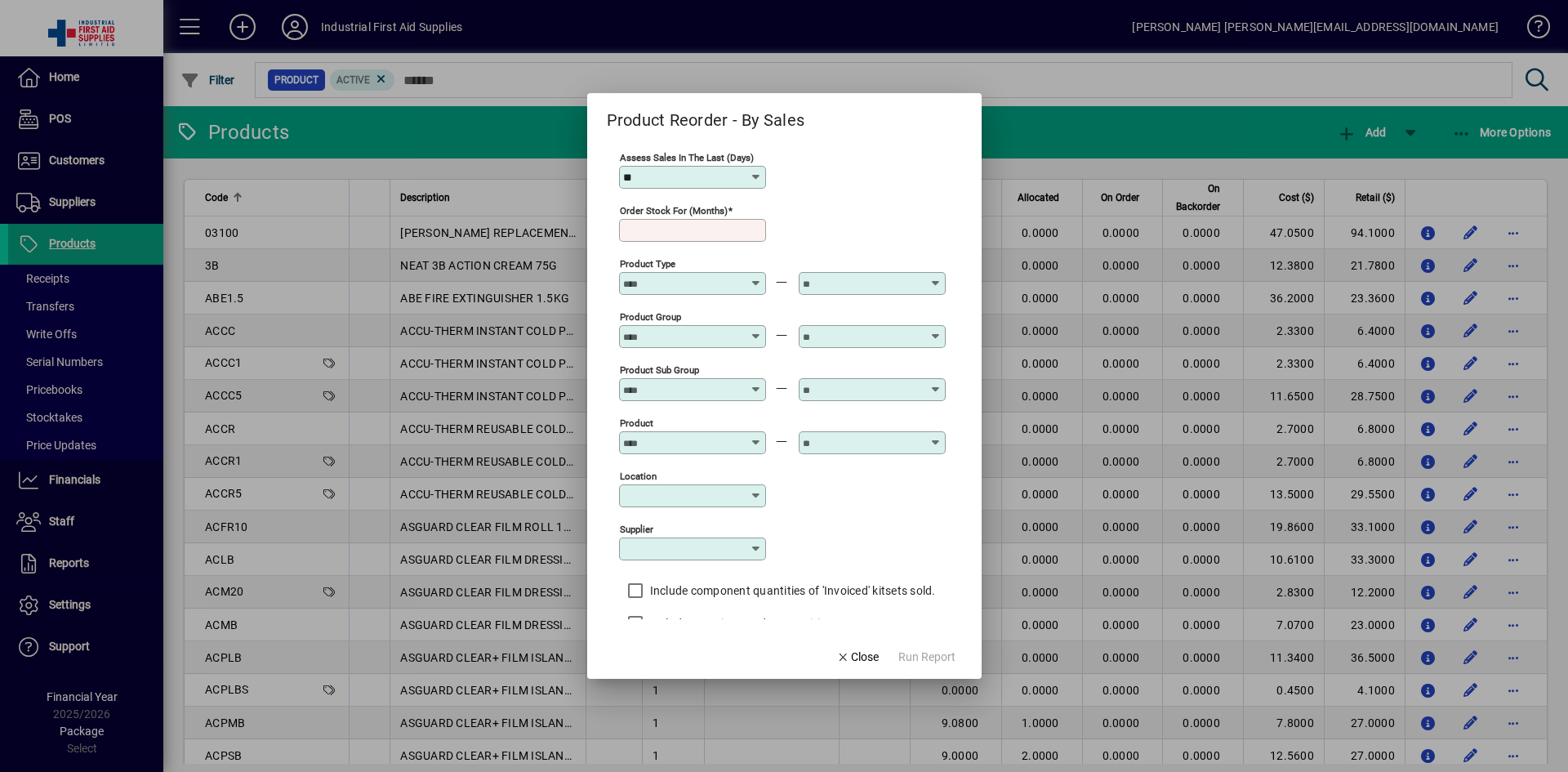
click at [650, 180] on input "**" at bounding box center [687, 177] width 127 height 13
click at [643, 402] on div "180" at bounding box center [643, 403] width 21 height 17
type input "***"
click at [649, 228] on input "Order stock for (months)" at bounding box center [695, 230] width 142 height 13
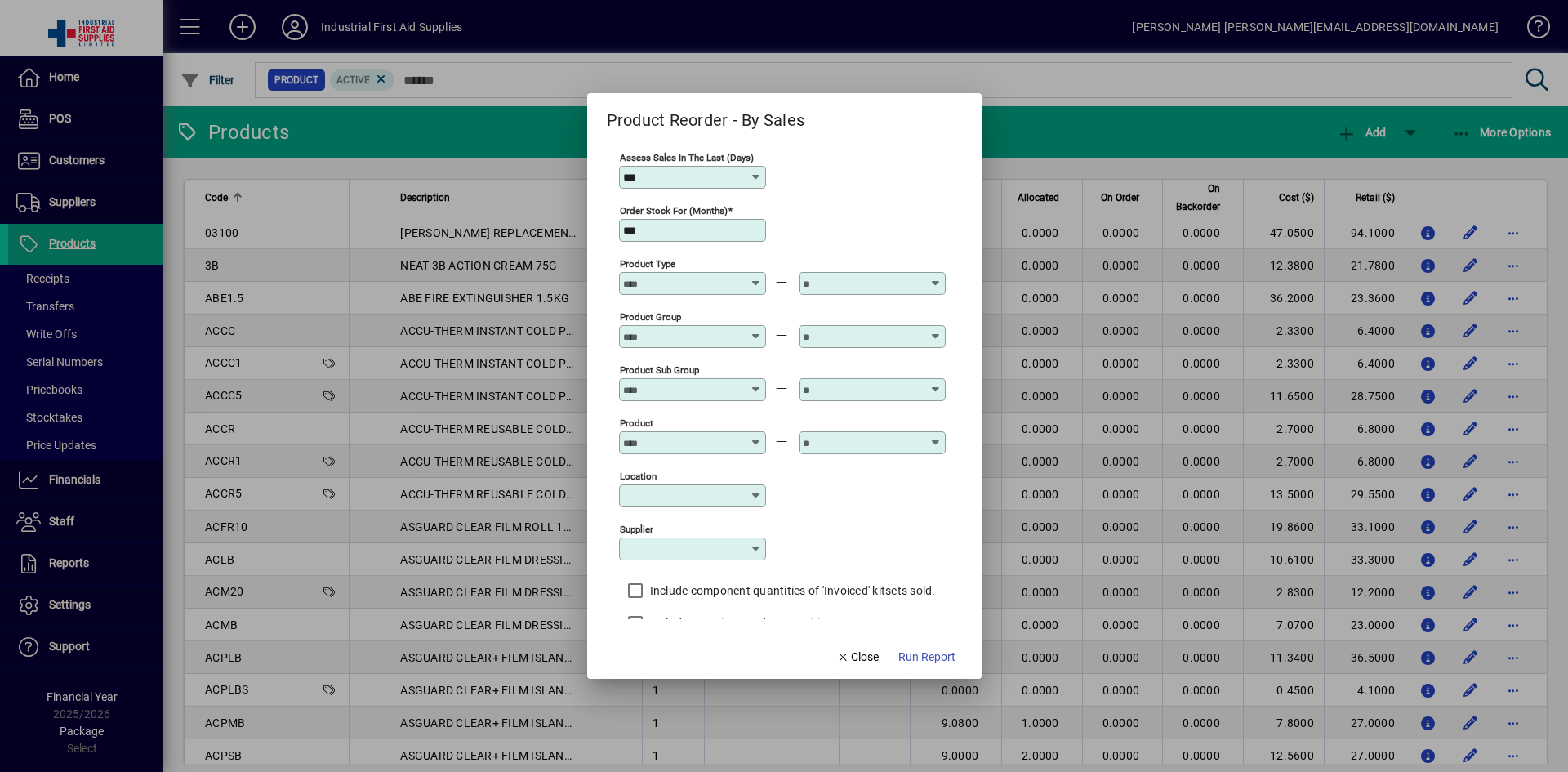
type input "***"
click at [818, 221] on div "Order stock for (months) ***" at bounding box center [782, 229] width 327 height 53
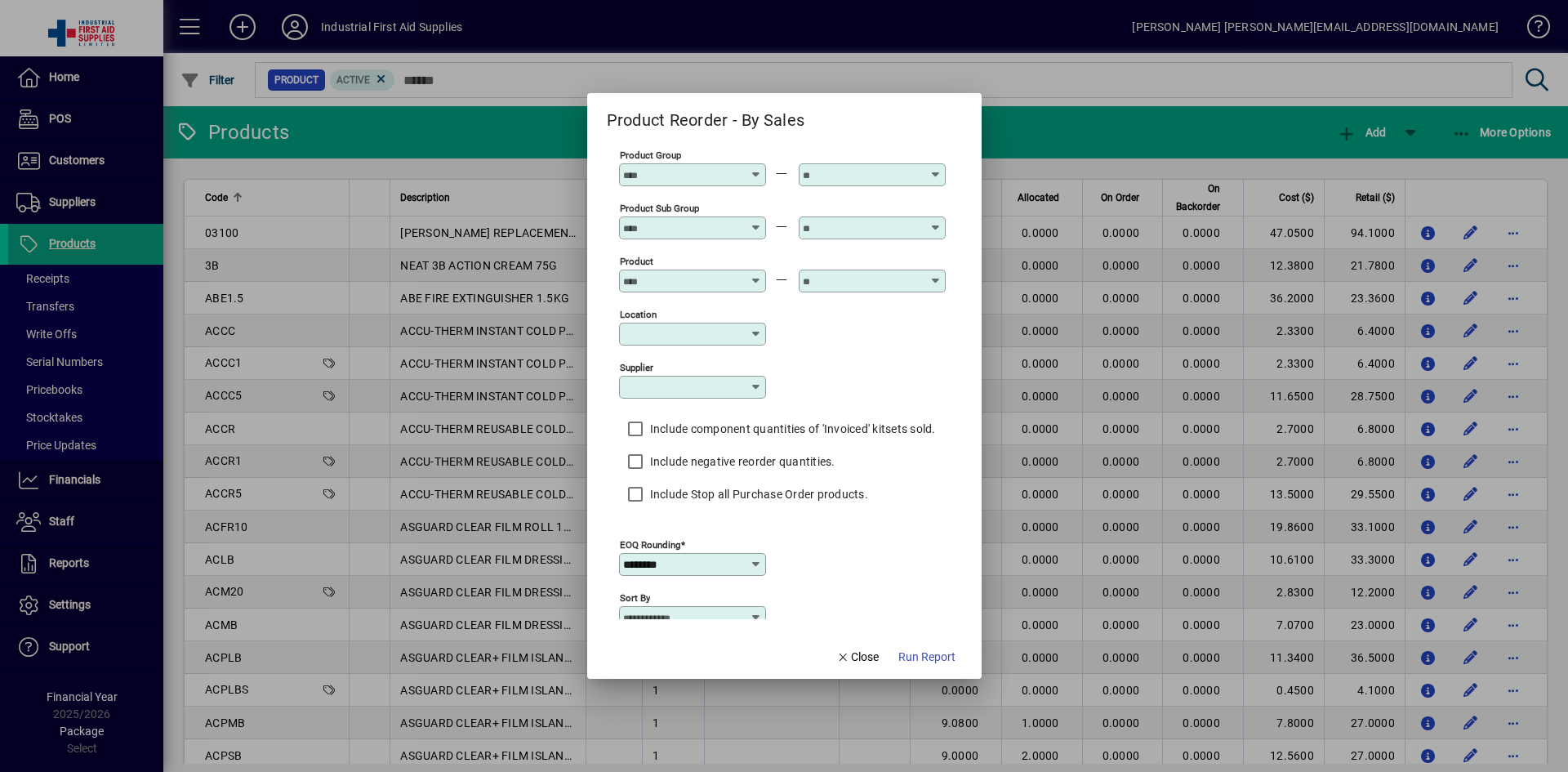
scroll to position [163, 0]
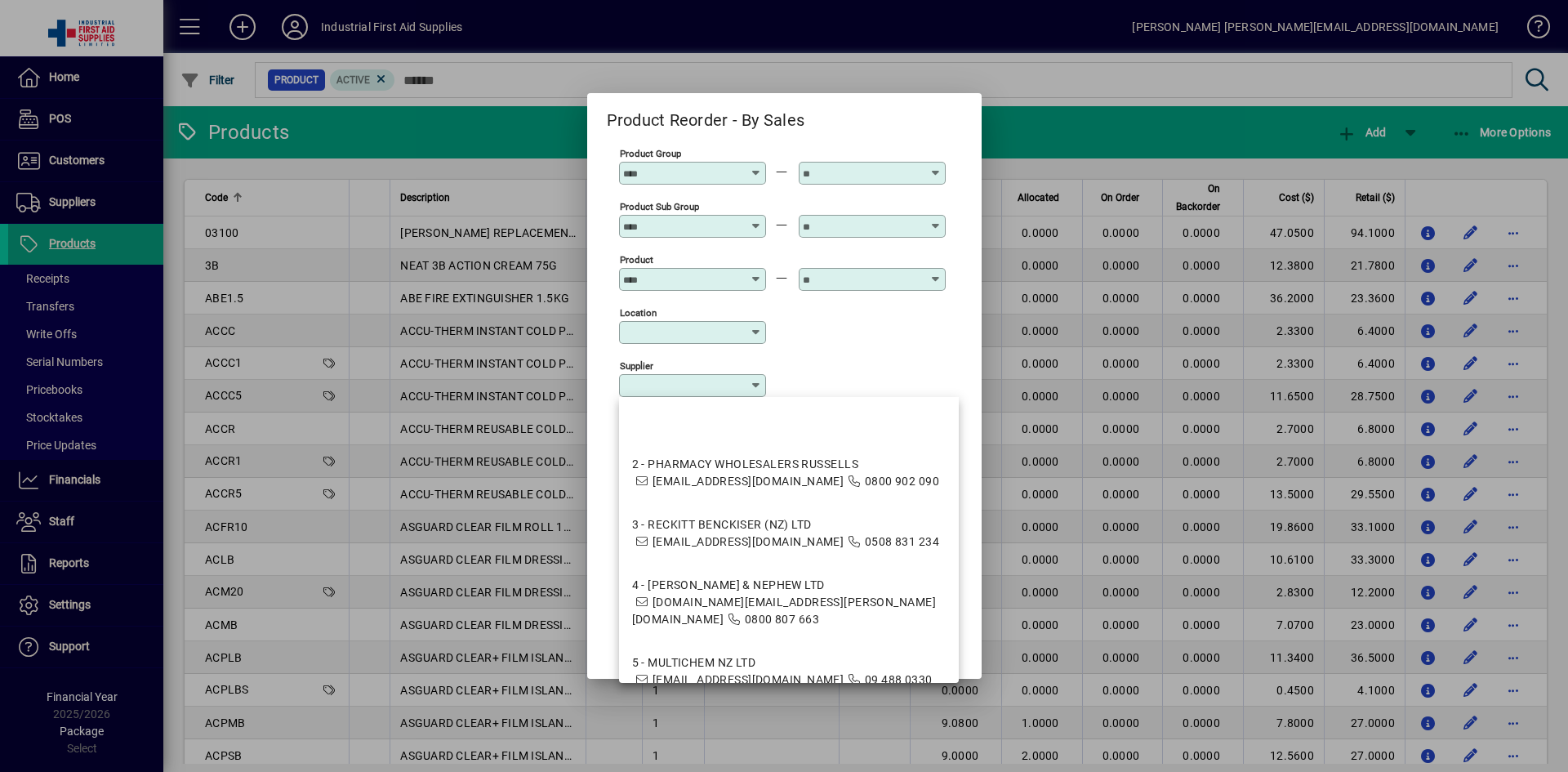
click at [646, 391] on input "Supplier" at bounding box center [687, 385] width 127 height 13
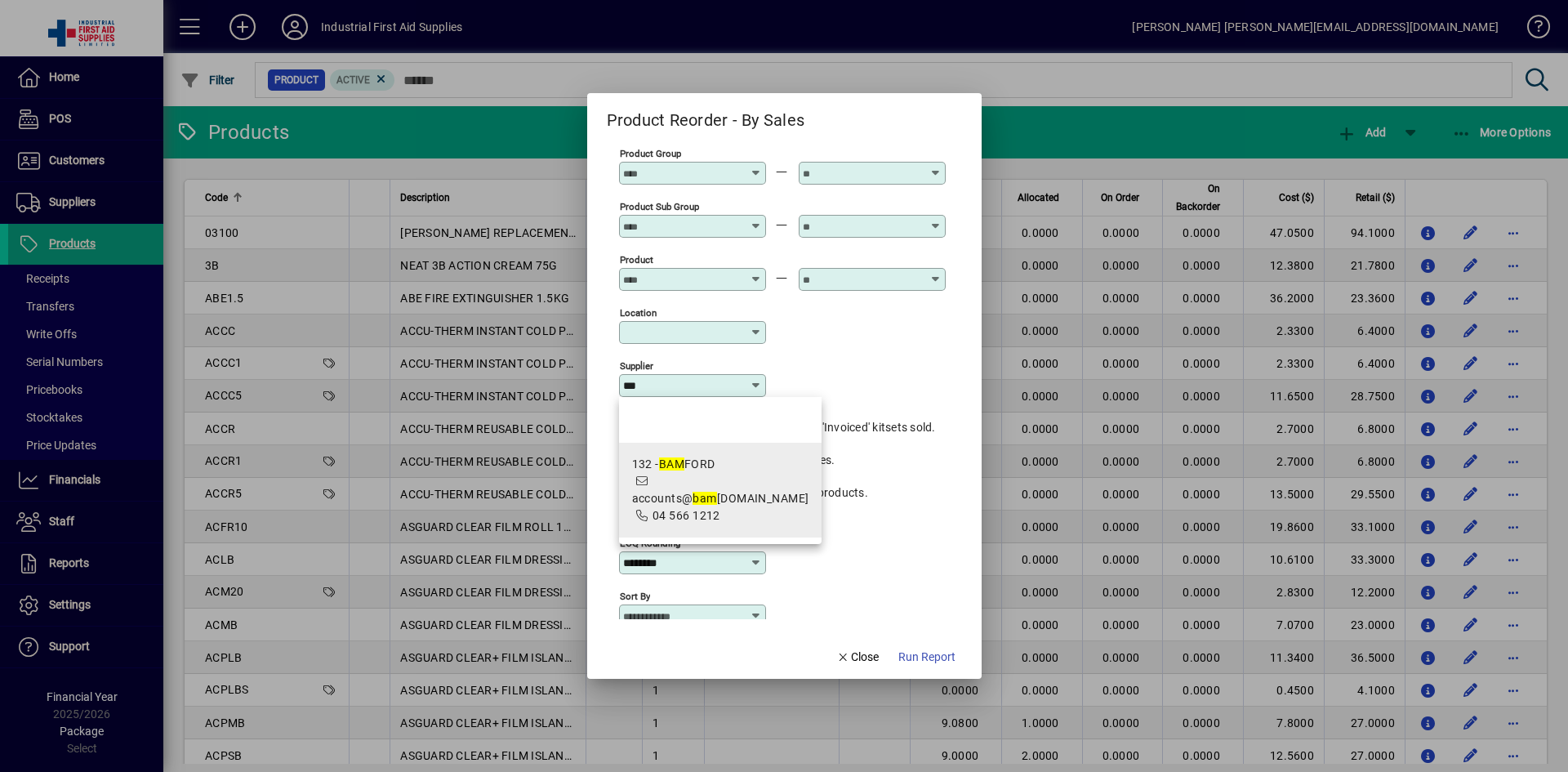
click at [667, 461] on em "BAM" at bounding box center [671, 463] width 25 height 13
type input "**********"
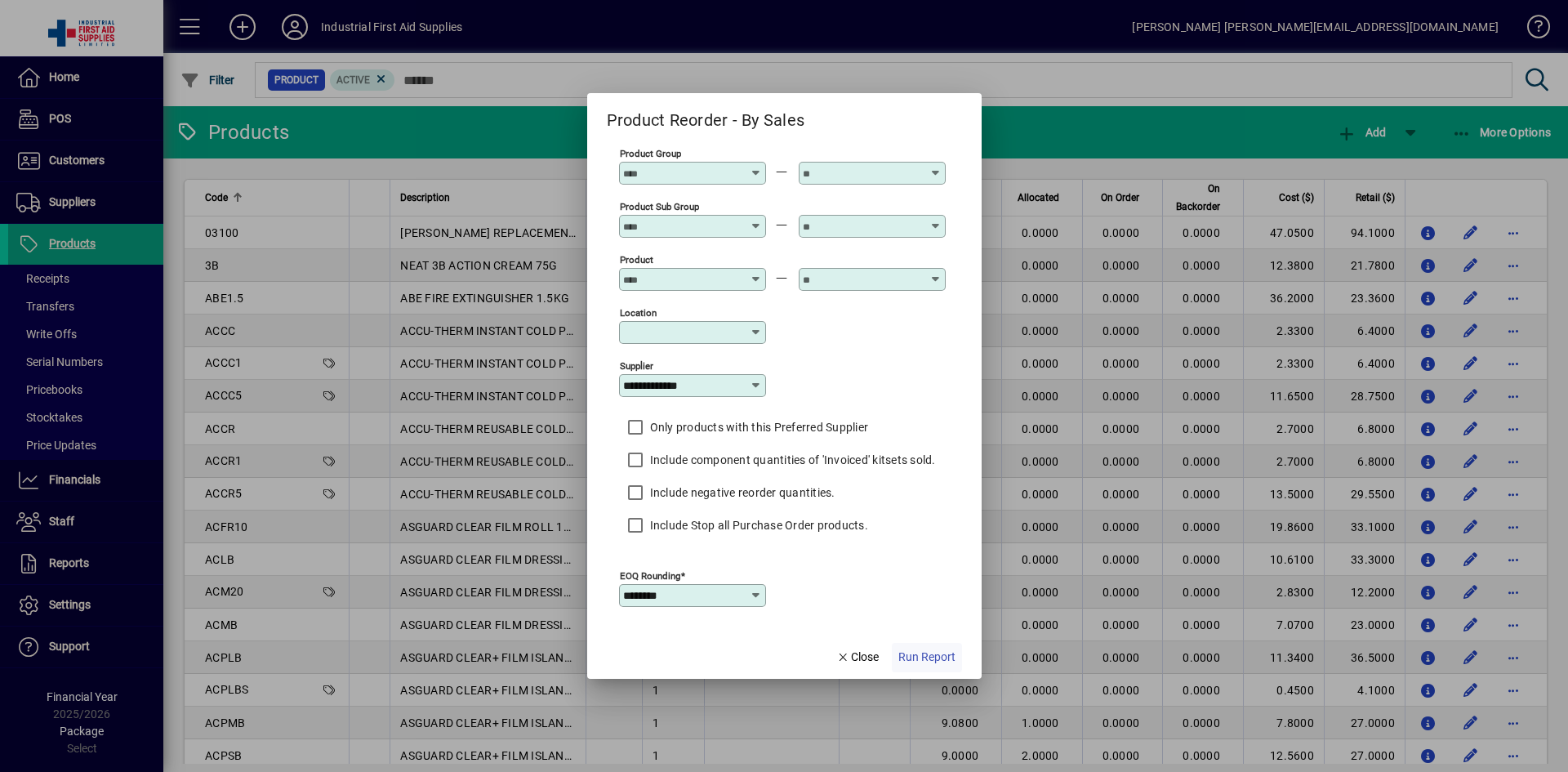
click at [916, 656] on span "Run Report" at bounding box center [927, 658] width 57 height 17
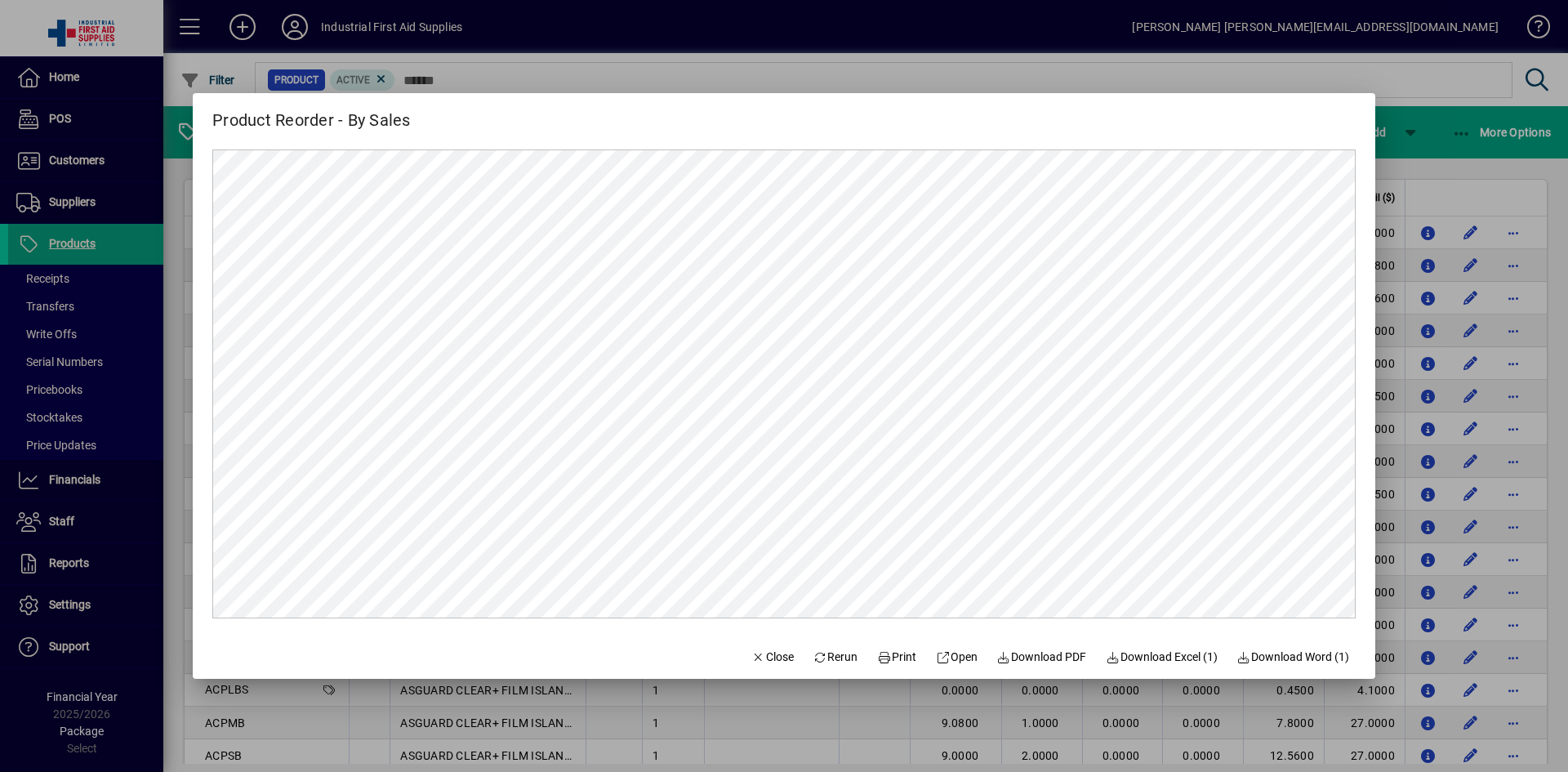
scroll to position [0, 0]
click at [942, 663] on span "Open" at bounding box center [957, 658] width 42 height 17
click at [762, 659] on span "Close" at bounding box center [773, 658] width 42 height 17
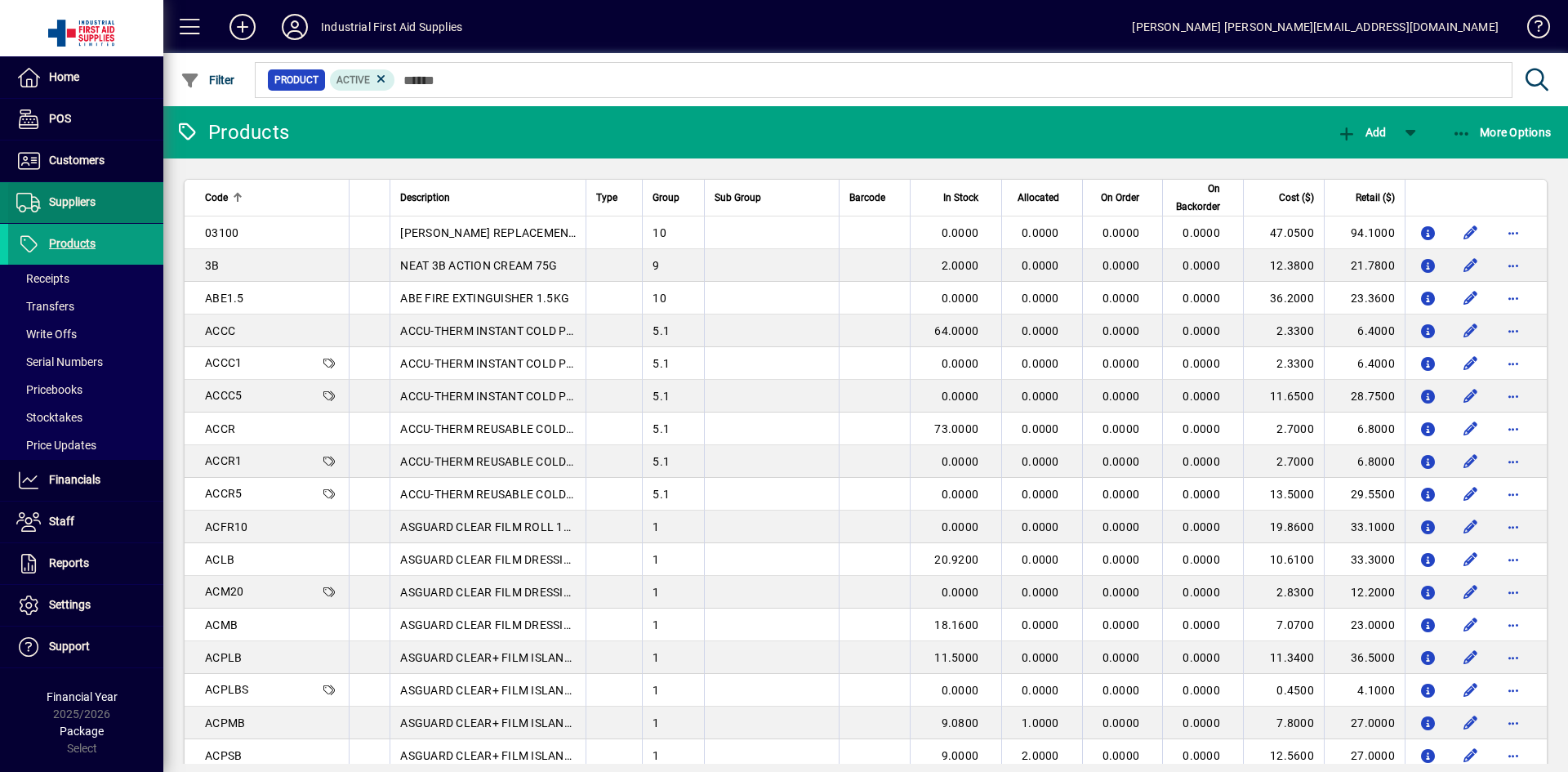
click at [69, 200] on span "Suppliers" at bounding box center [73, 201] width 47 height 13
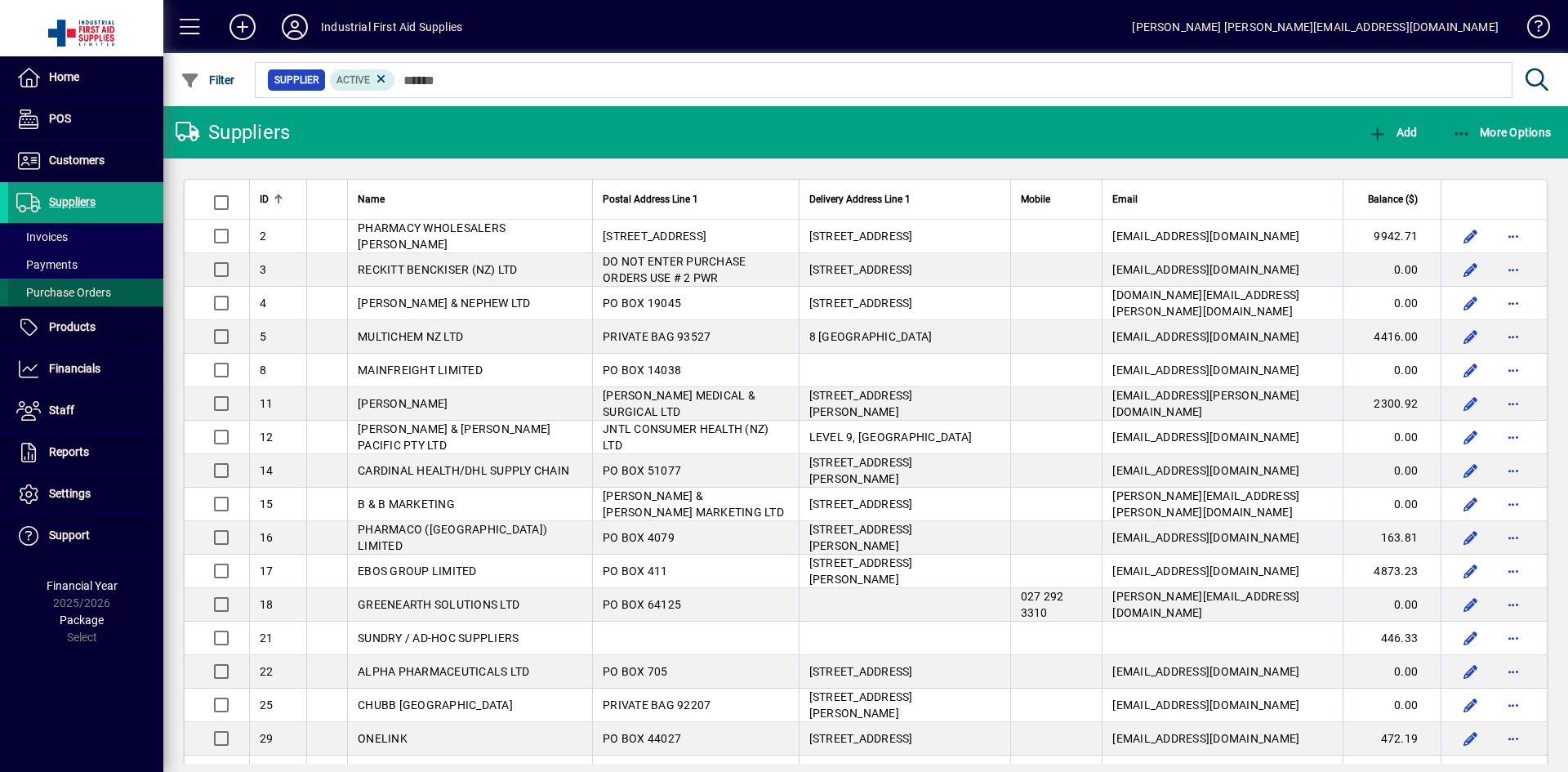
click at [58, 285] on span "Purchase Orders" at bounding box center [59, 293] width 103 height 17
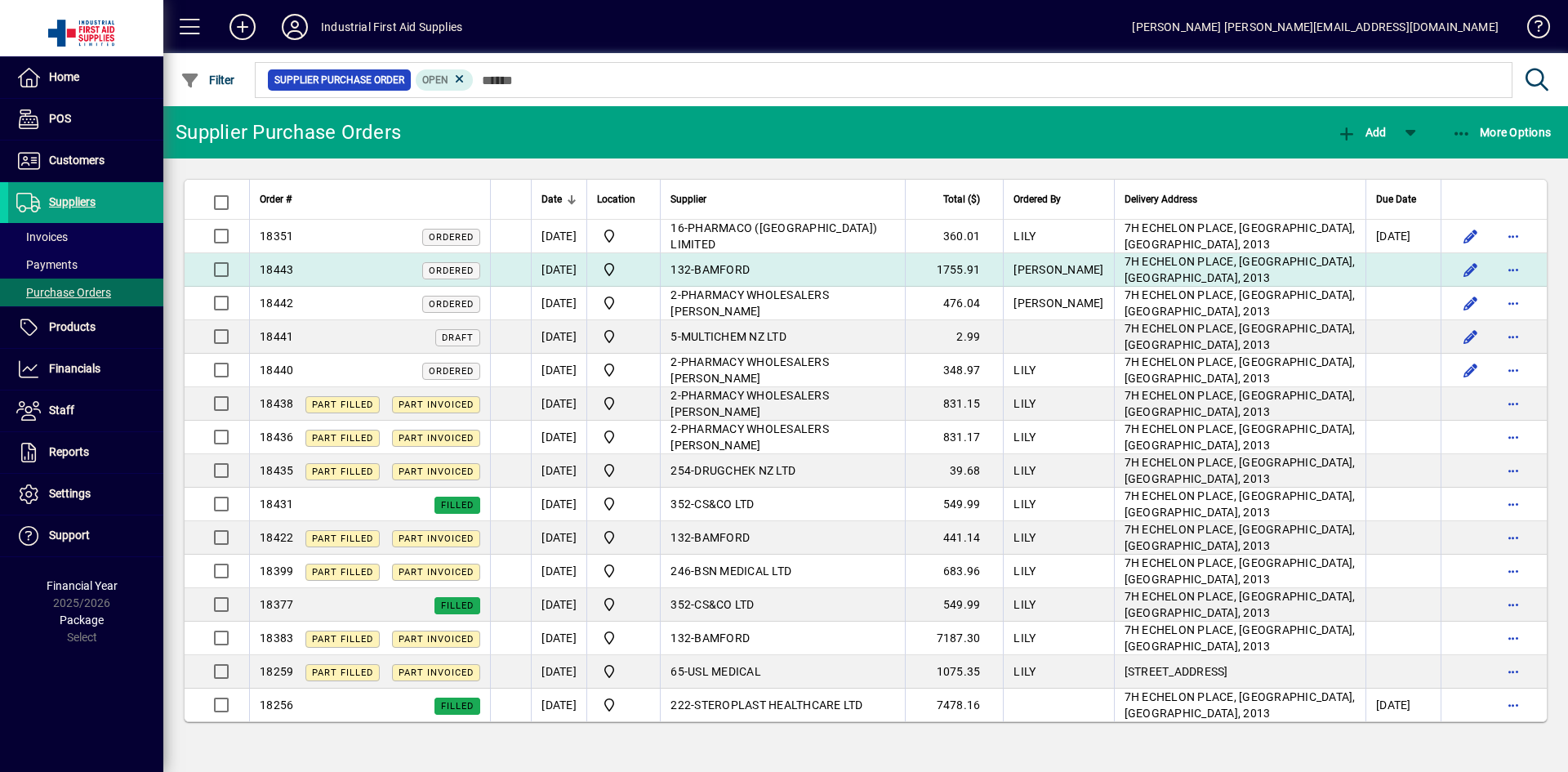
click at [318, 272] on div "18443 Ordered" at bounding box center [370, 270] width 220 height 17
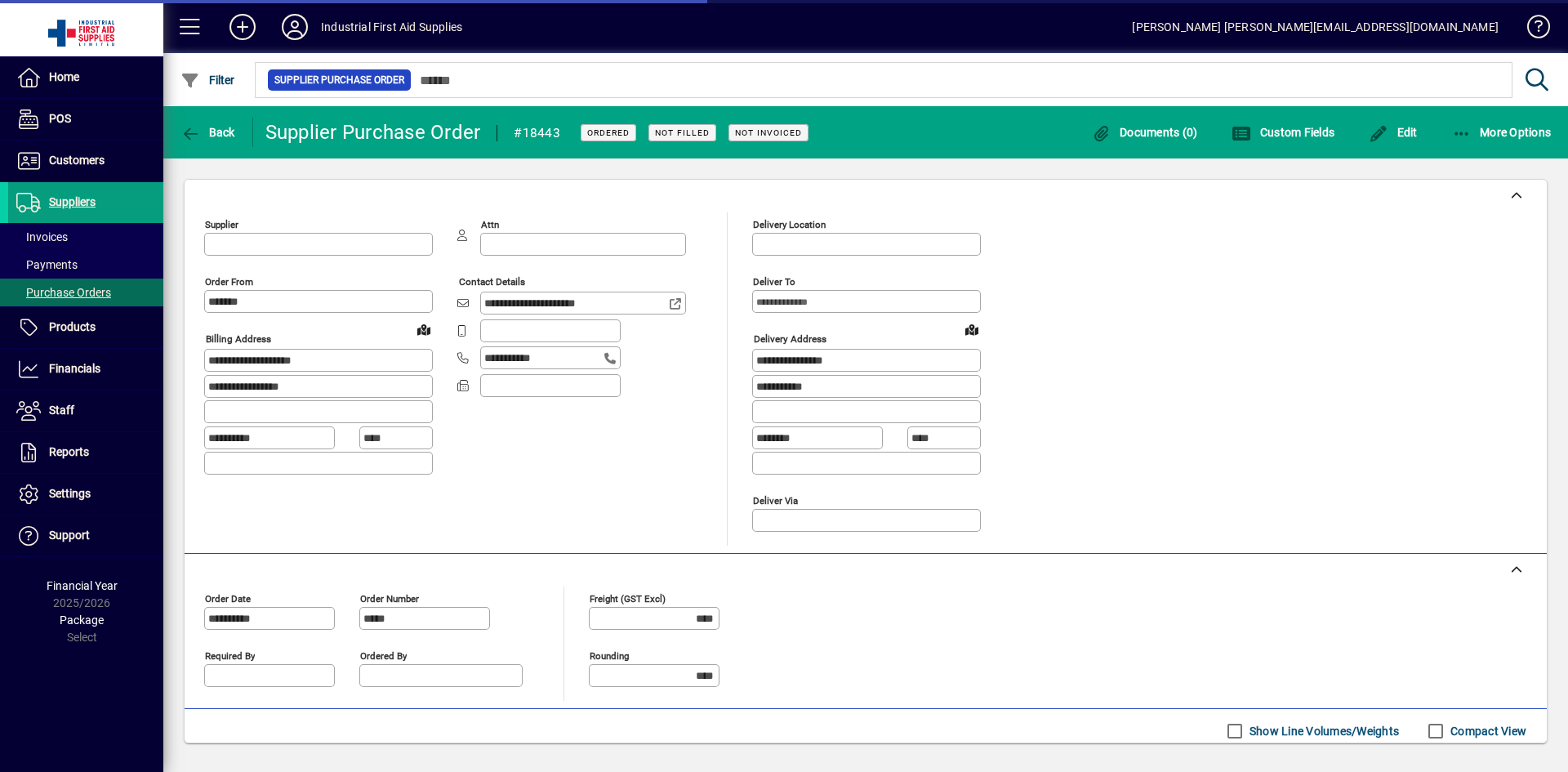
type input "******"
type input "**********"
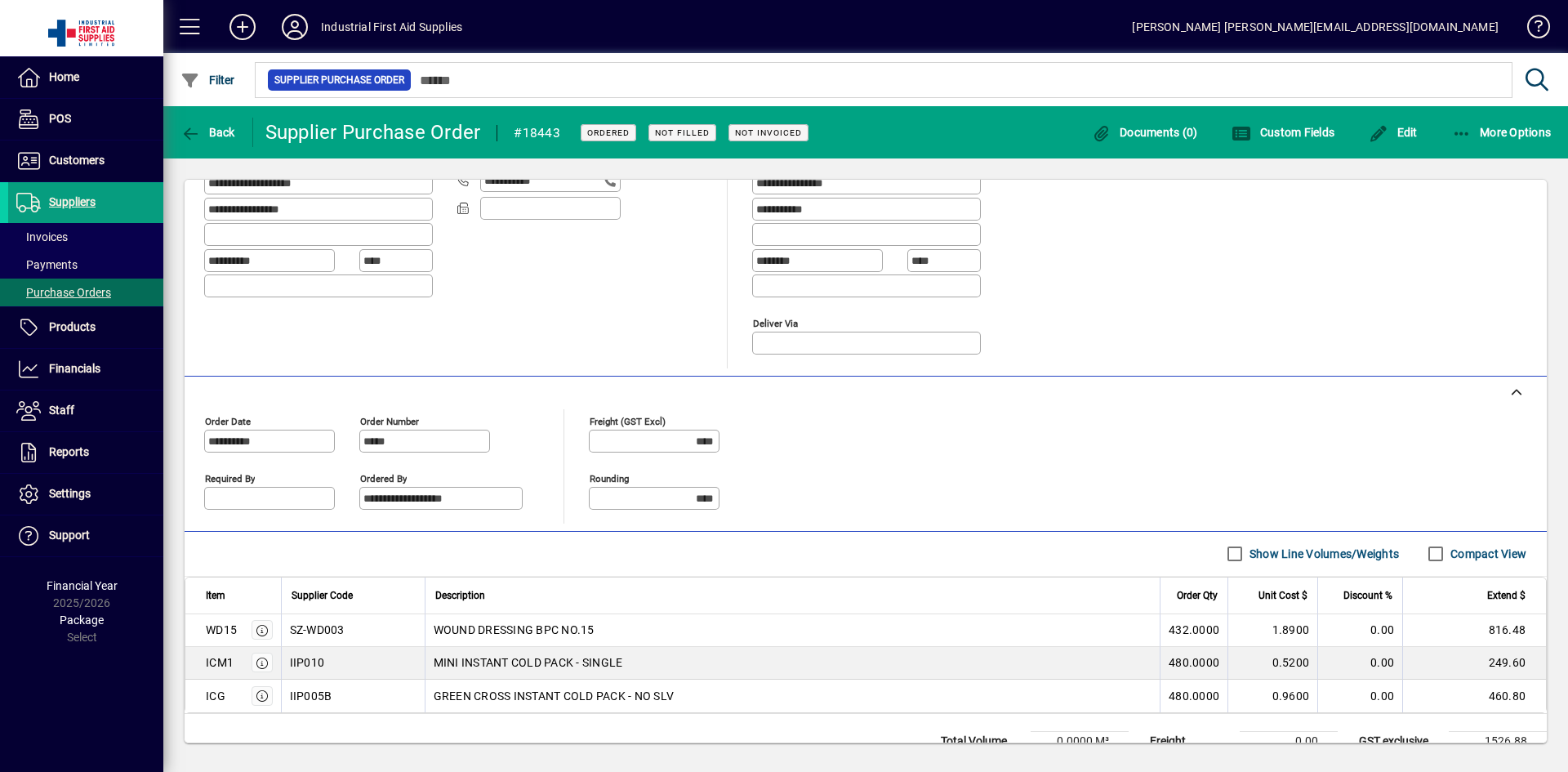
scroll to position [240, 0]
